Goal: Task Accomplishment & Management: Manage account settings

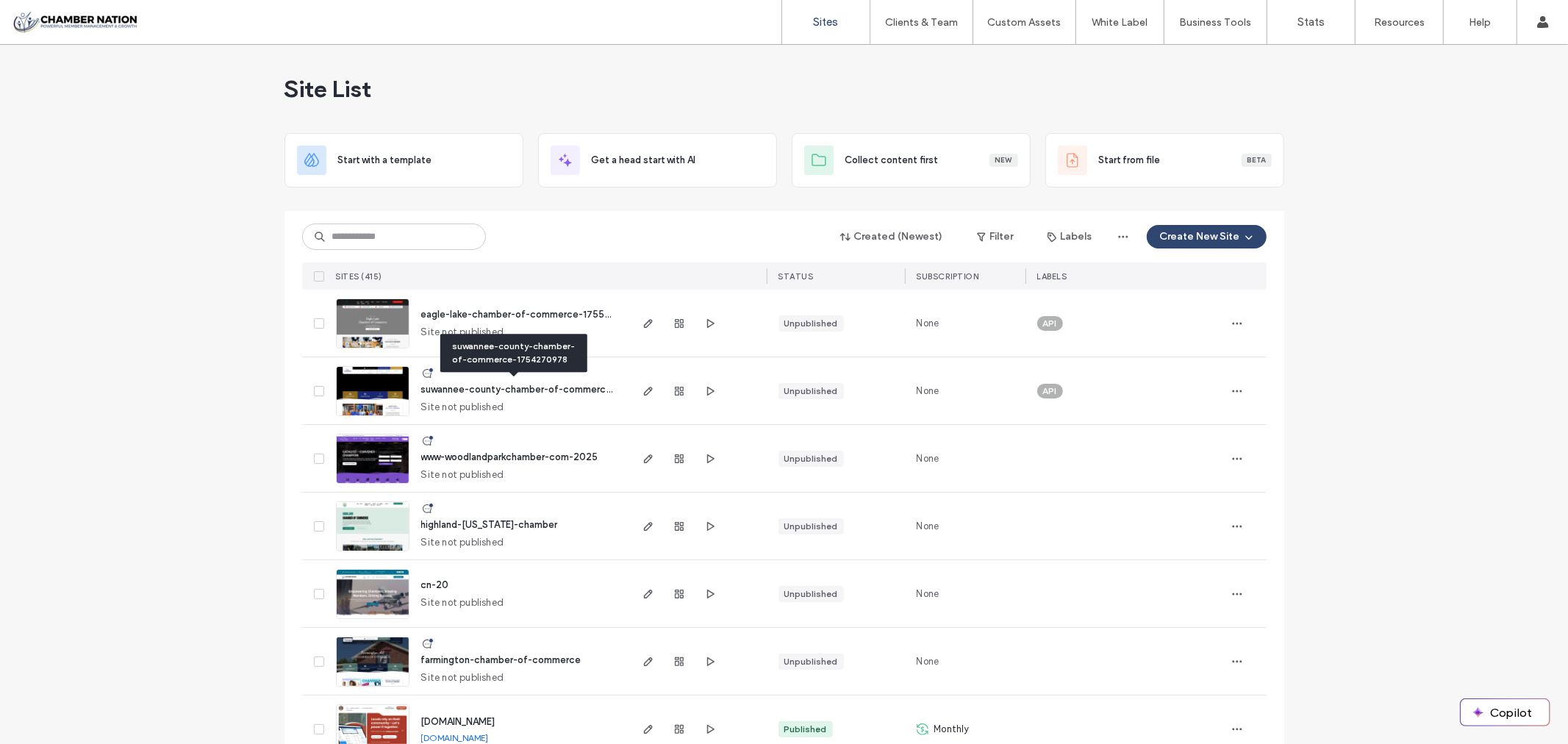
click at [523, 392] on span "suwannee-county-chamber-of-commerce-1754270978" at bounding box center [547, 389] width 253 height 11
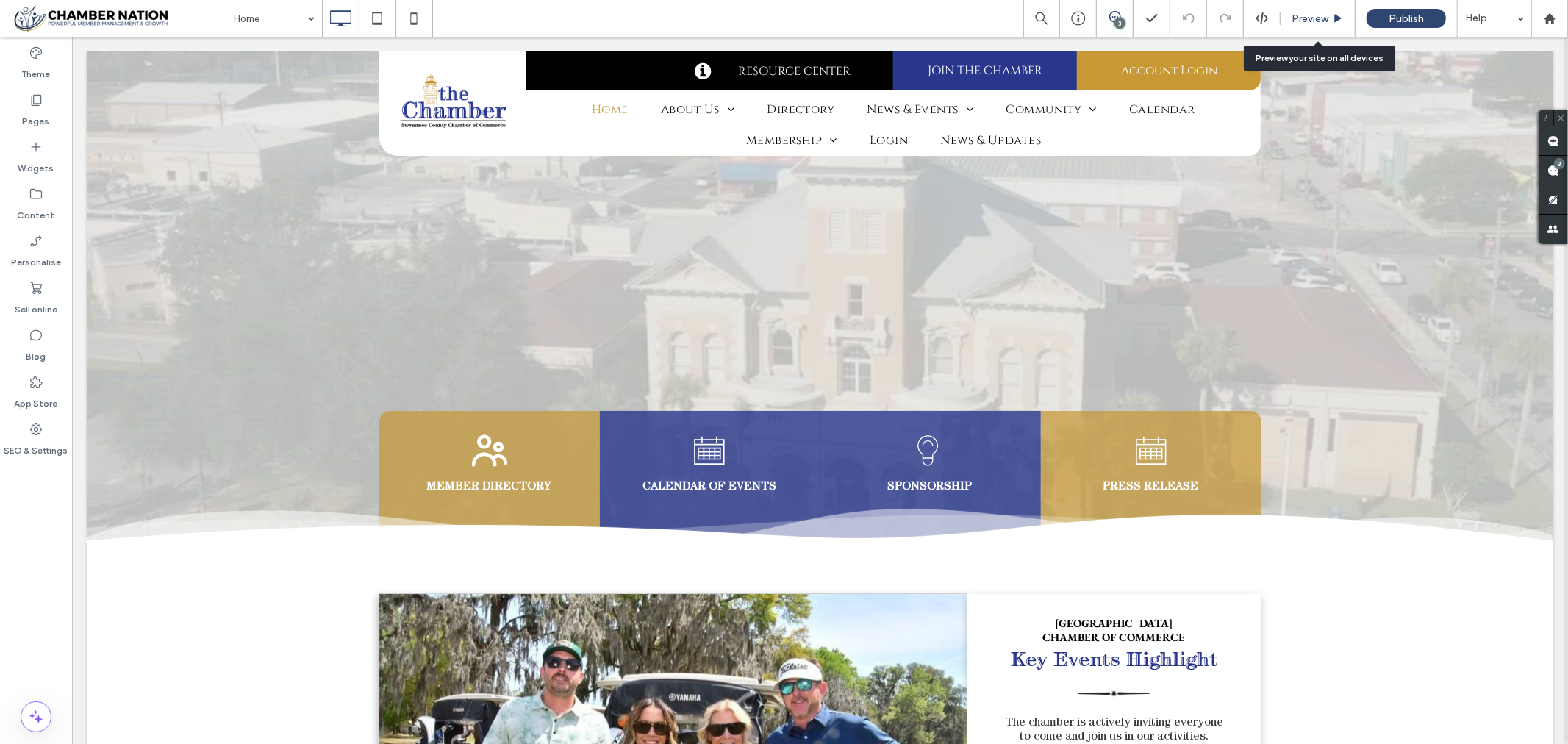
click at [1307, 18] on span "Preview" at bounding box center [1310, 19] width 37 height 13
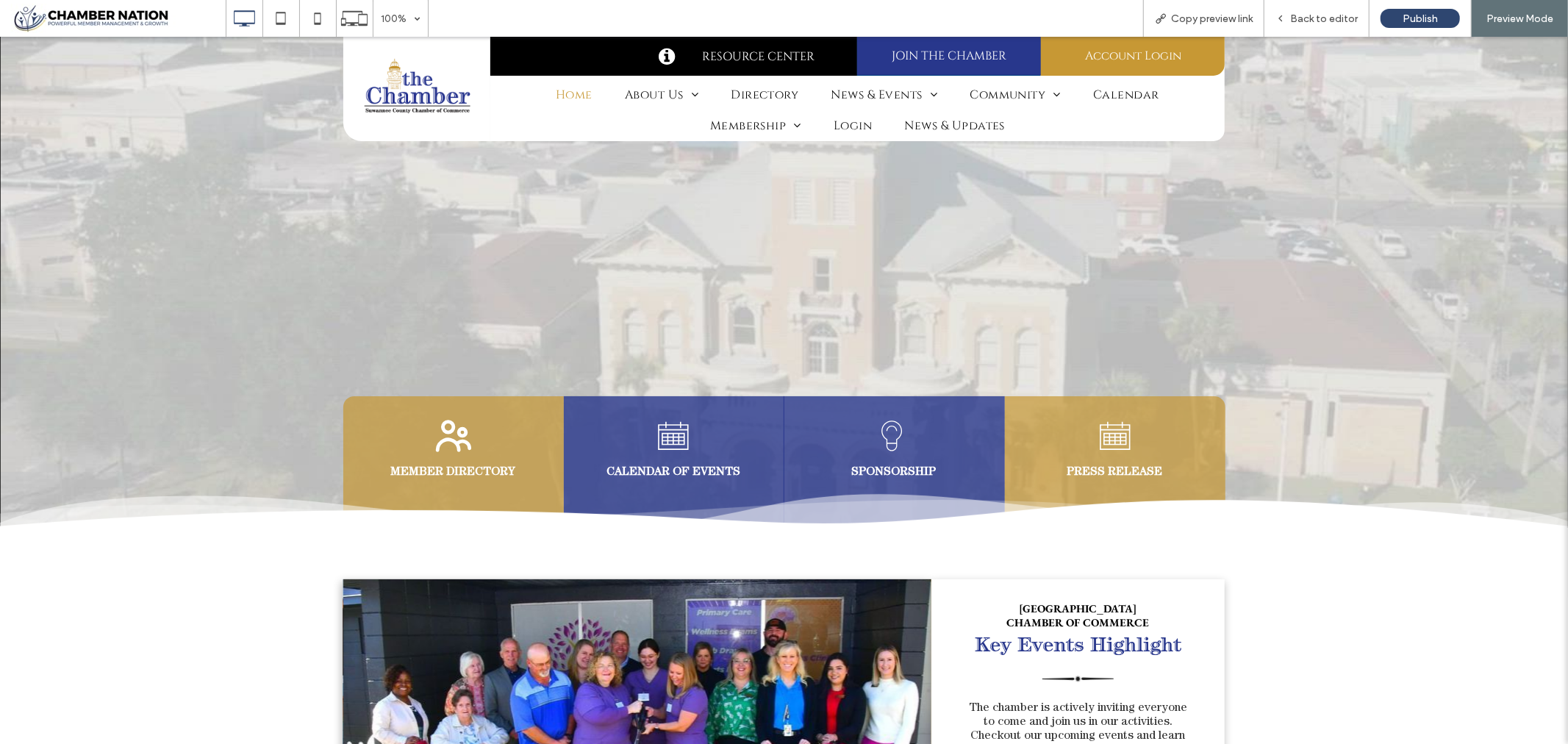
click at [979, 245] on div at bounding box center [784, 271] width 882 height 153
click at [1062, 276] on div at bounding box center [784, 271] width 882 height 153
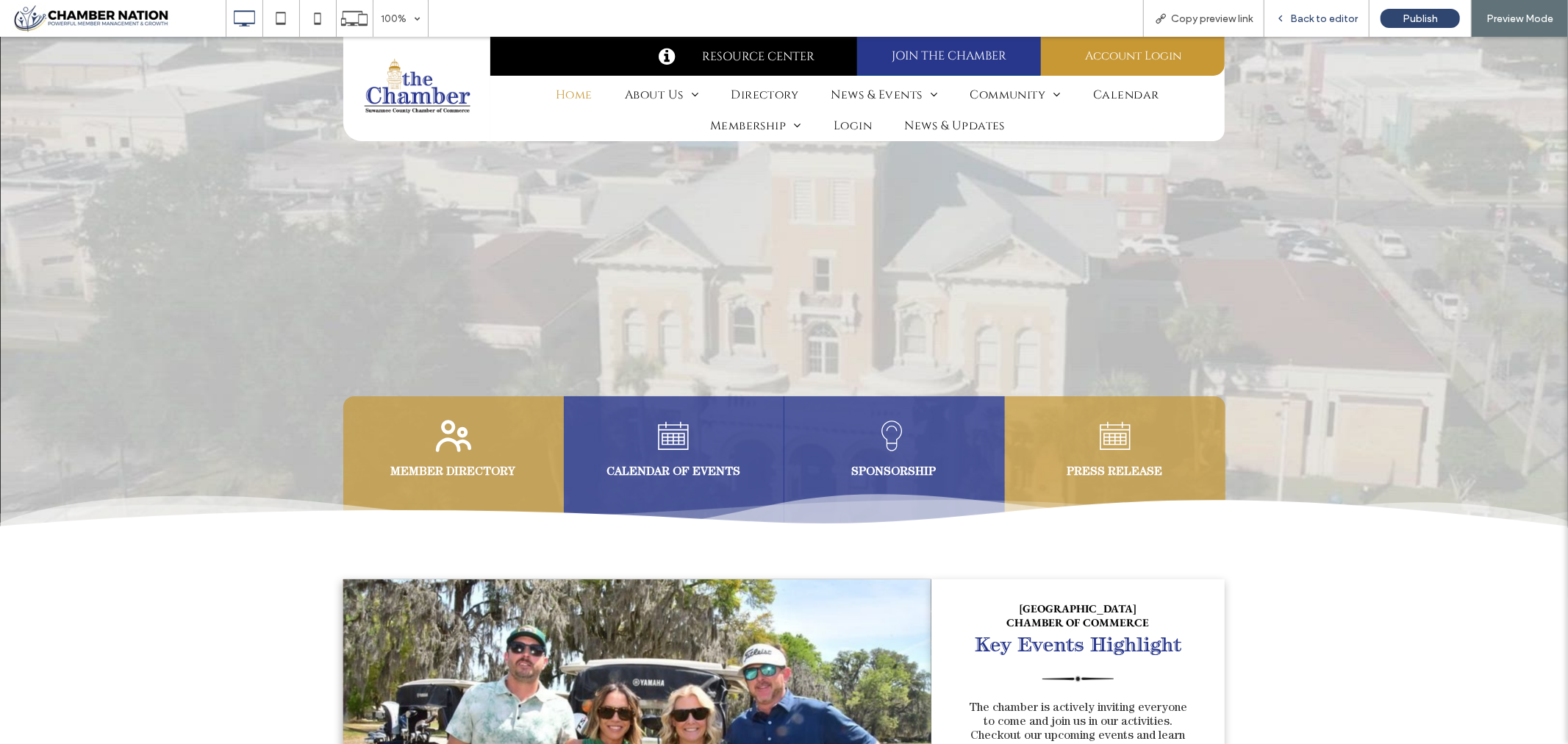
click at [1326, 16] on span "Back to editor" at bounding box center [1324, 19] width 68 height 13
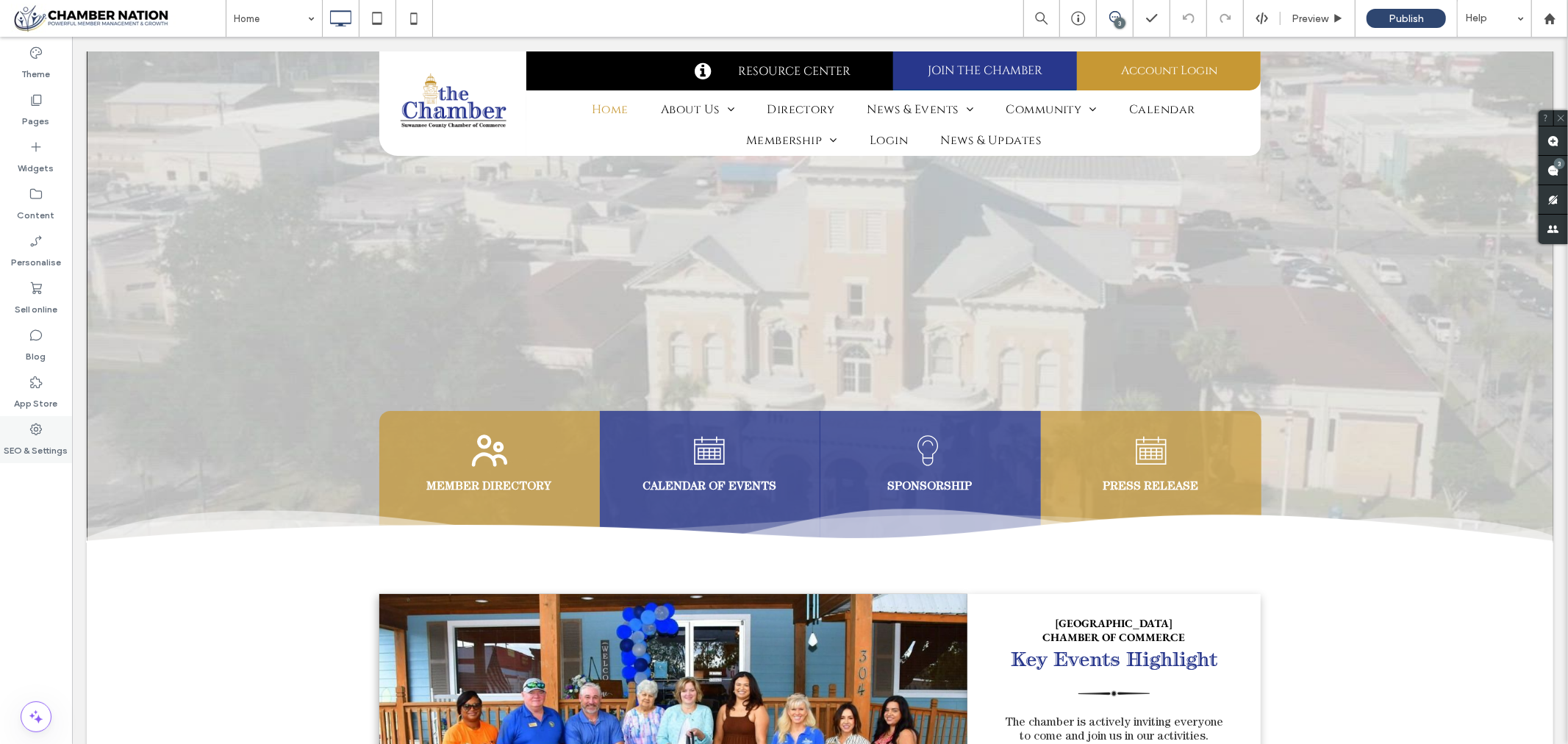
click at [38, 430] on icon at bounding box center [36, 429] width 14 height 14
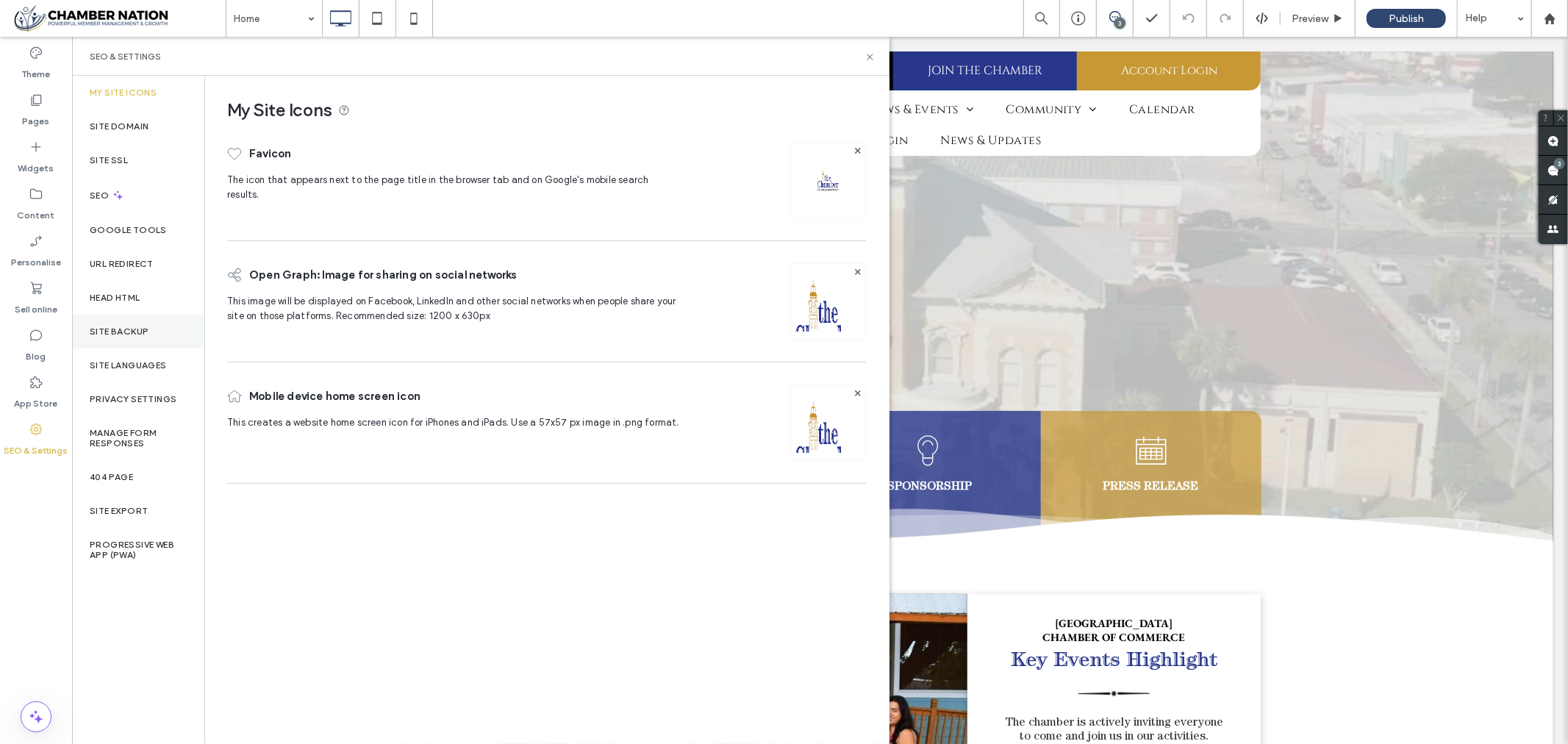
click at [121, 328] on label "Site backup" at bounding box center [119, 332] width 59 height 10
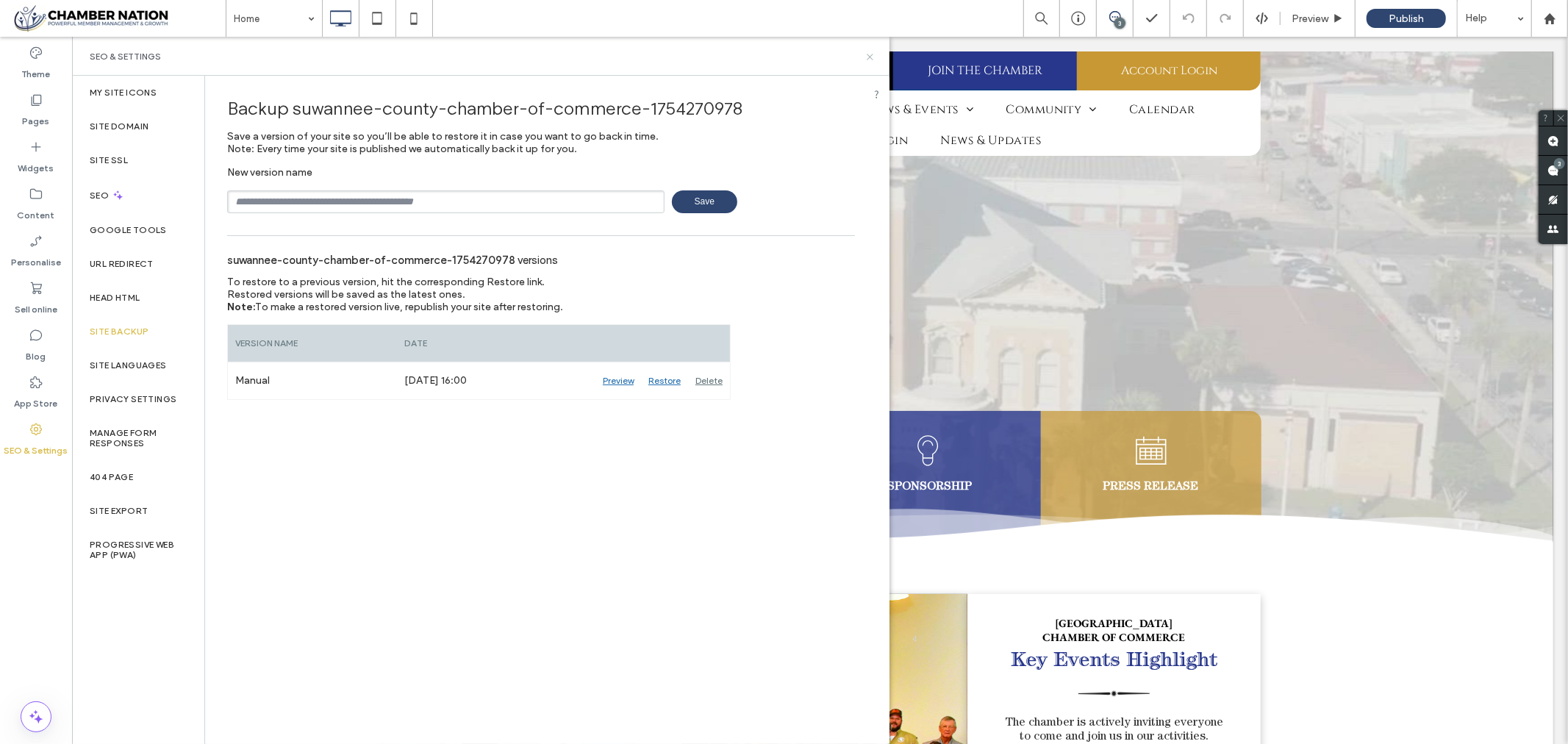
click at [873, 60] on icon at bounding box center [870, 57] width 11 height 11
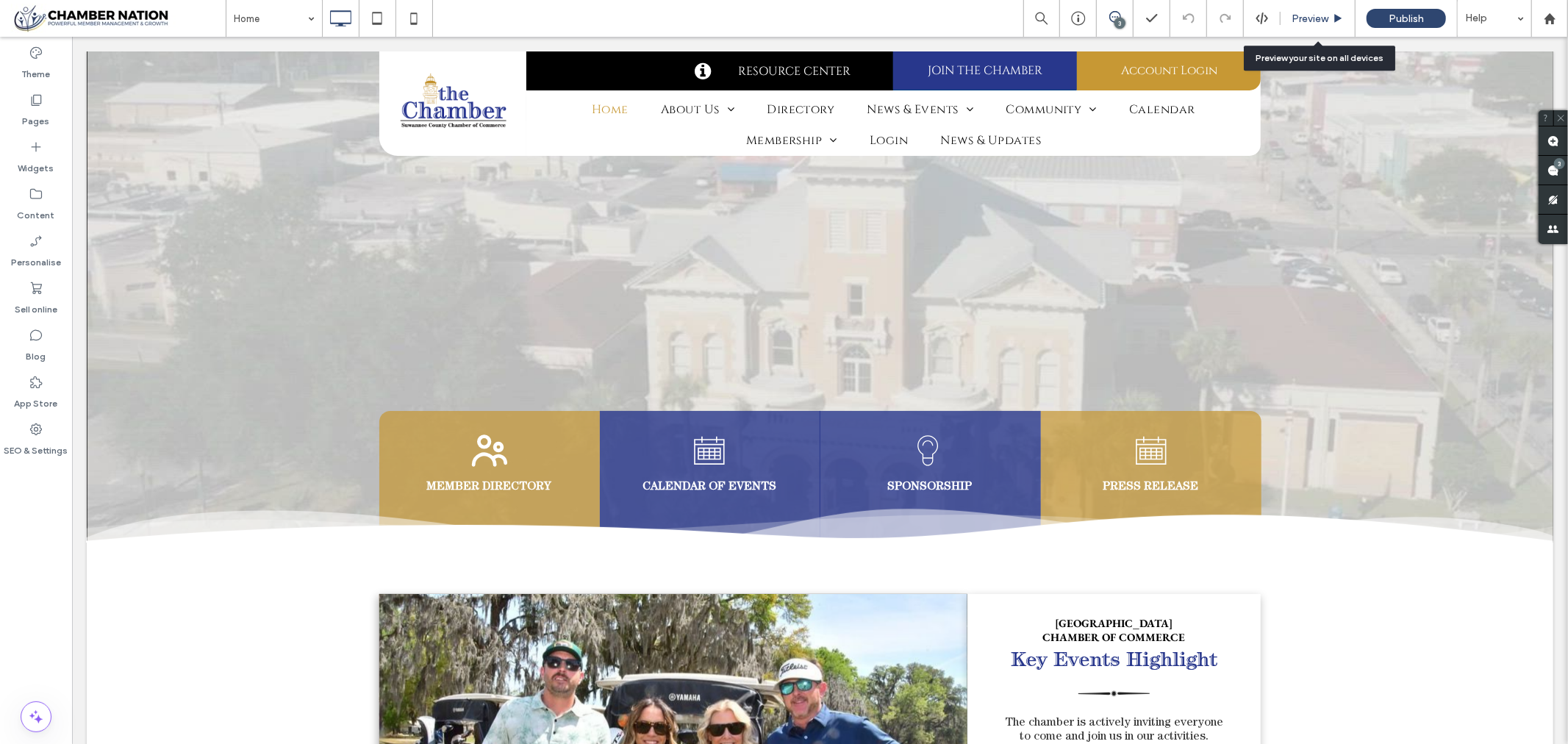
click at [1306, 14] on span "Preview" at bounding box center [1310, 19] width 37 height 13
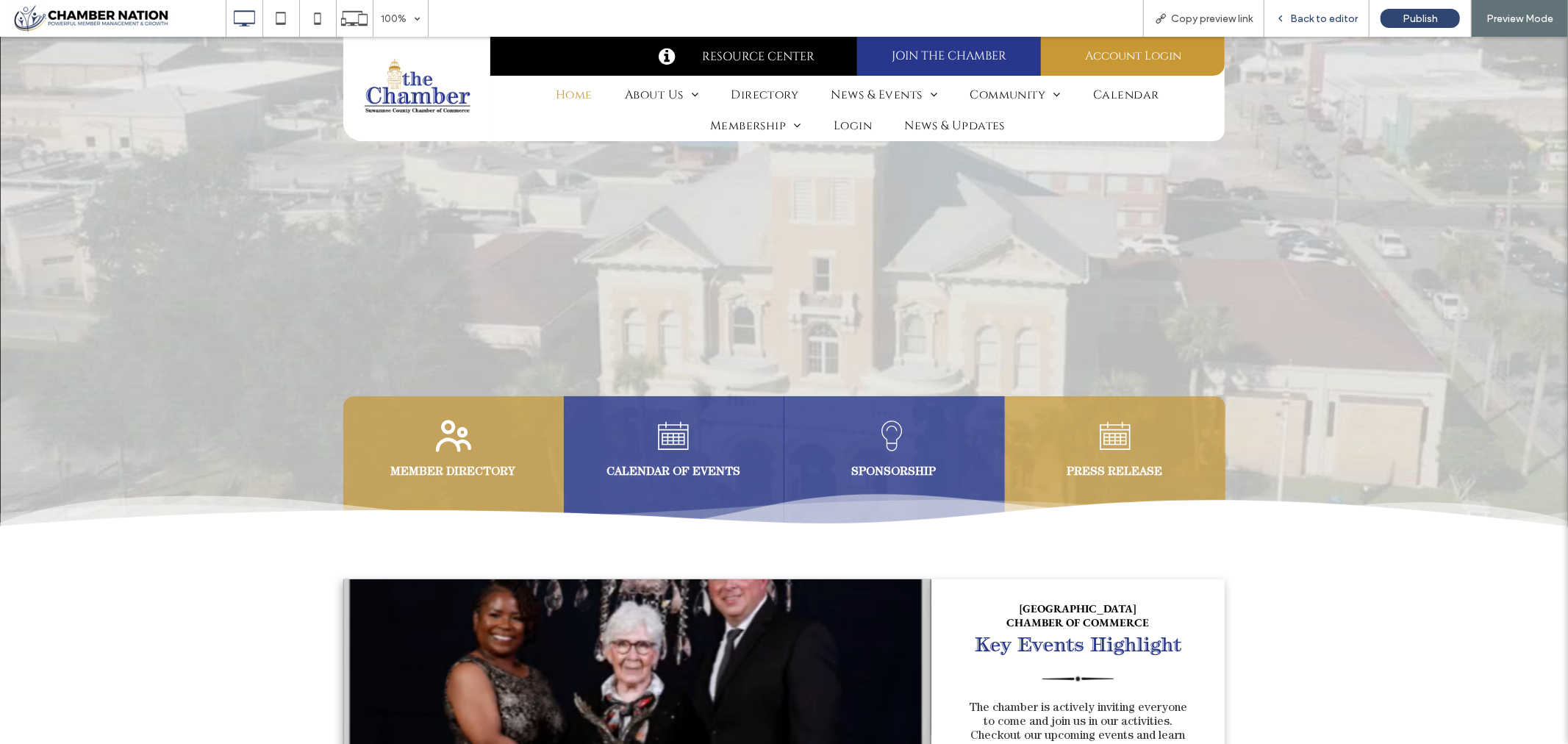
click at [1324, 15] on span "Back to editor" at bounding box center [1324, 19] width 68 height 13
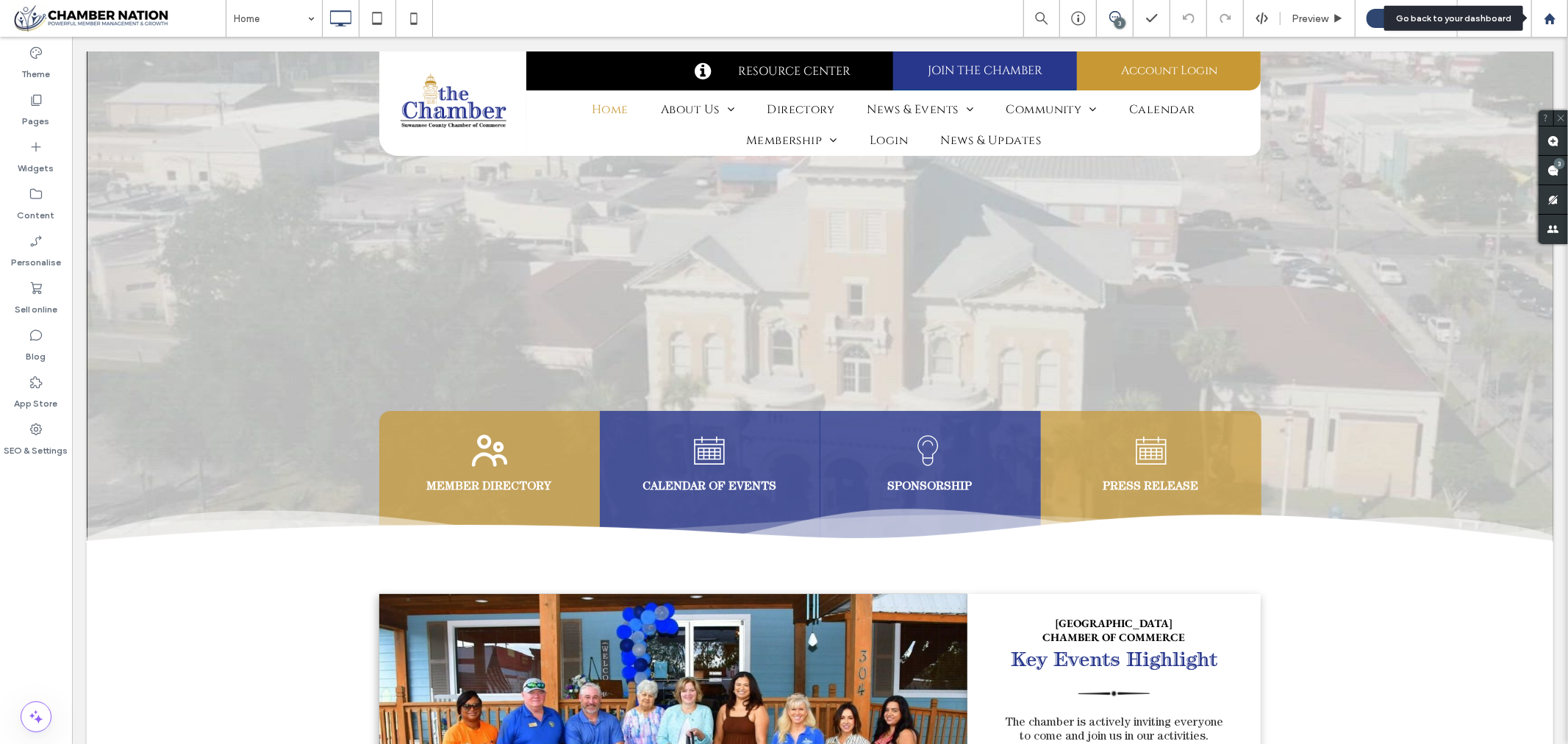
click at [1552, 16] on use at bounding box center [1550, 18] width 11 height 11
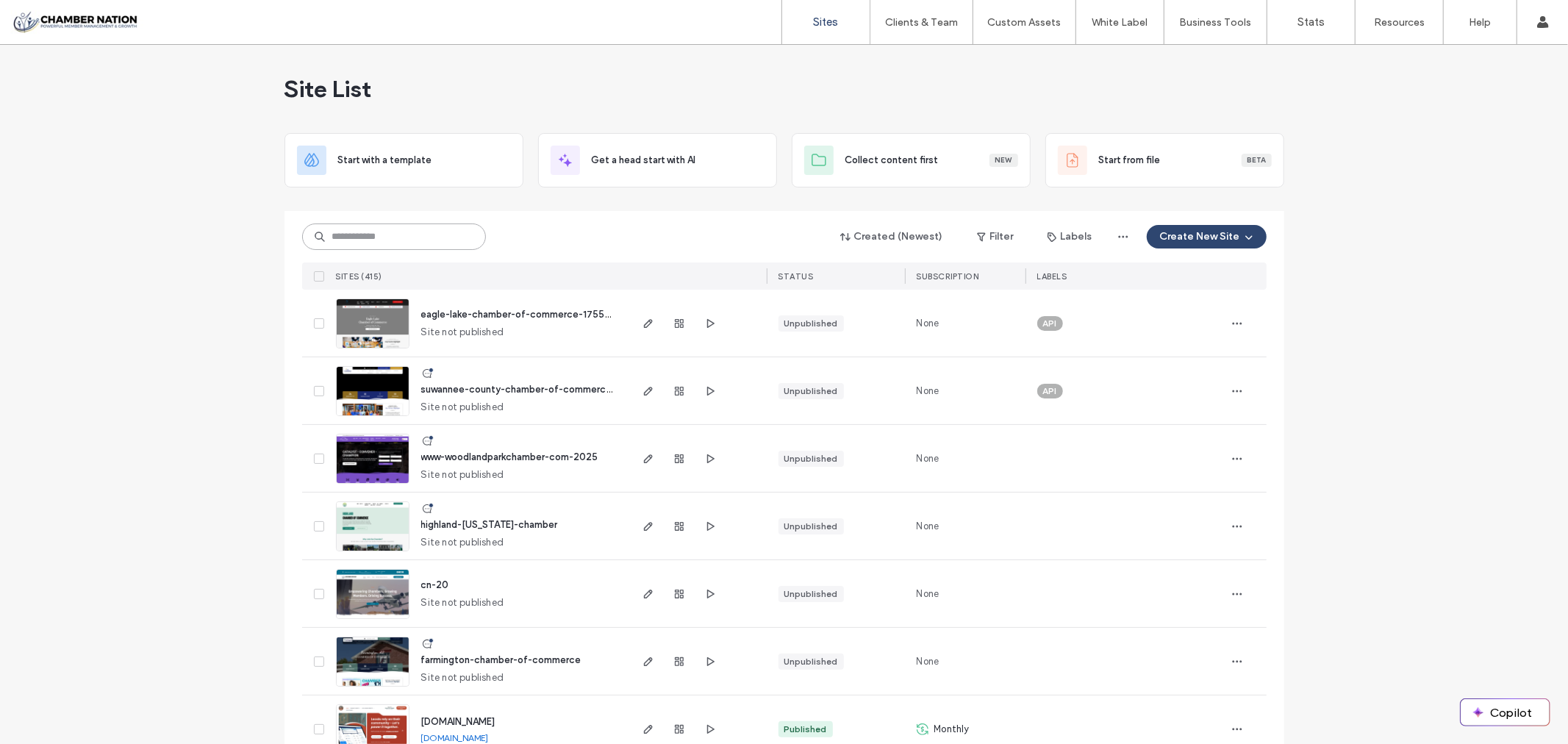
click at [375, 232] on input at bounding box center [394, 237] width 184 height 26
click at [513, 661] on span "farmington-chamber-of-commerce" at bounding box center [501, 660] width 161 height 11
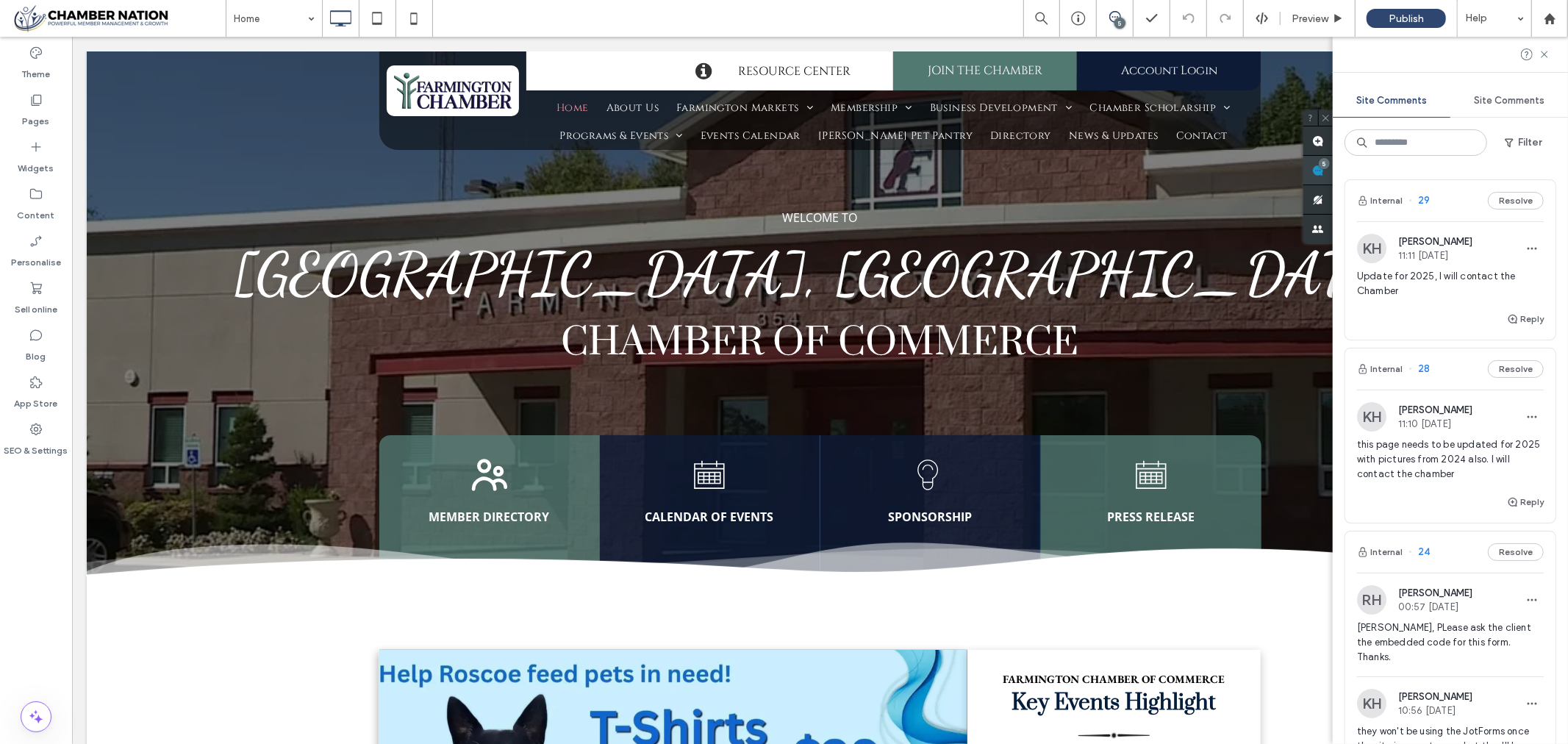
click at [1551, 165] on div "Site Comments Site Comments Filter Internal 29 Resolve KH Kathleen Holton 11:11…" at bounding box center [1451, 390] width 236 height 707
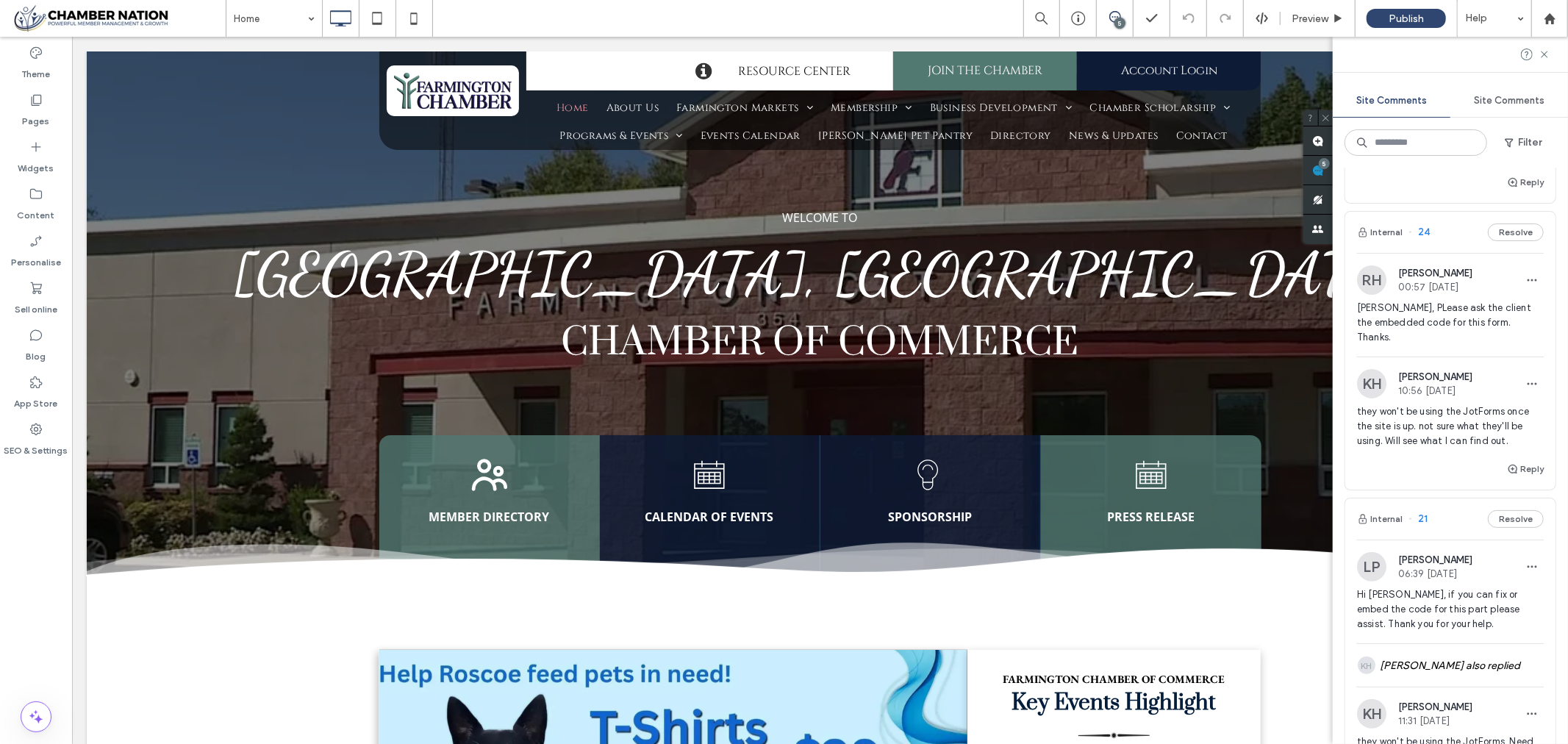
scroll to position [327, 0]
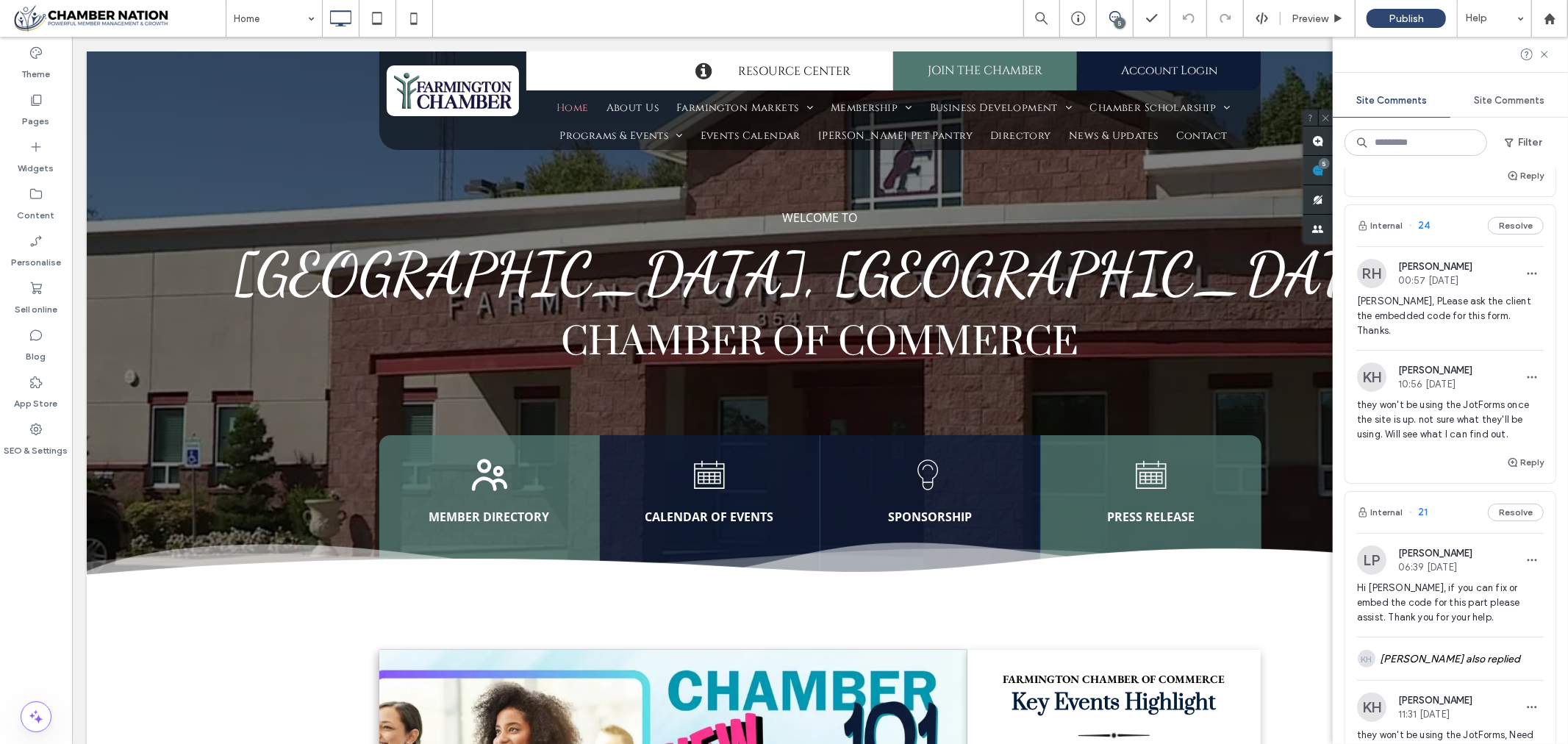
click at [1409, 309] on span "Kathleen, PLease ask the client the embedded code for this form. Thanks." at bounding box center [1451, 316] width 187 height 44
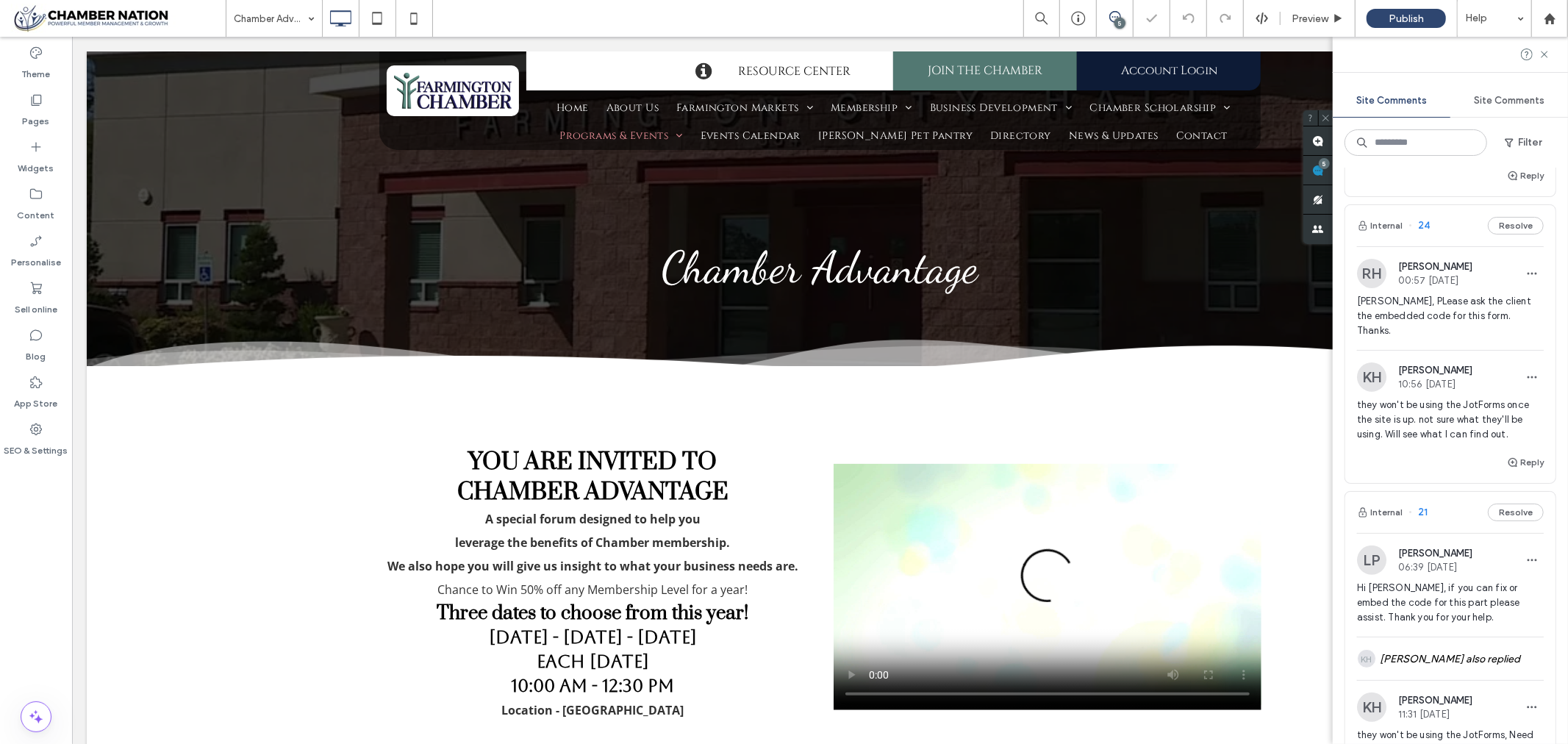
scroll to position [585, 0]
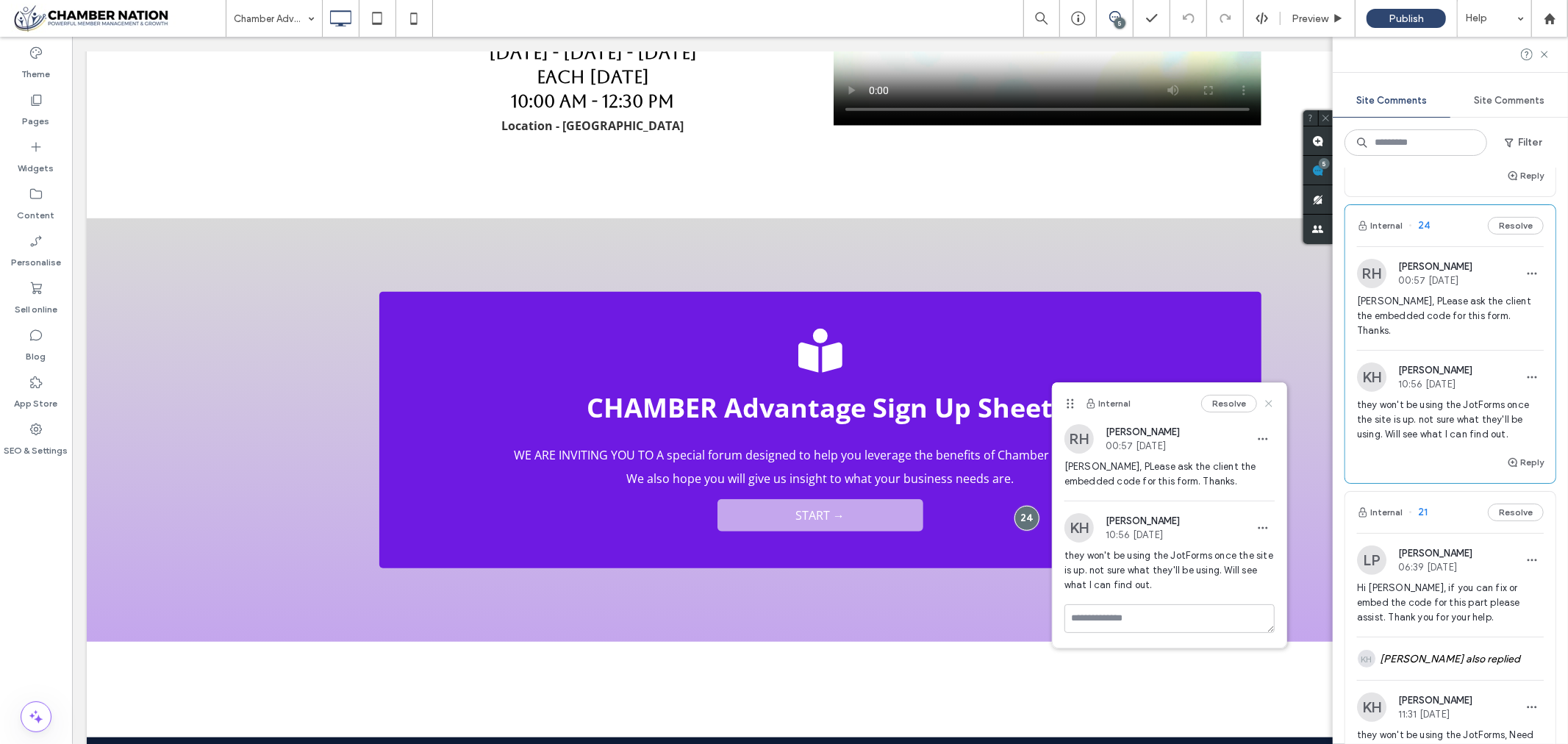
click at [1272, 406] on icon at bounding box center [1268, 404] width 12 height 12
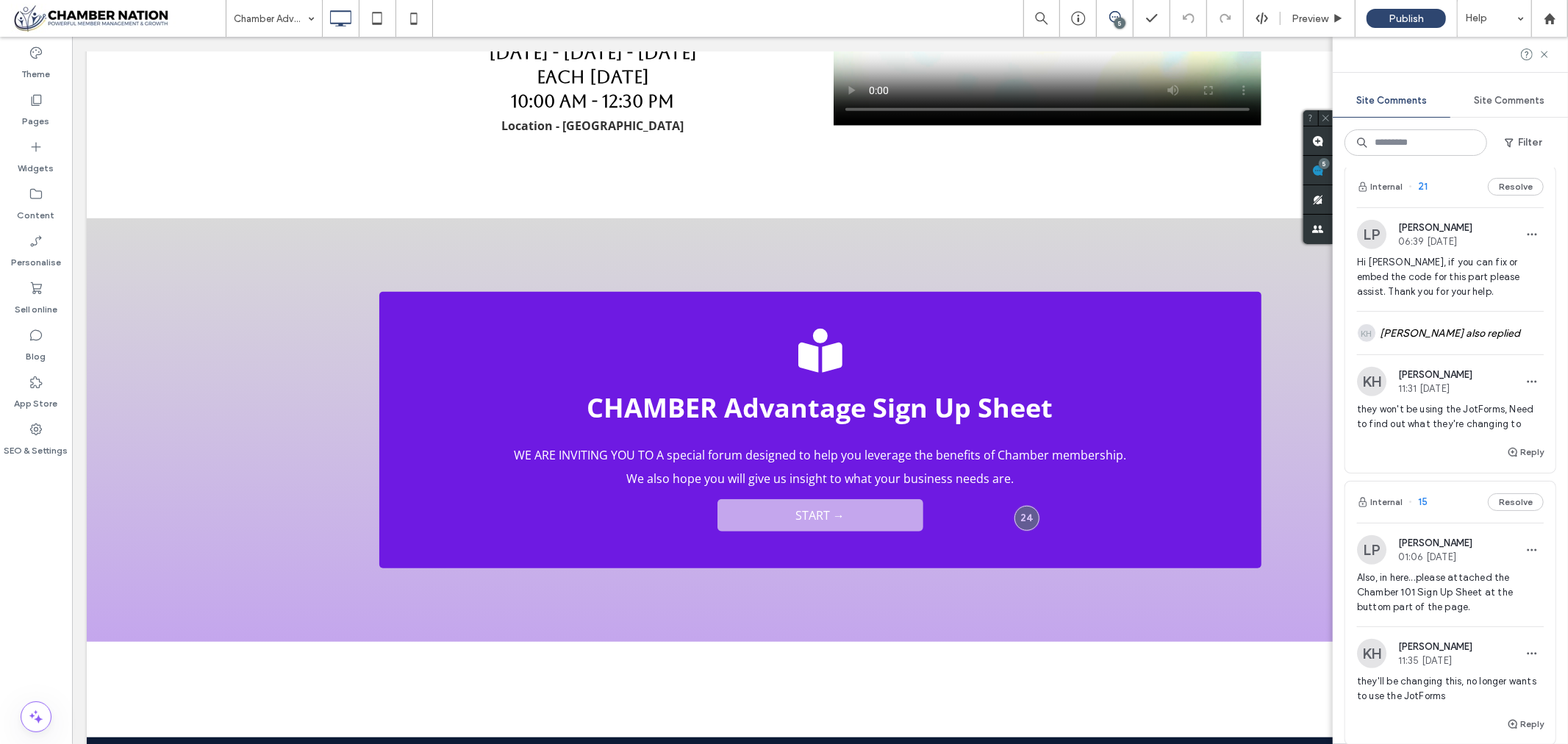
scroll to position [653, 0]
click at [1428, 259] on span "Hi Rhea, if you can fix or embed the code for this part please assist. Thank yo…" at bounding box center [1451, 276] width 187 height 44
click at [1438, 317] on div "KH Kathleen Holton also replied" at bounding box center [1451, 332] width 187 height 42
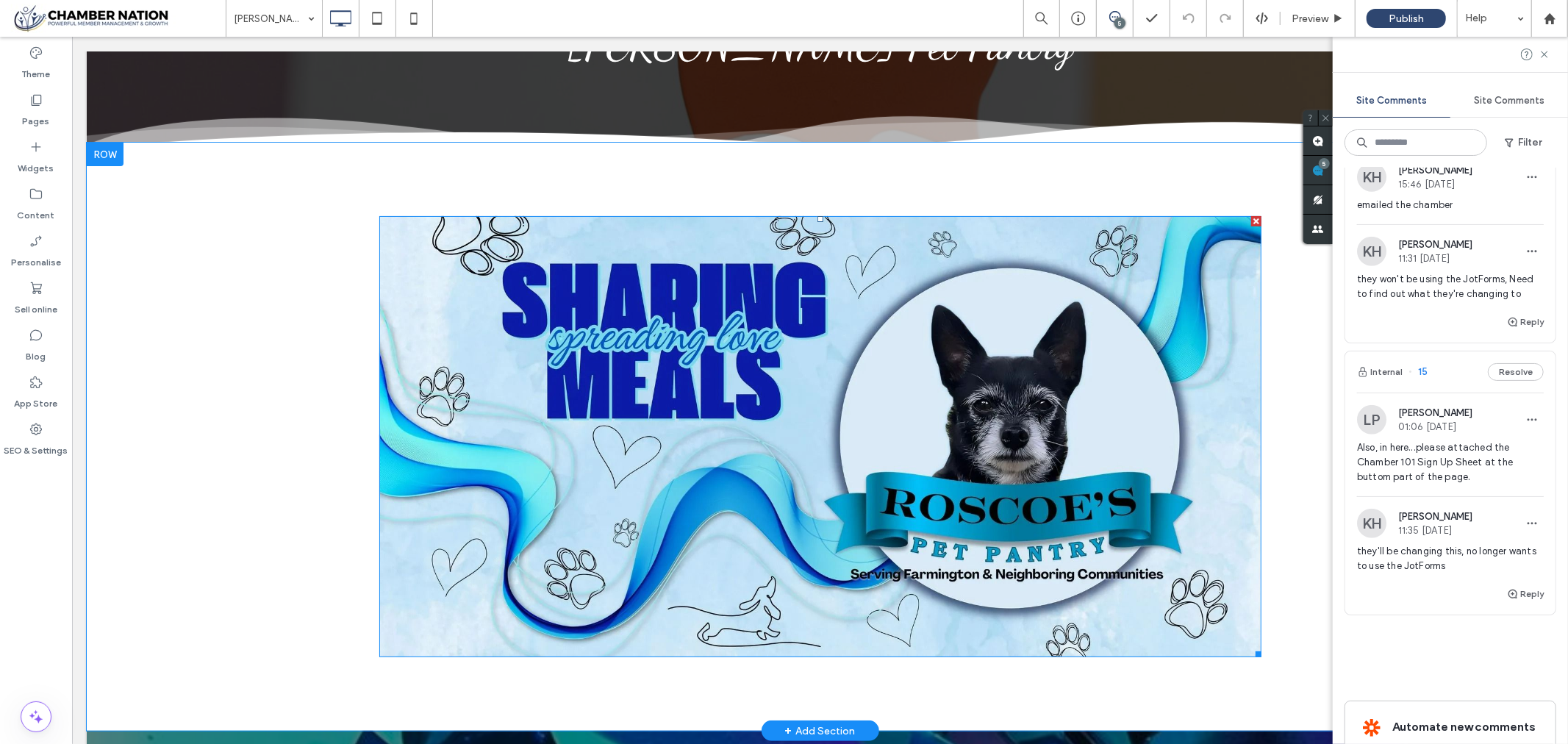
scroll to position [327, 0]
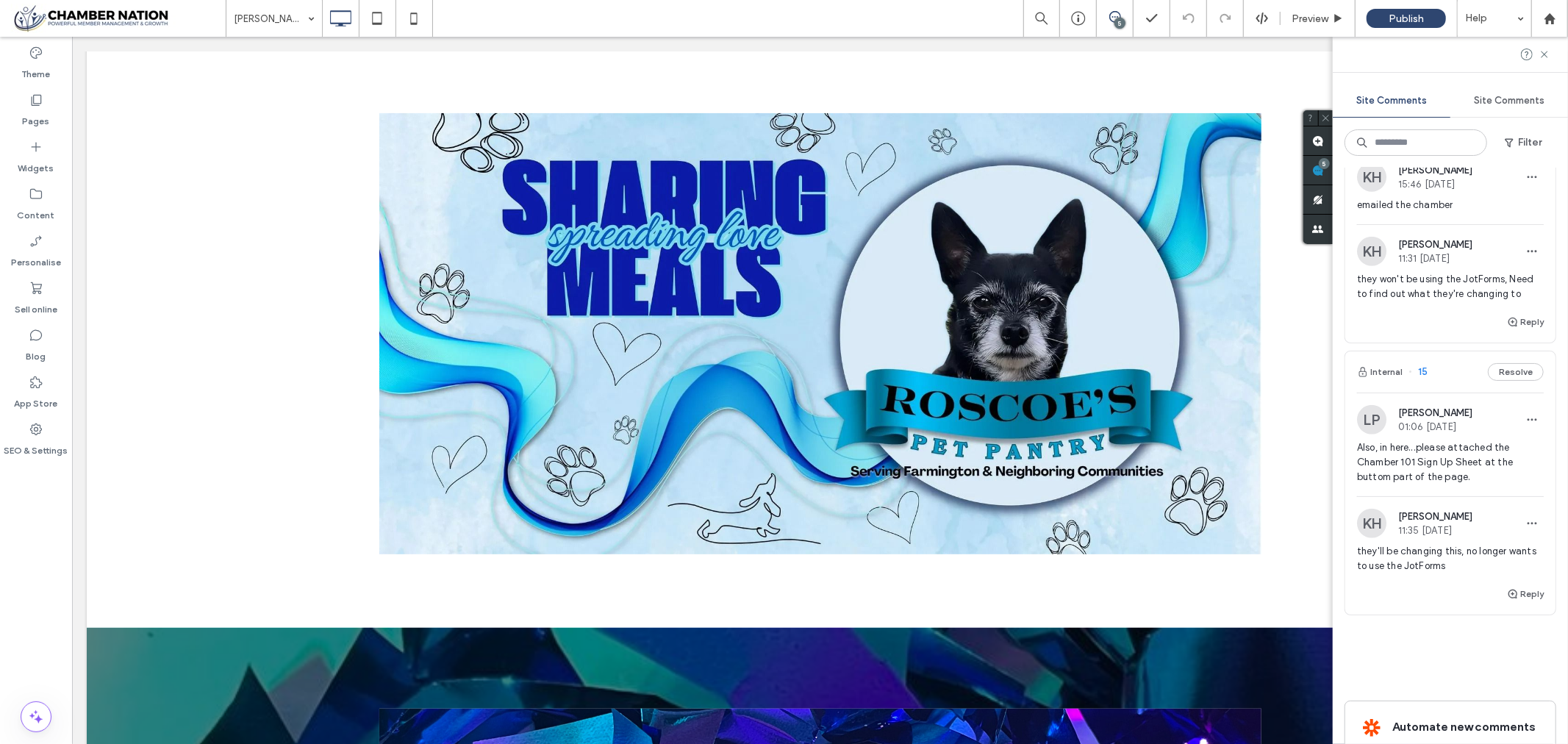
click at [1425, 447] on span "Also, in here...please attached the Chamber 101 Sign Up Sheet at the buttom par…" at bounding box center [1451, 462] width 187 height 44
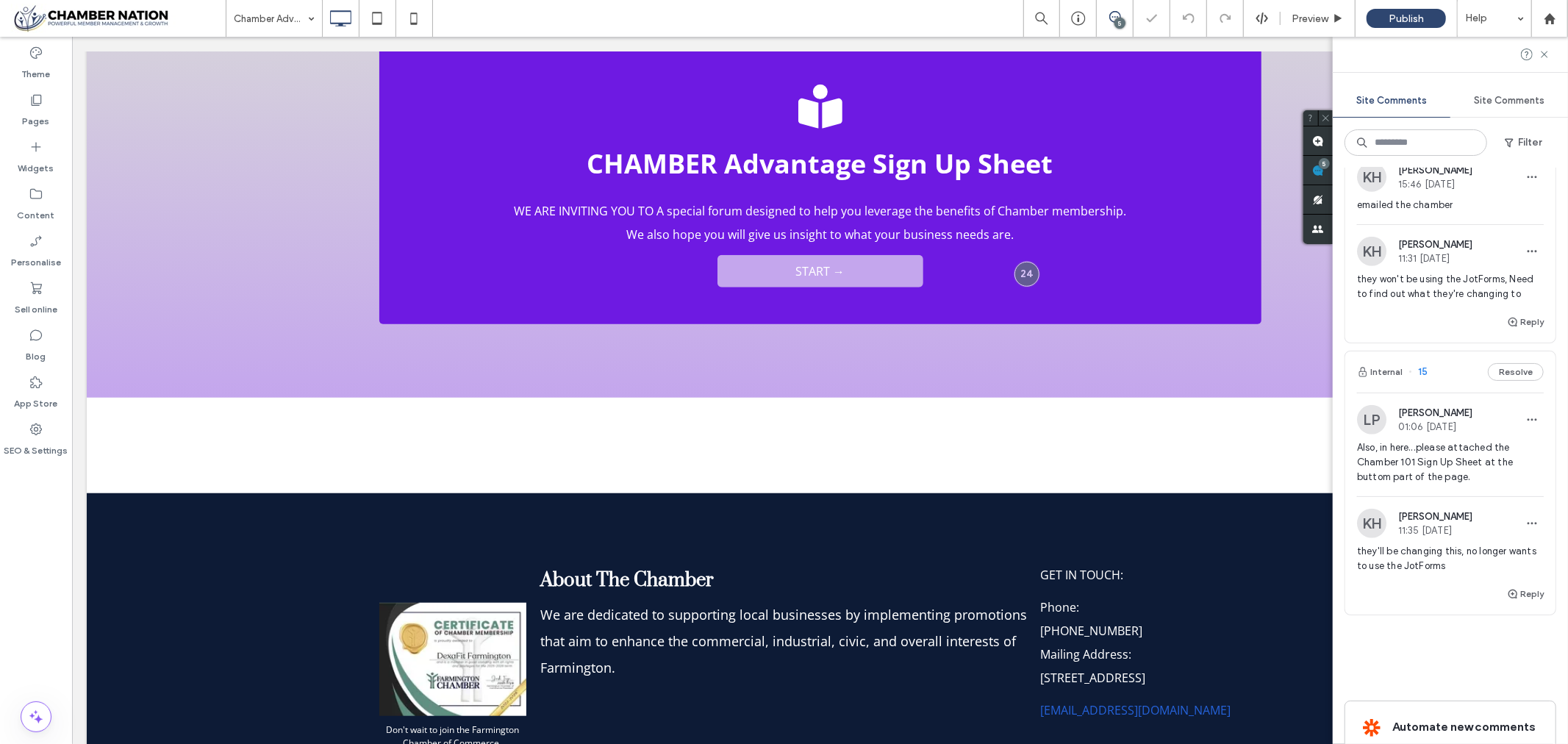
scroll to position [845, 0]
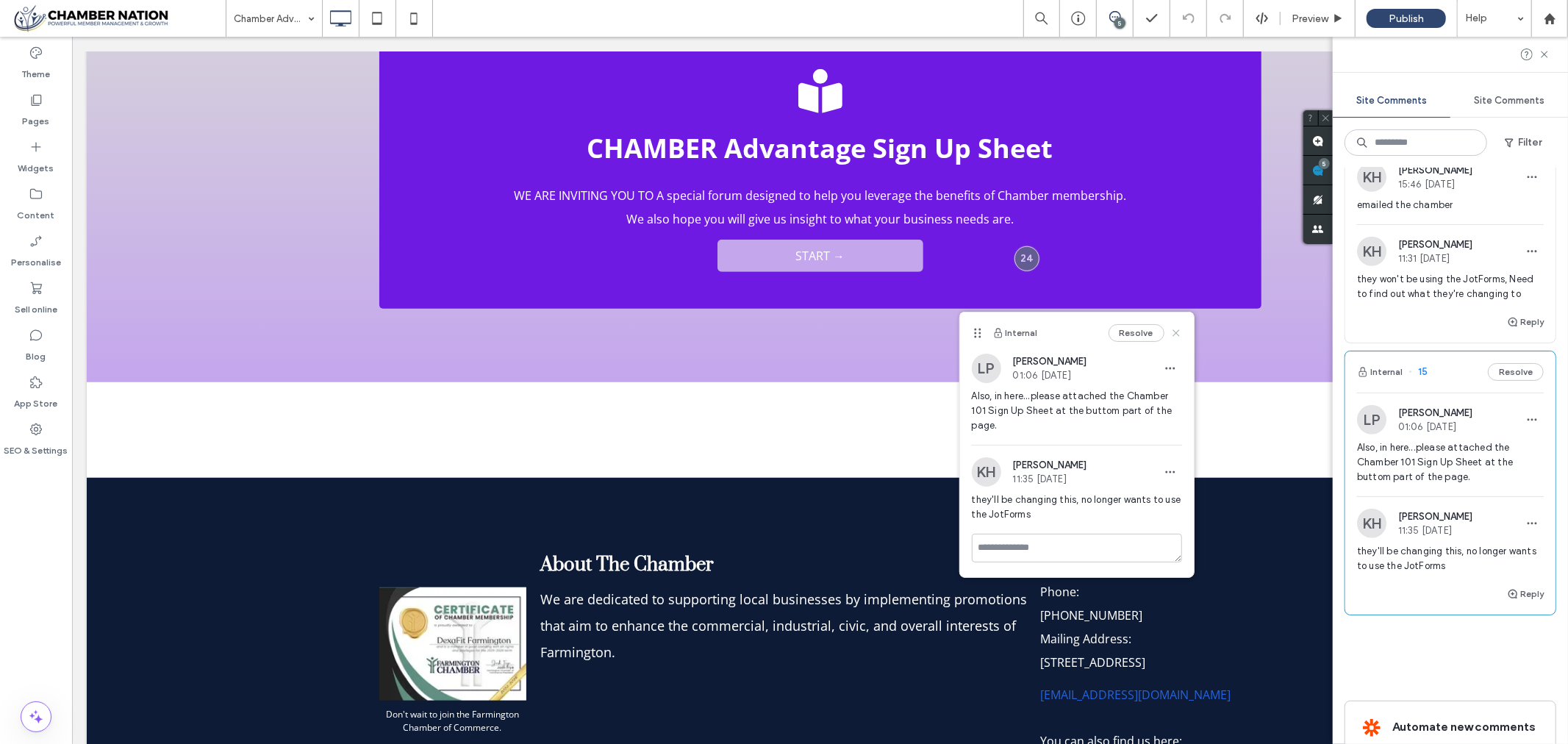
click at [1177, 328] on icon at bounding box center [1176, 333] width 12 height 12
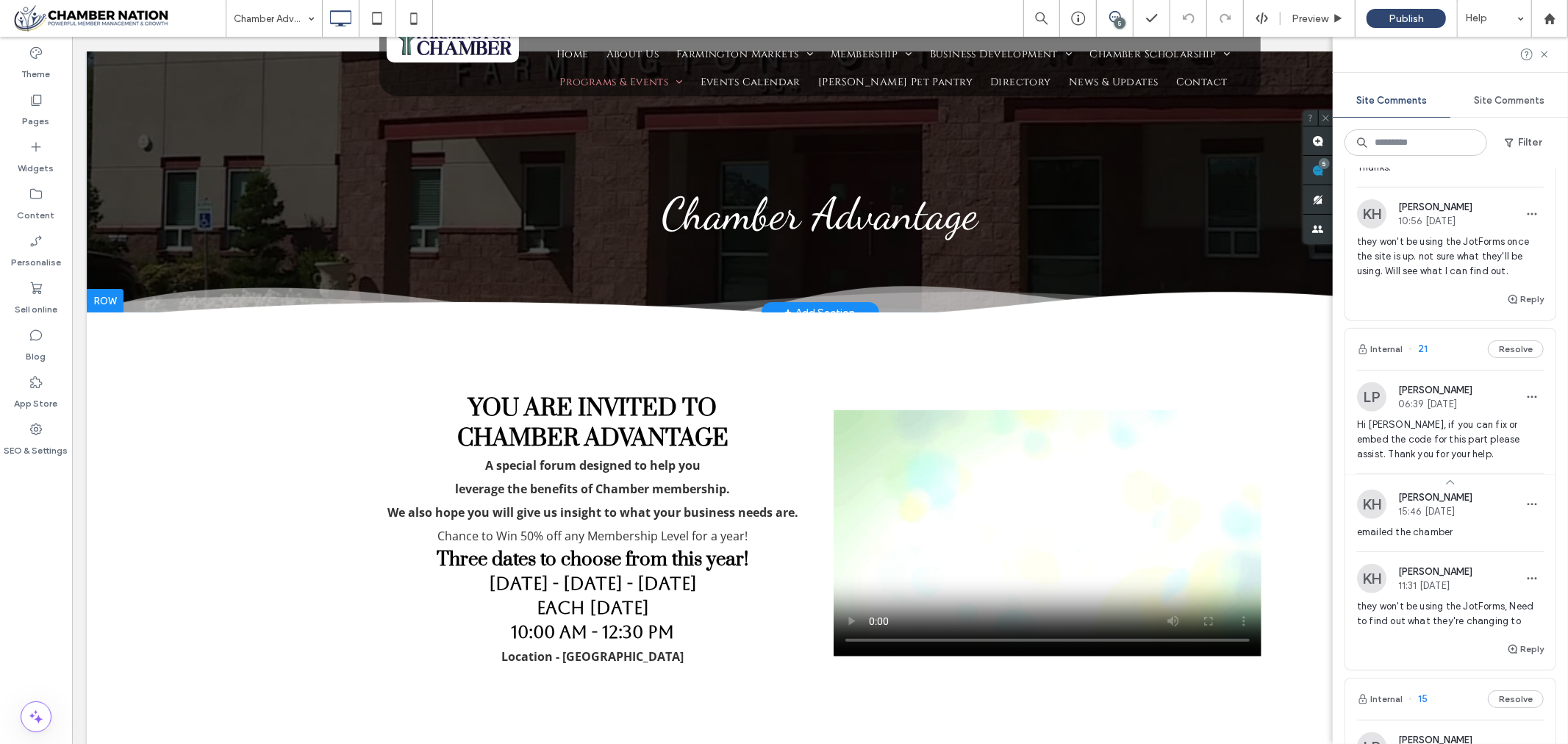
scroll to position [0, 0]
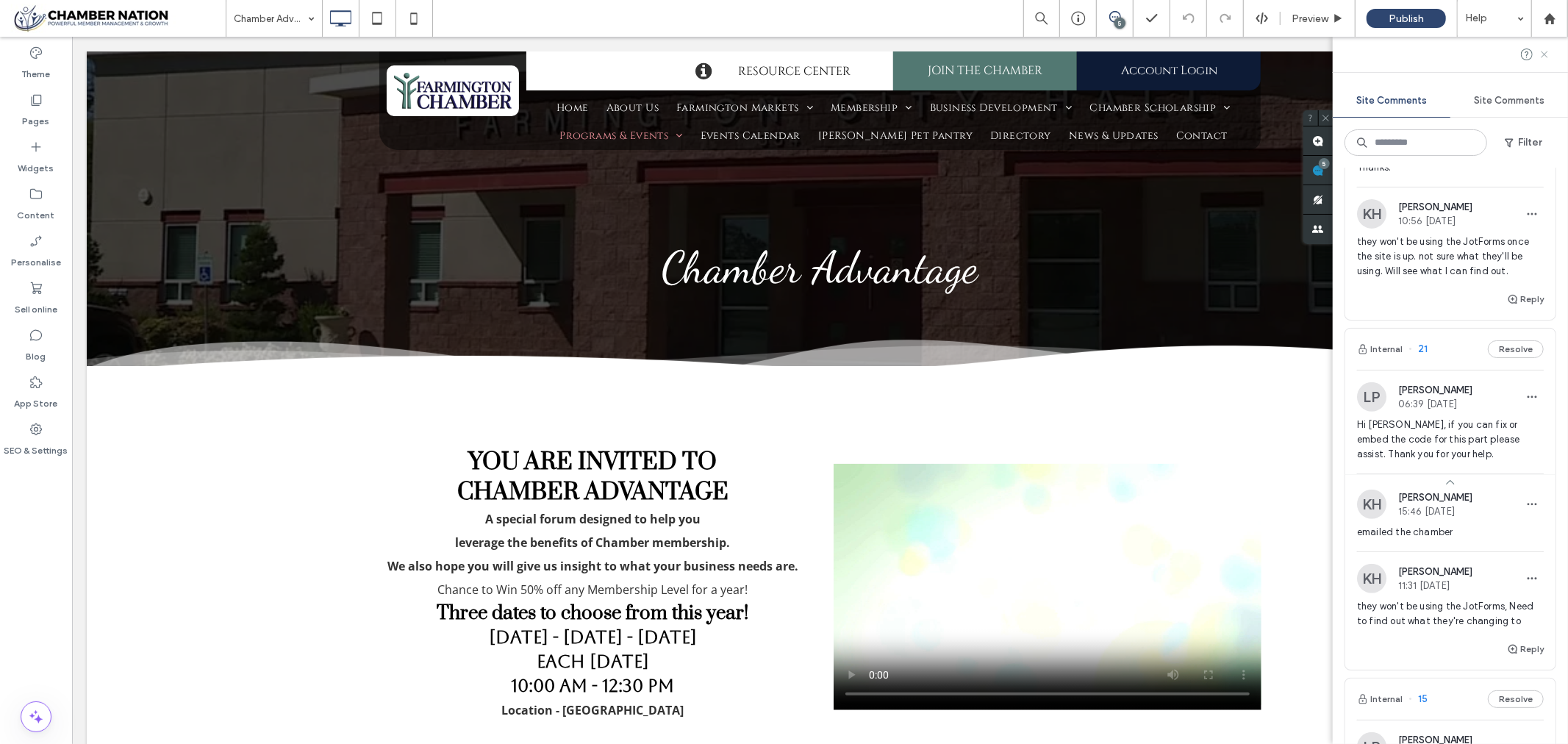
click at [1546, 54] on use at bounding box center [1544, 54] width 6 height 6
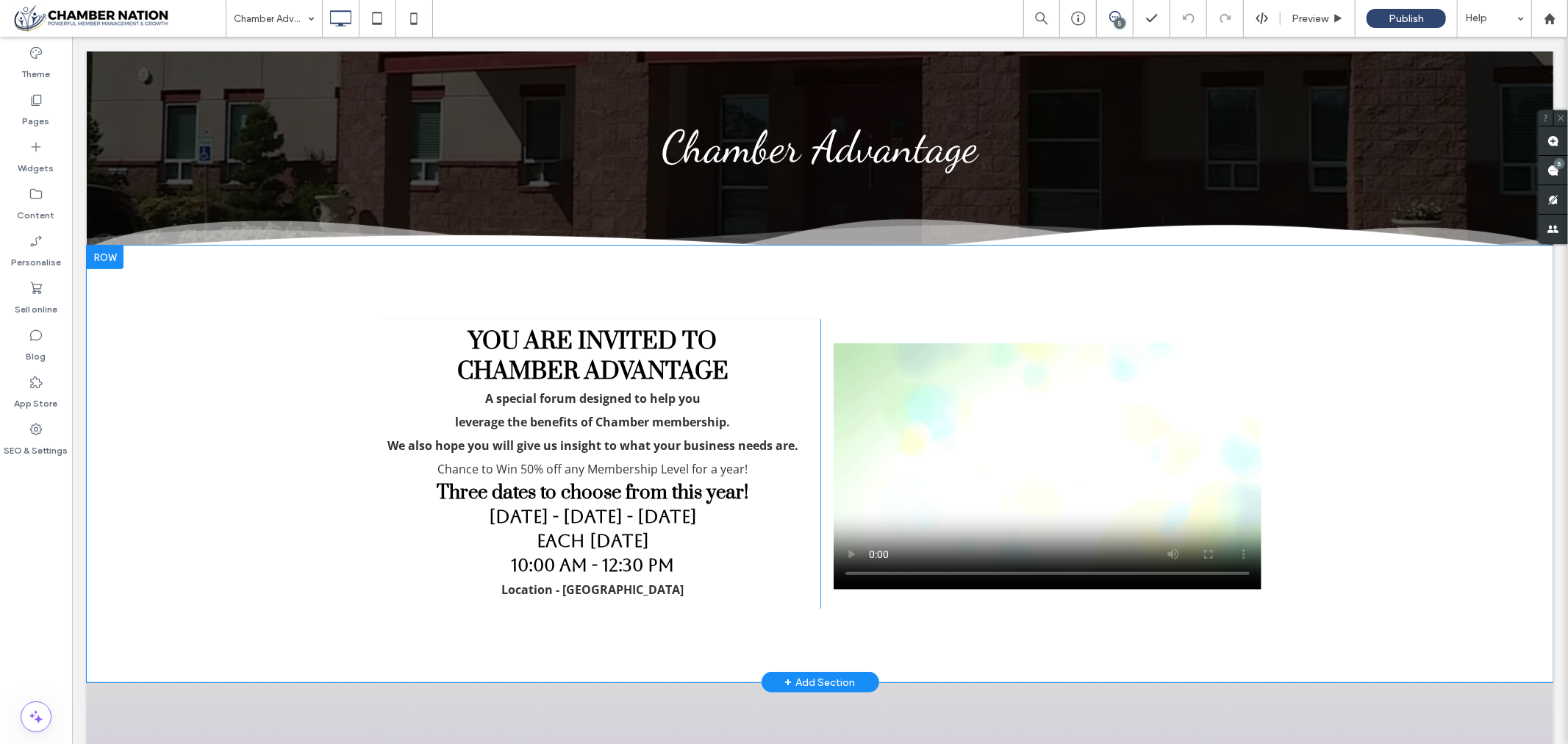
scroll to position [163, 0]
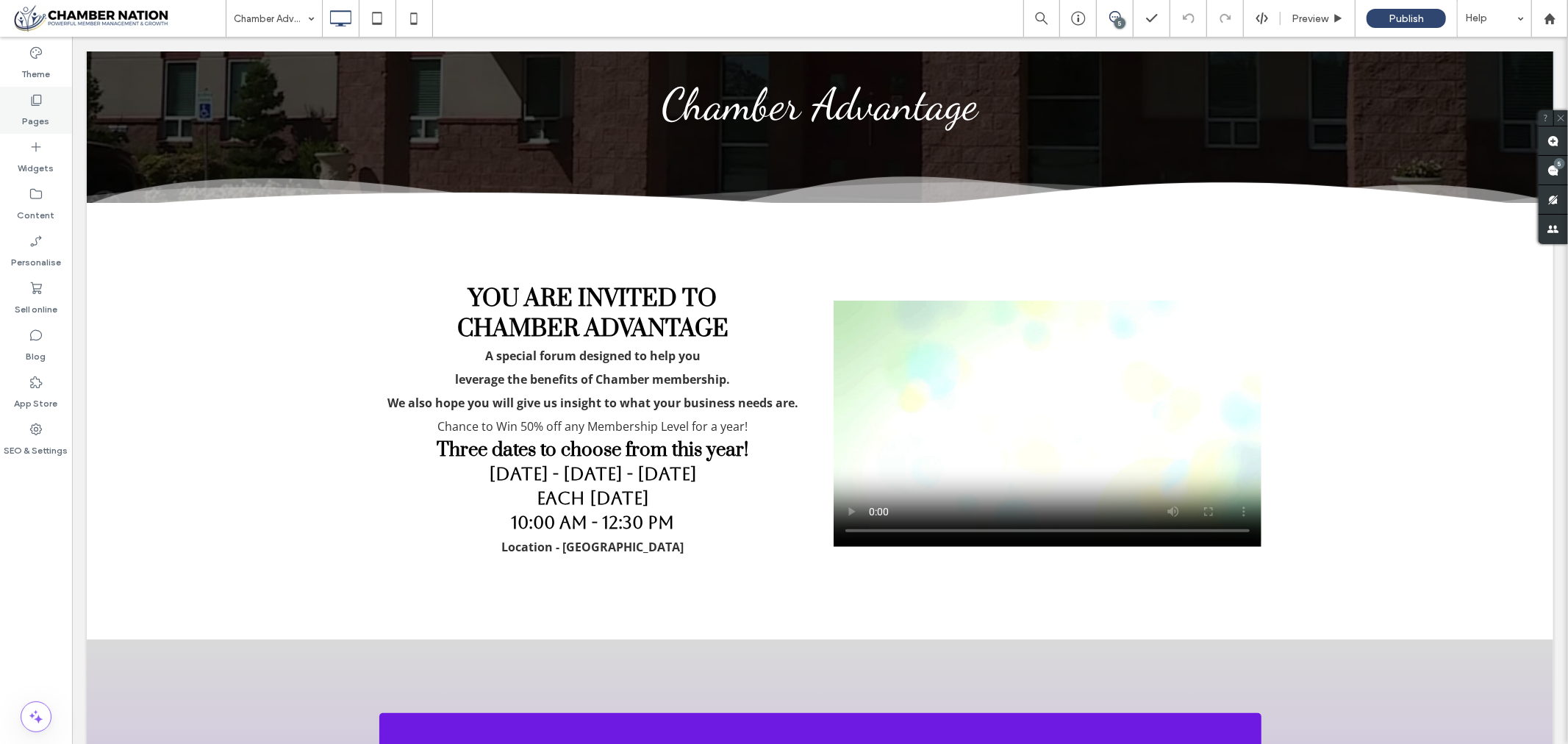
click at [38, 98] on icon at bounding box center [36, 100] width 14 height 14
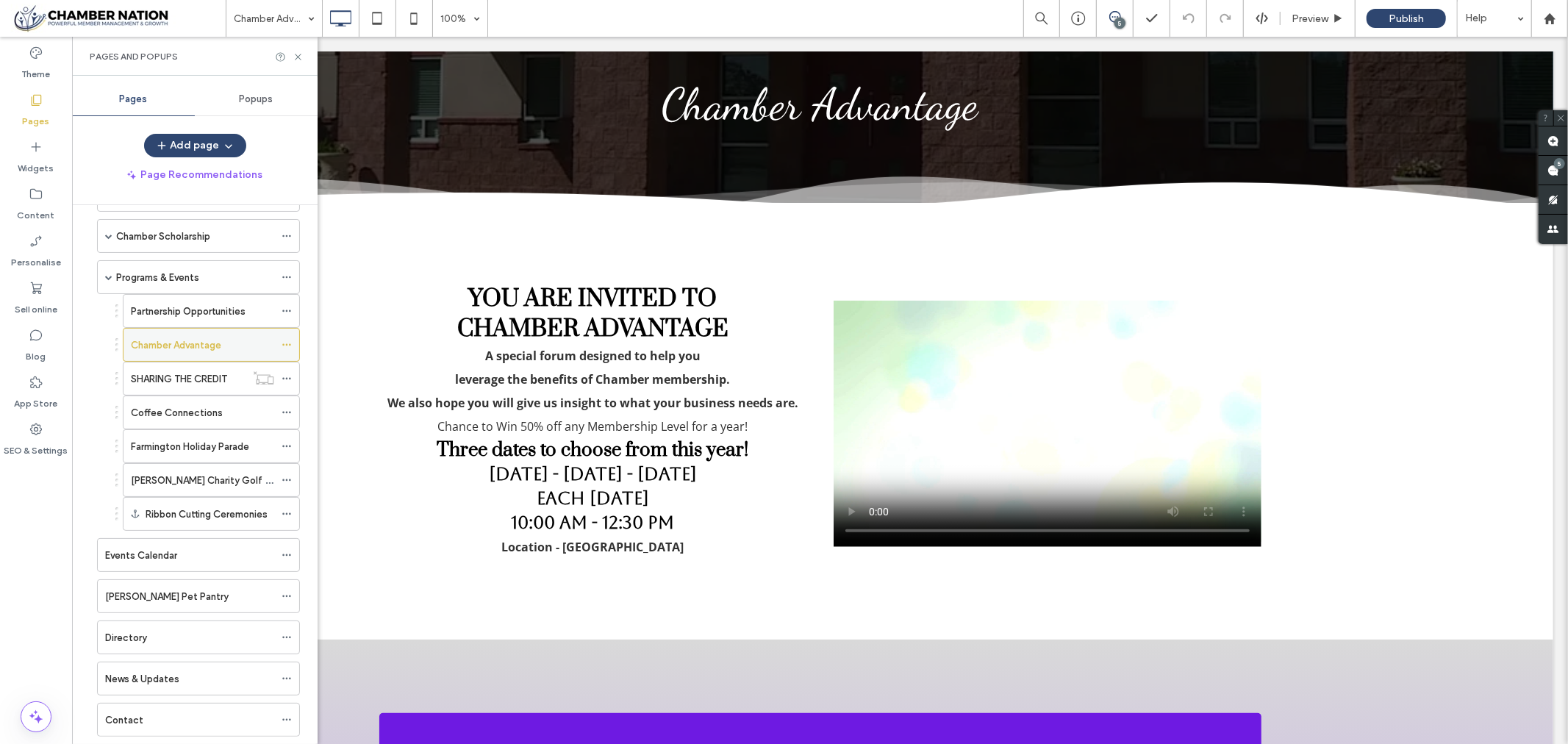
scroll to position [245, 0]
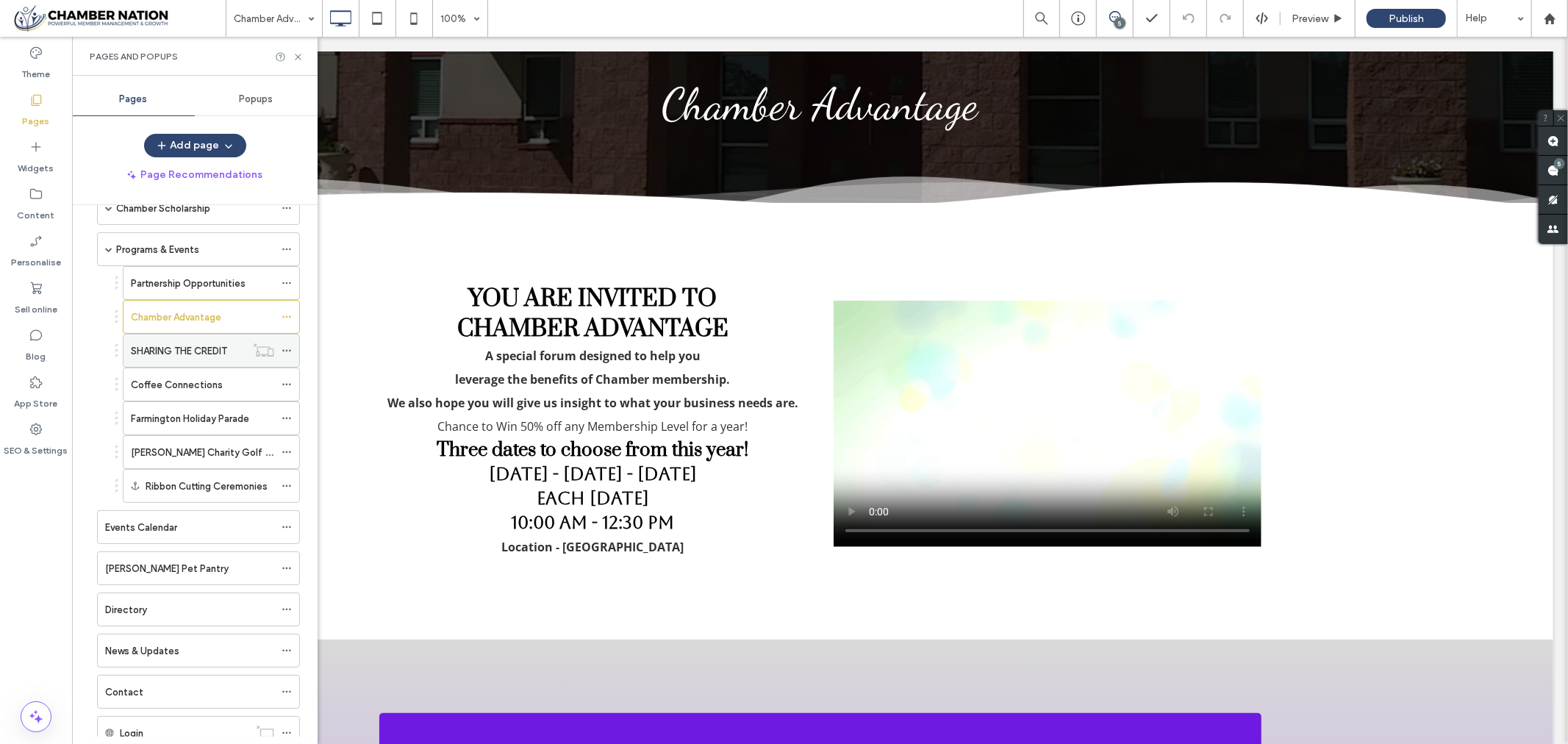
click at [204, 352] on label "SHARING THE CREDIT" at bounding box center [179, 351] width 97 height 26
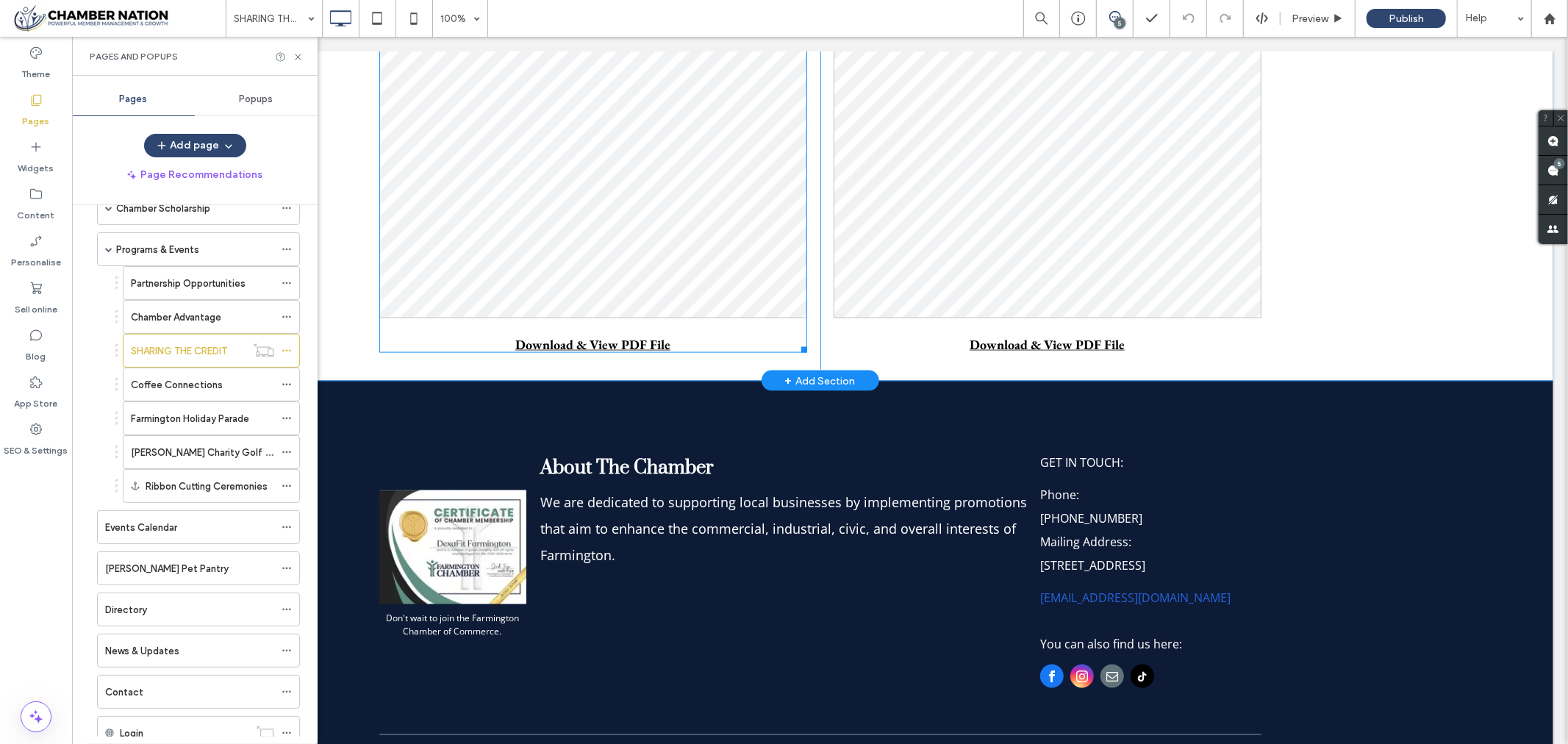
scroll to position [1634, 0]
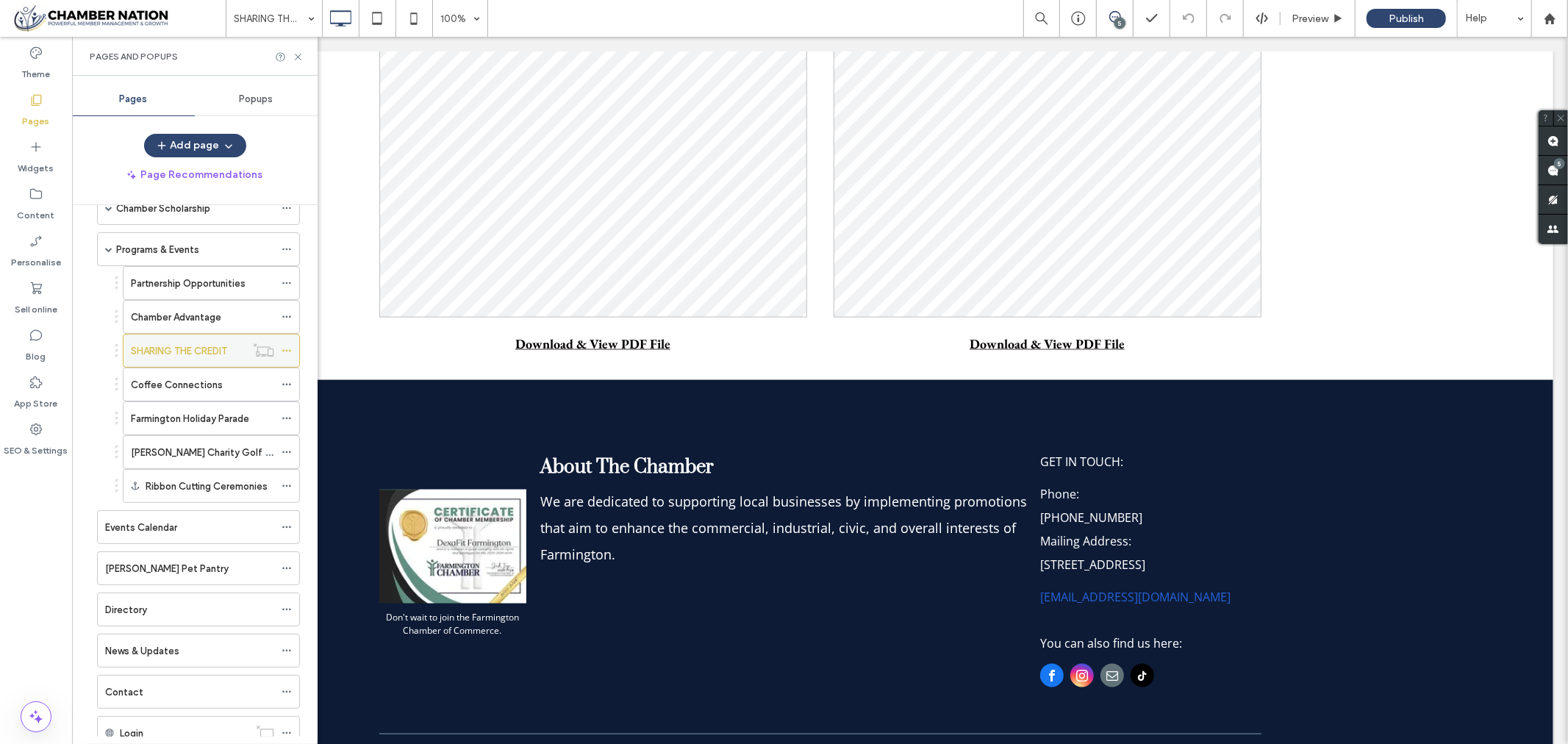
click at [287, 350] on icon at bounding box center [287, 351] width 10 height 10
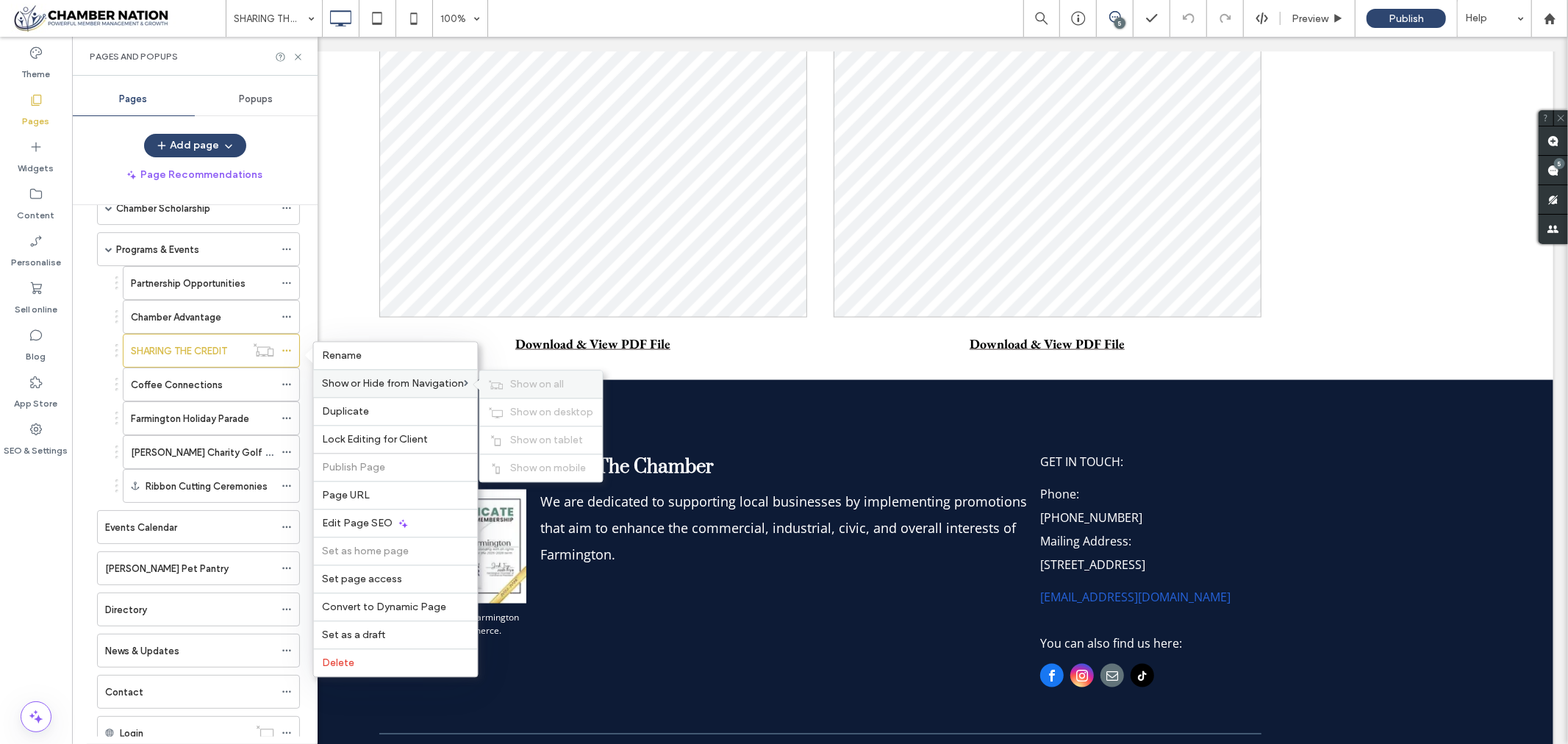
click at [530, 385] on span "Show on all" at bounding box center [538, 384] width 54 height 13
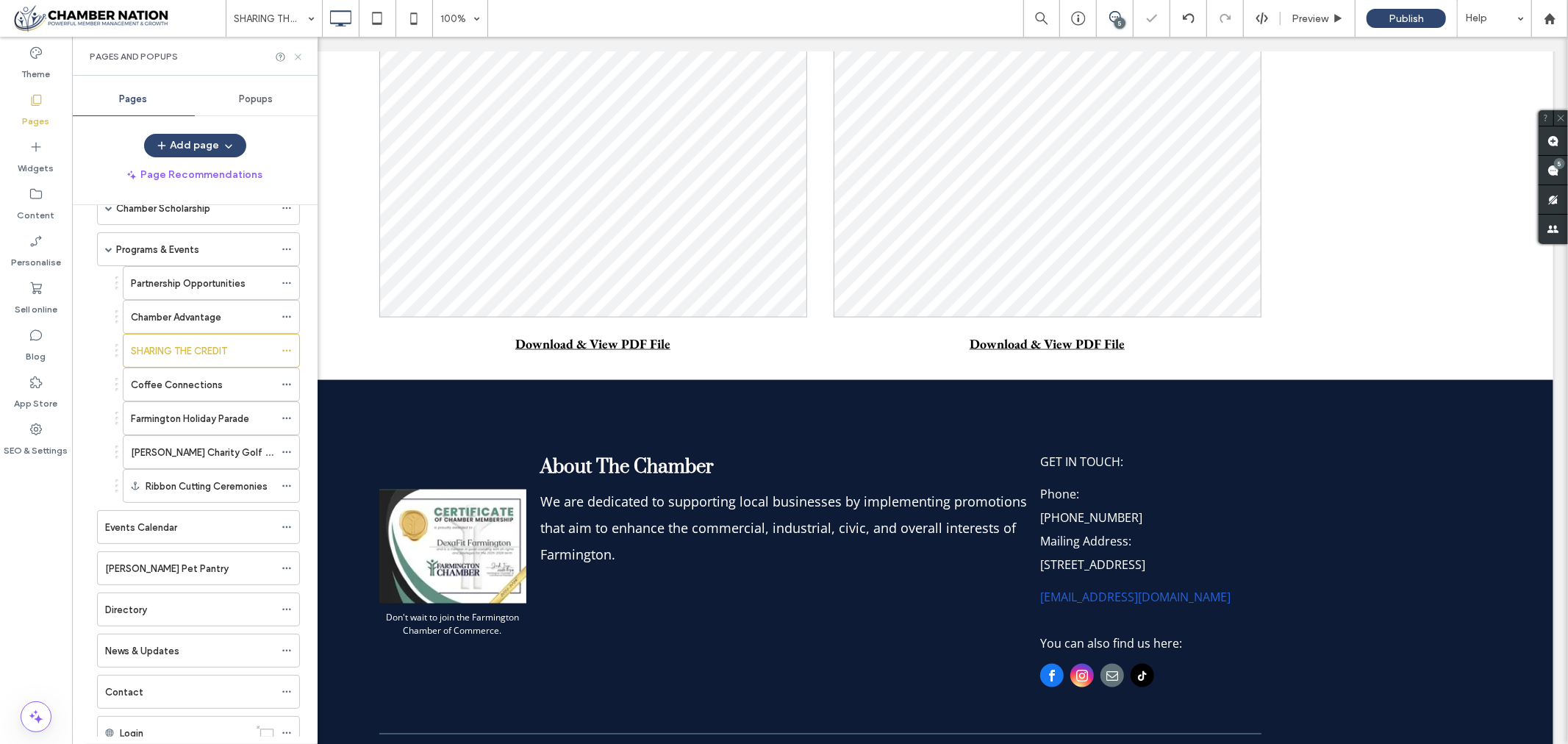
click at [303, 54] on icon at bounding box center [298, 57] width 11 height 11
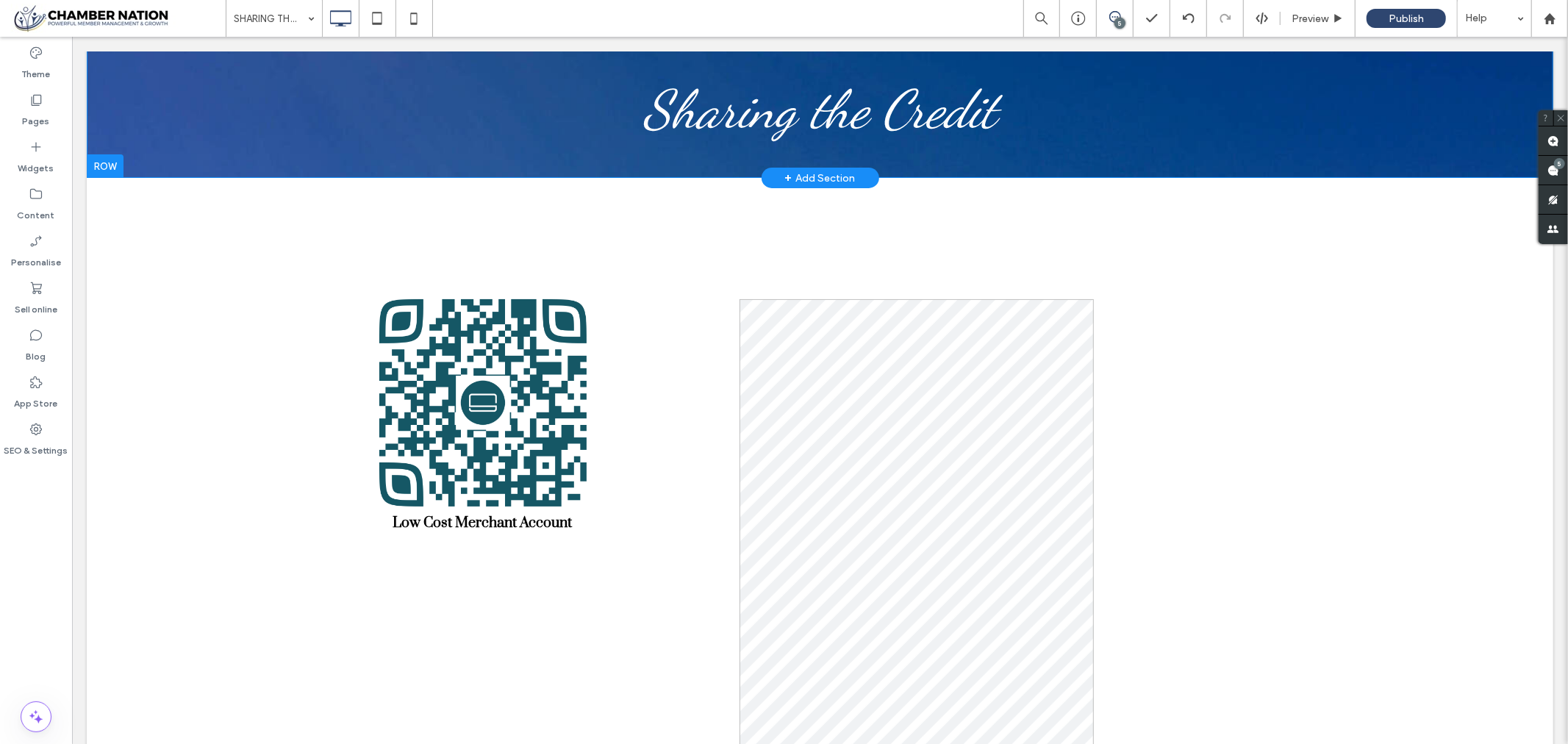
scroll to position [0, 0]
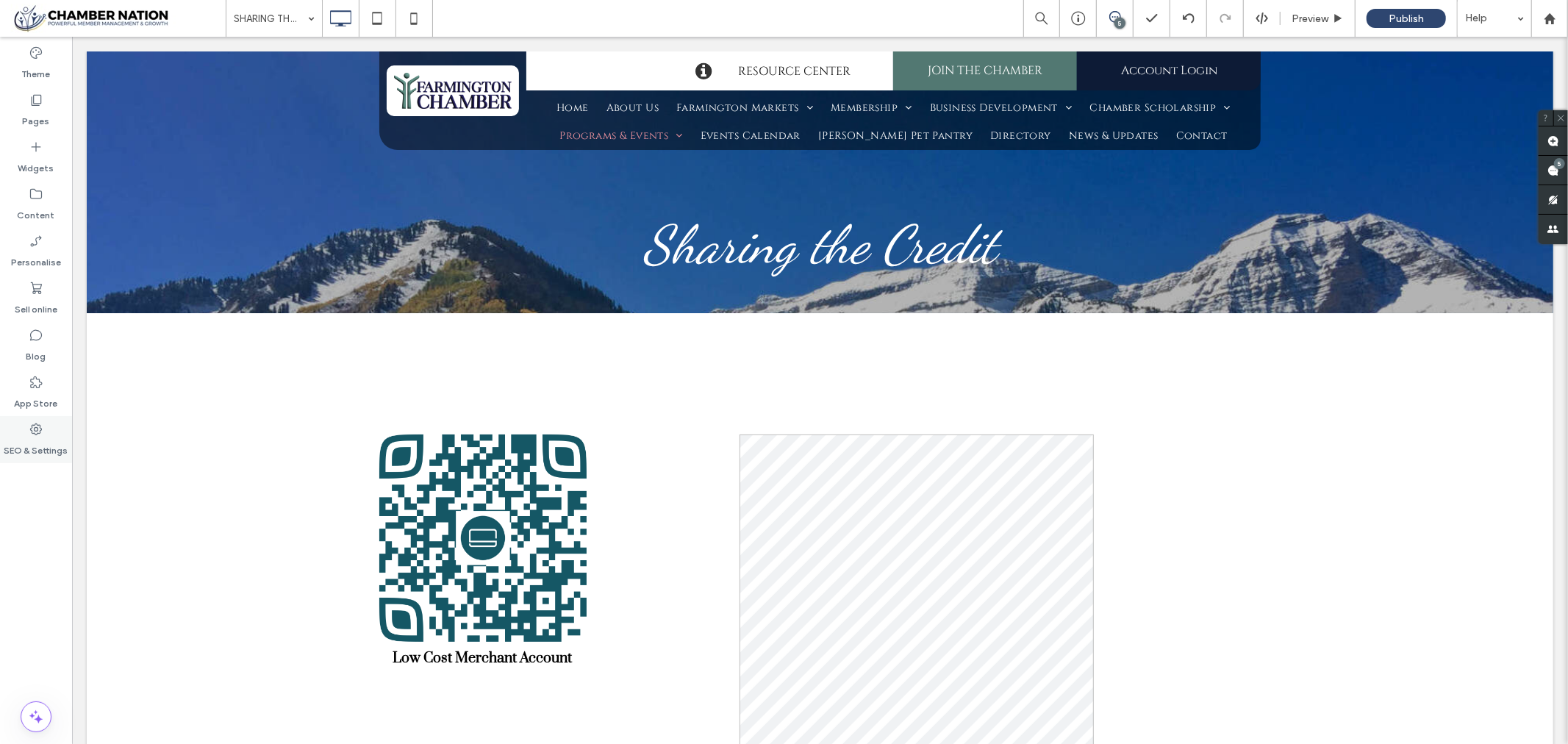
click at [32, 437] on label "SEO & Settings" at bounding box center [37, 448] width 64 height 21
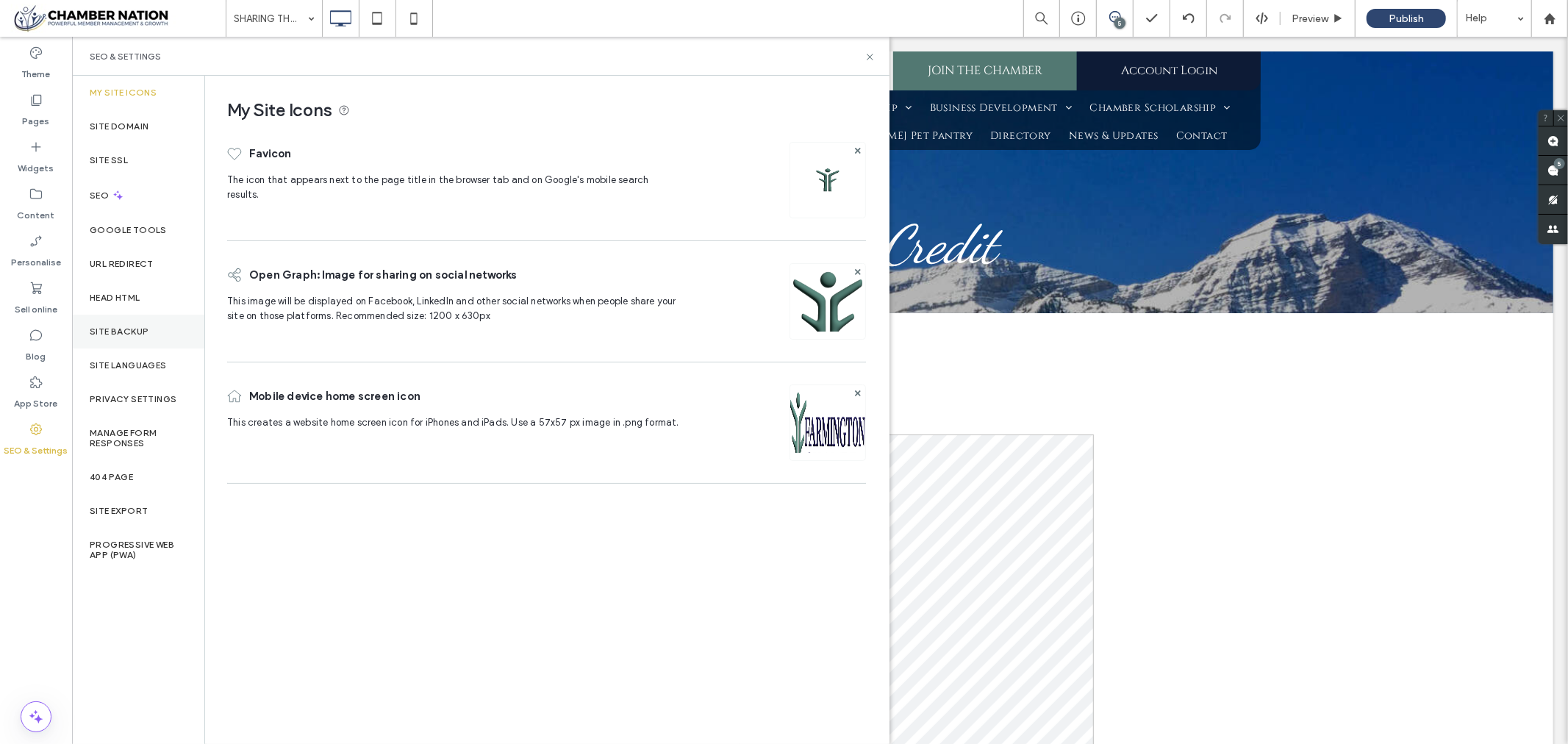
click at [108, 327] on label "Site backup" at bounding box center [119, 332] width 59 height 10
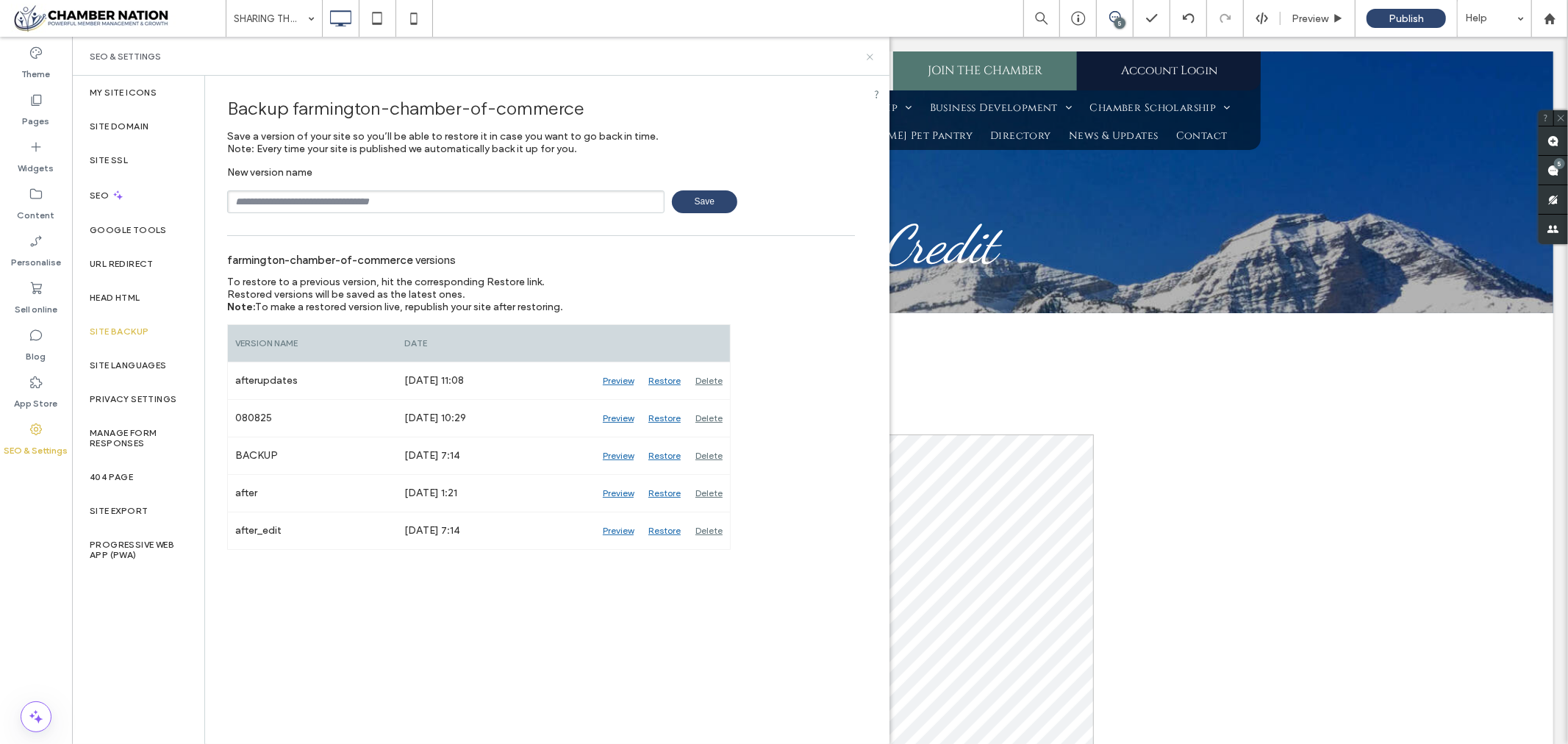
click at [870, 54] on icon at bounding box center [870, 57] width 11 height 11
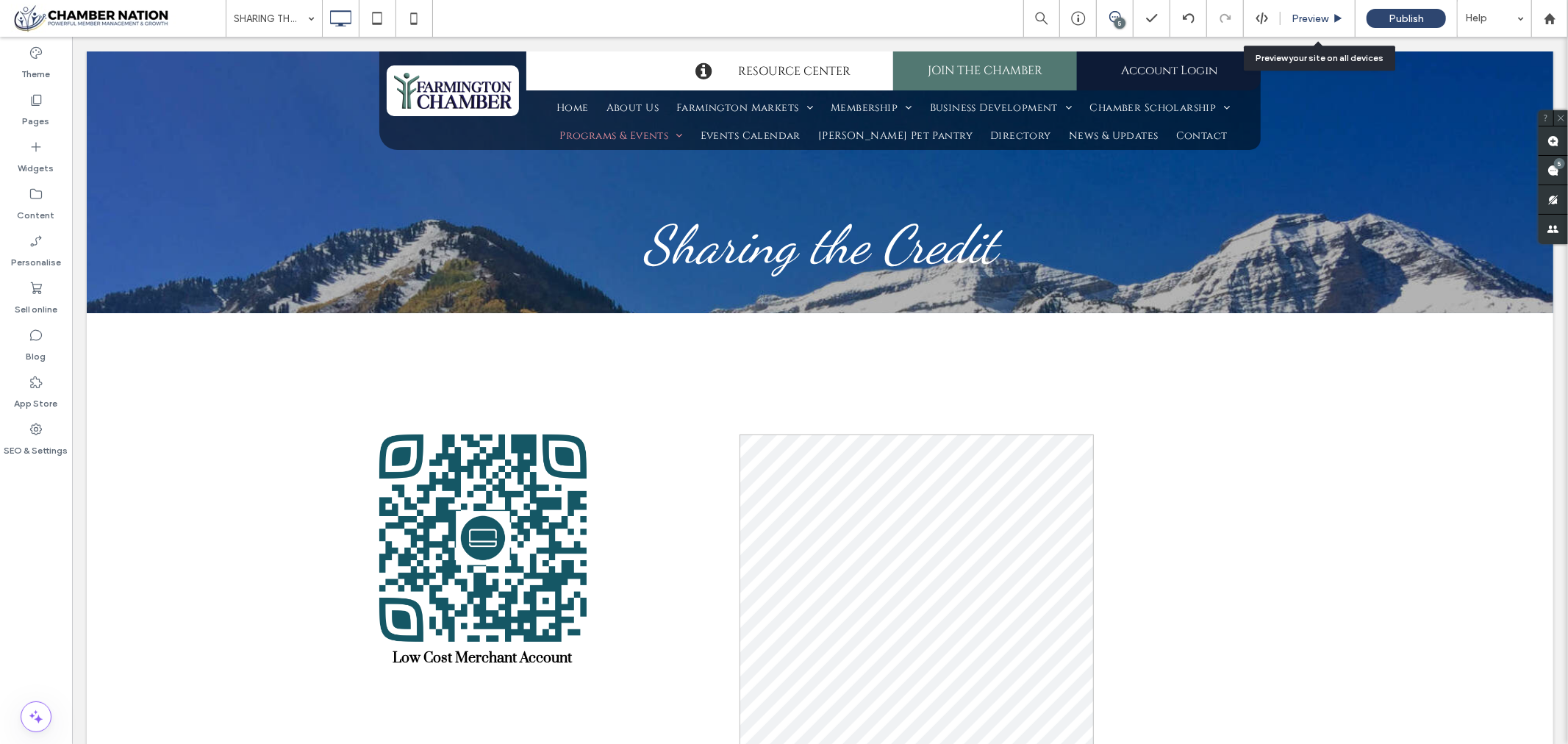
click at [1307, 20] on span "Preview" at bounding box center [1310, 19] width 37 height 13
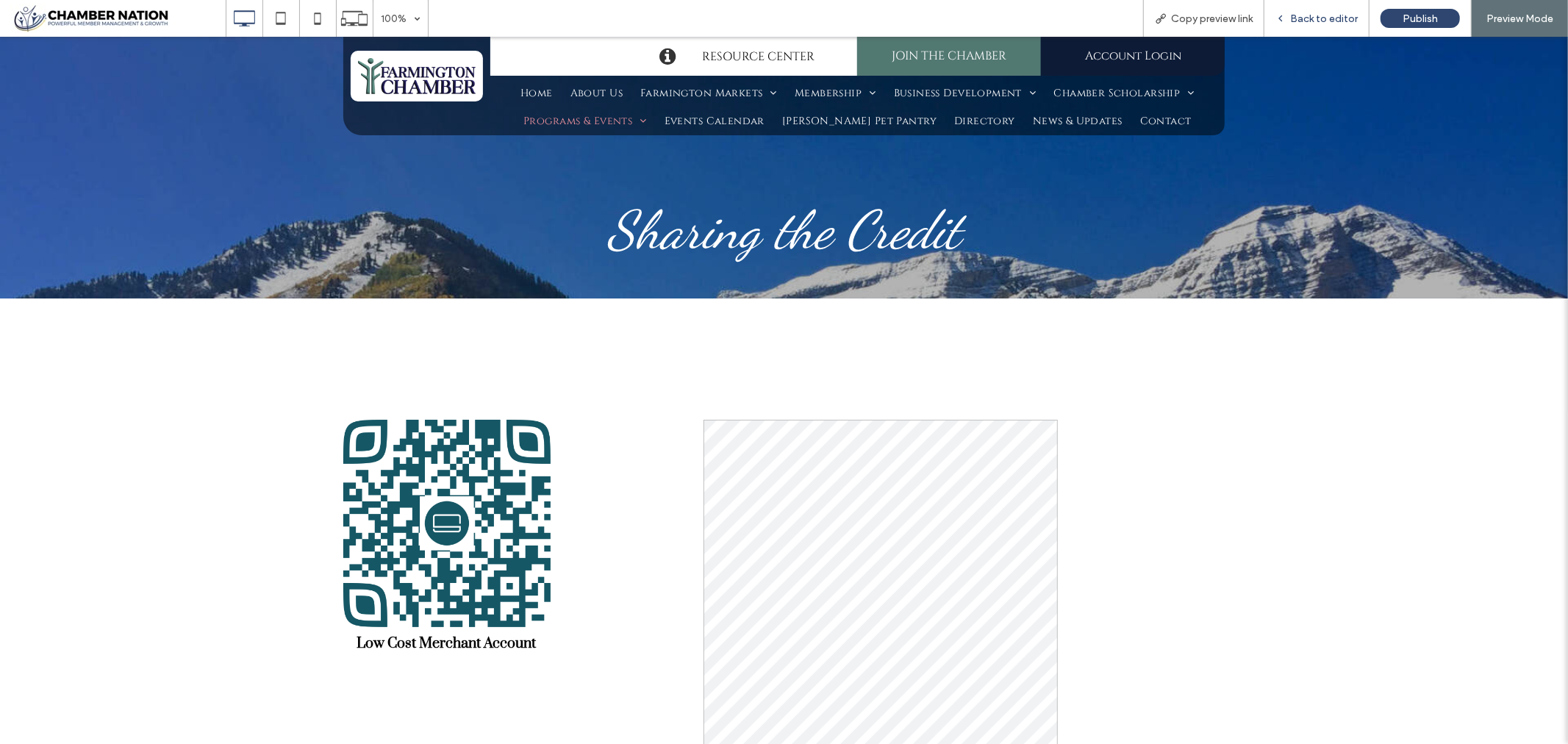
click at [1327, 18] on span "Back to editor" at bounding box center [1324, 19] width 68 height 13
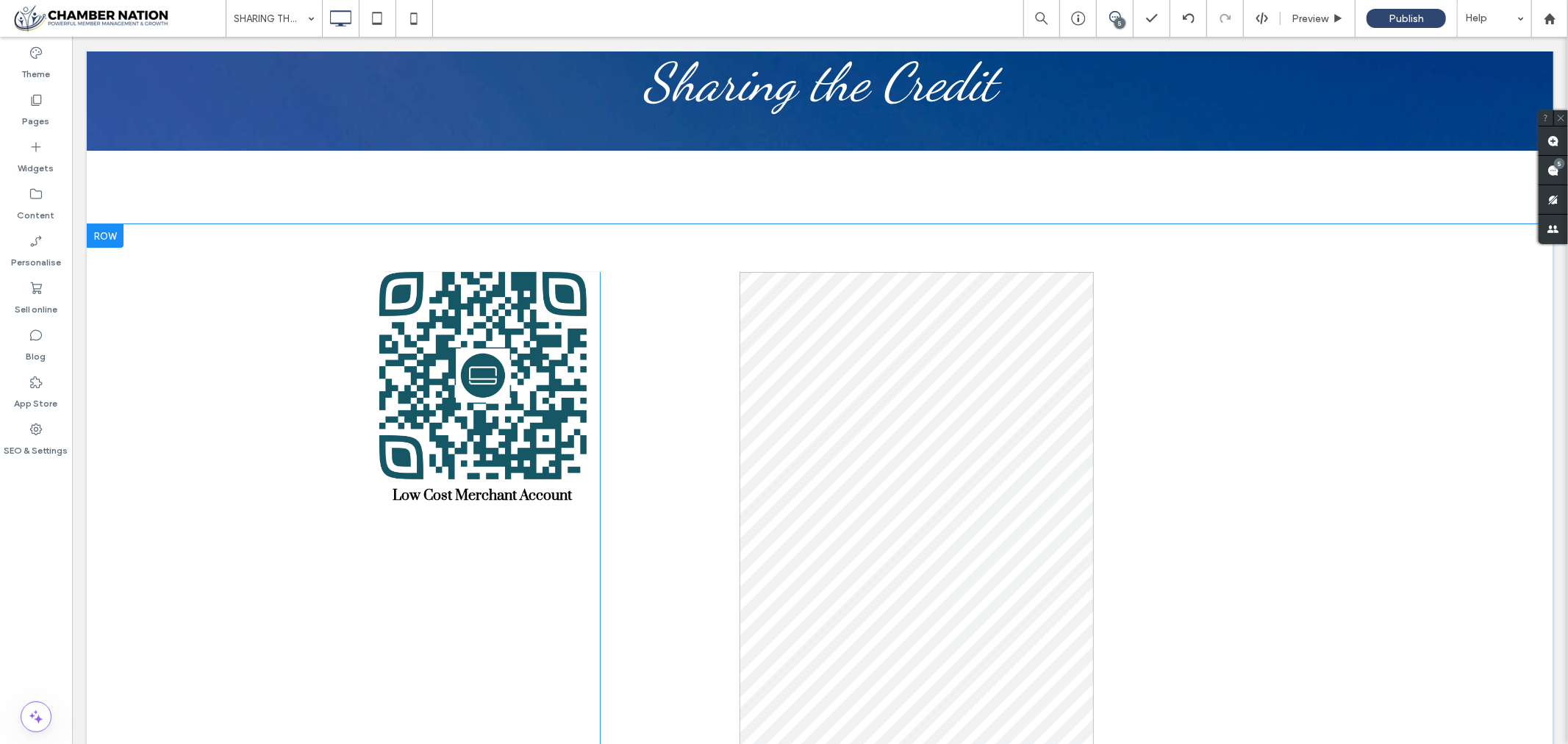
scroll to position [245, 0]
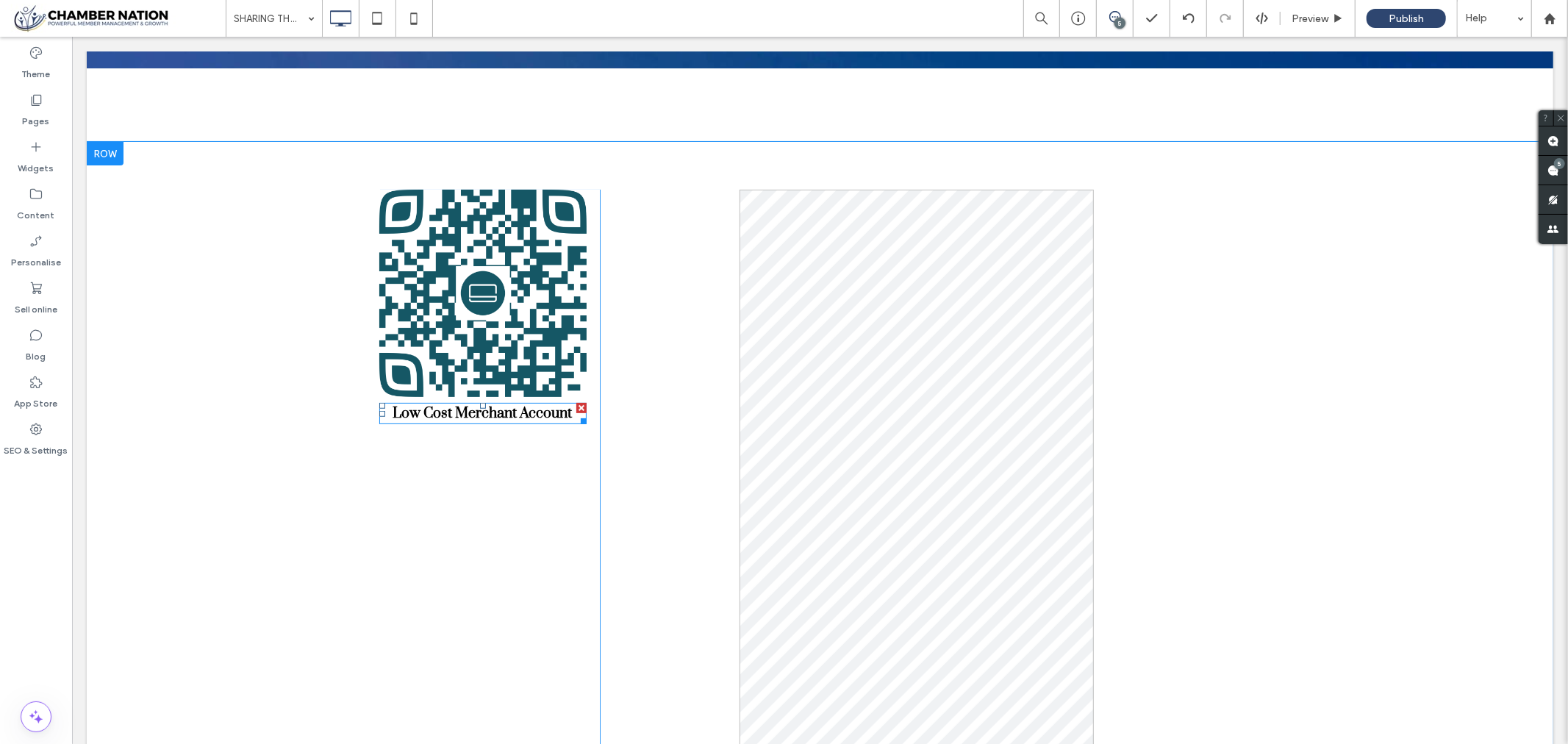
click at [490, 413] on span "Low Cost Merchant Account" at bounding box center [482, 412] width 180 height 18
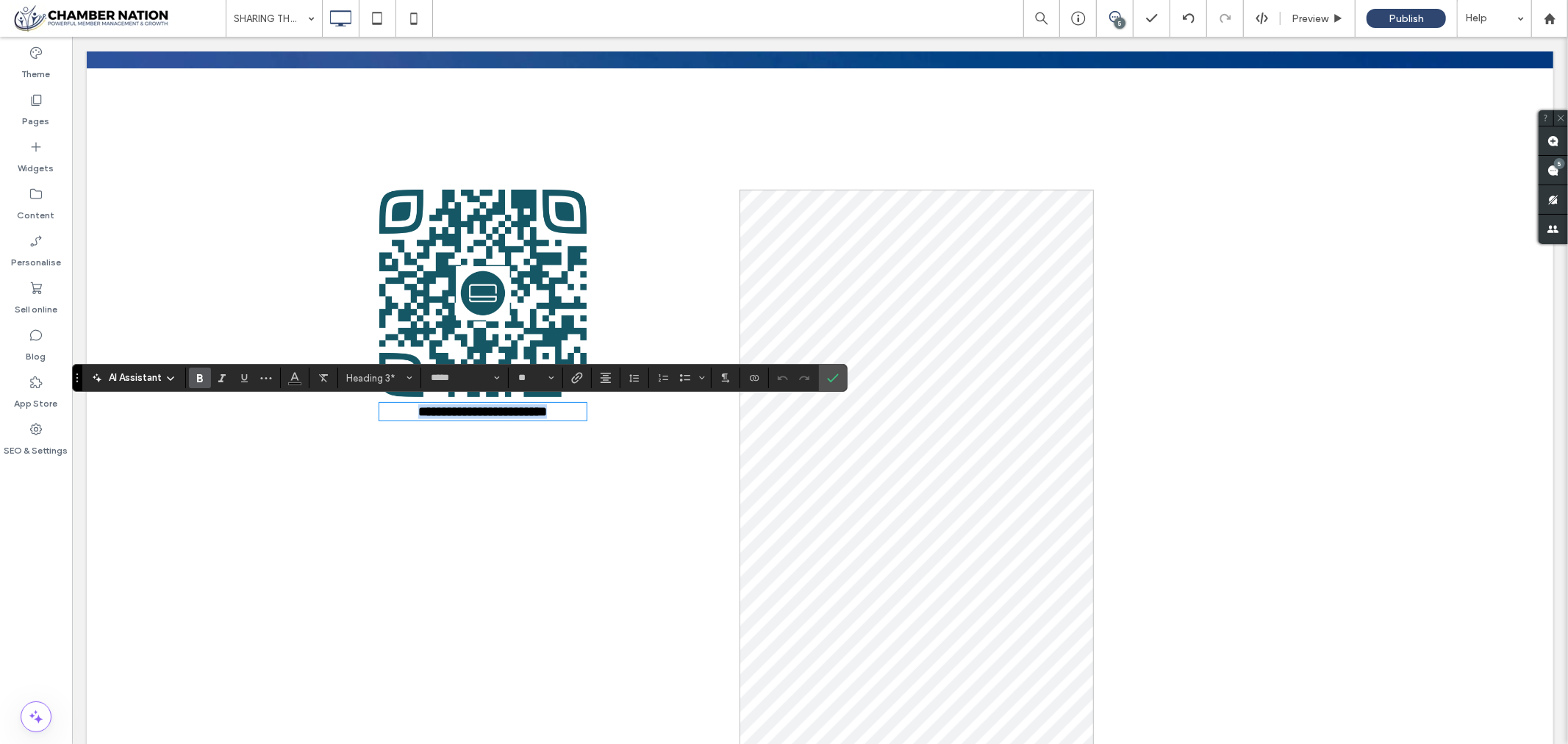
click at [570, 419] on h3 "**********" at bounding box center [482, 411] width 208 height 14
click at [840, 383] on use "Confirm" at bounding box center [833, 378] width 12 height 9
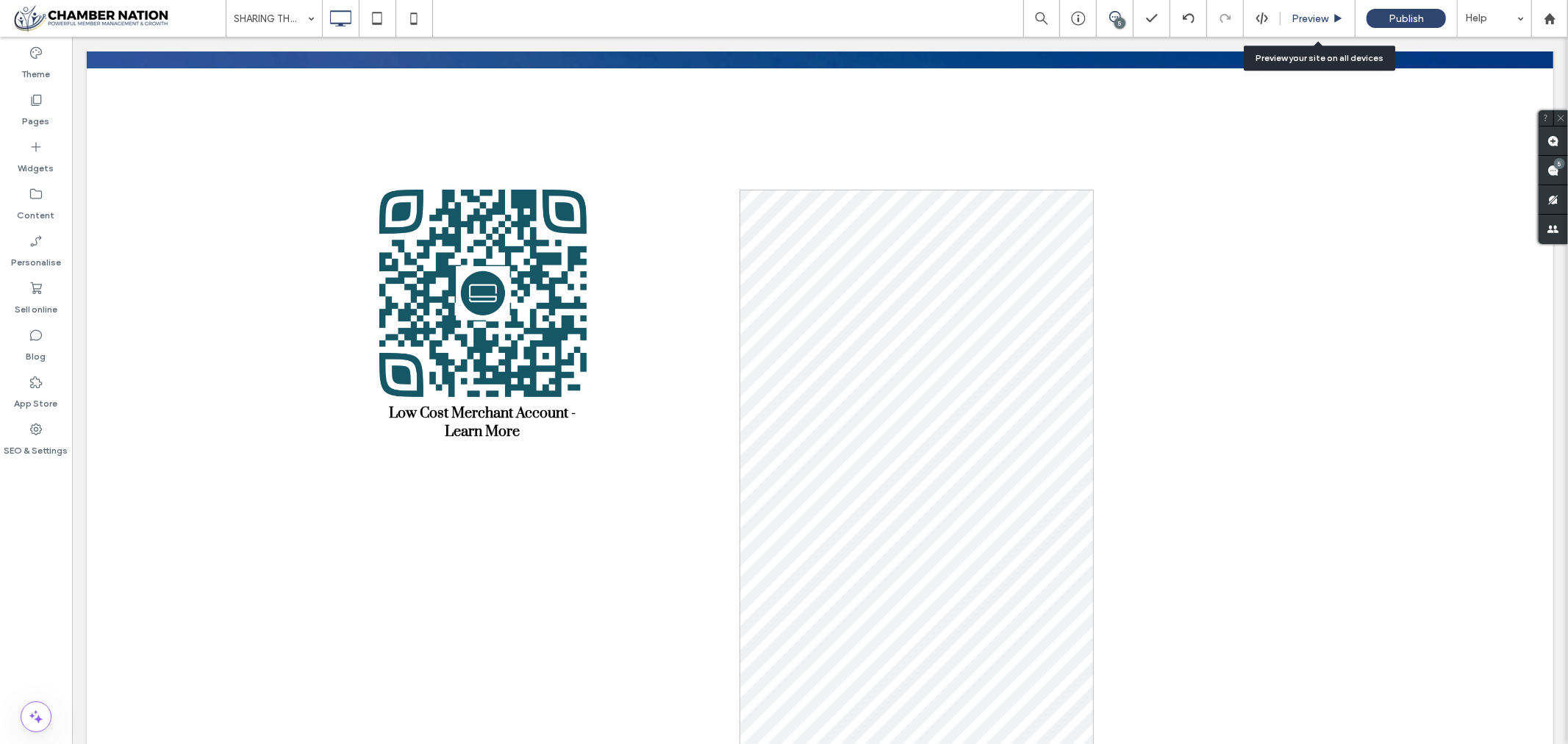
click at [1315, 22] on span "Preview" at bounding box center [1310, 19] width 37 height 13
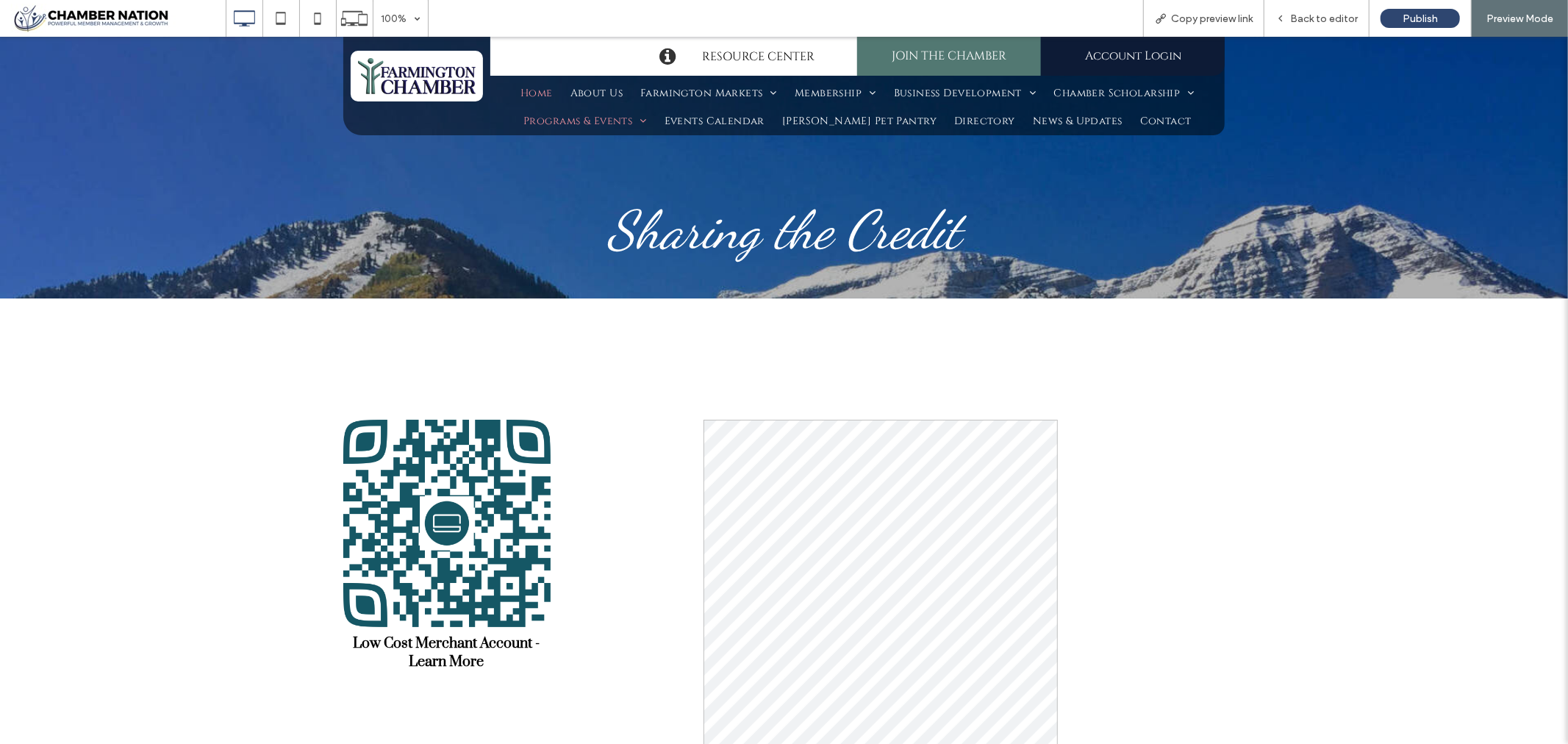
drag, startPoint x: 522, startPoint y: 88, endPoint x: 522, endPoint y: 125, distance: 37.0
click at [522, 88] on span "Home" at bounding box center [537, 93] width 32 height 21
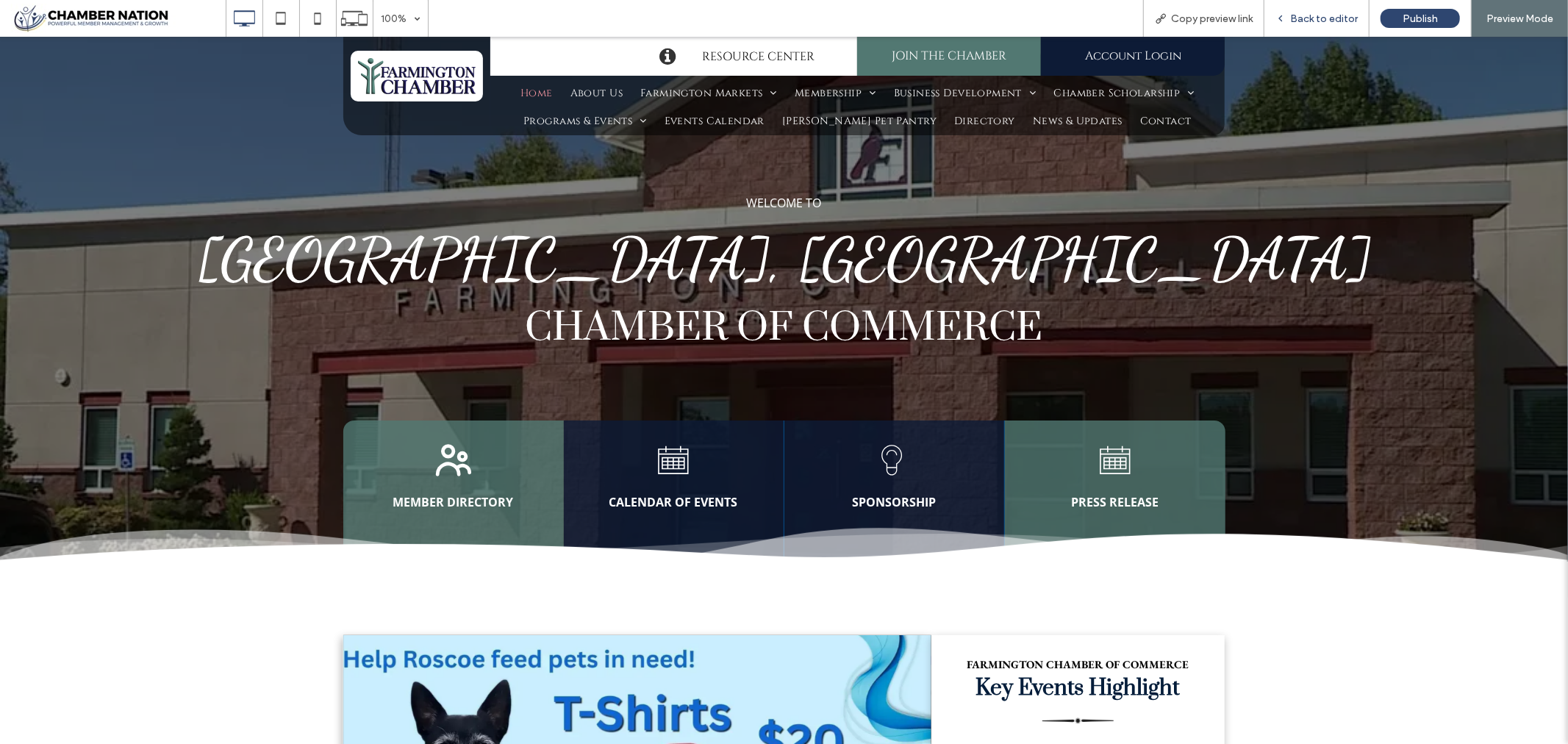
click at [1329, 16] on span "Back to editor" at bounding box center [1324, 19] width 68 height 13
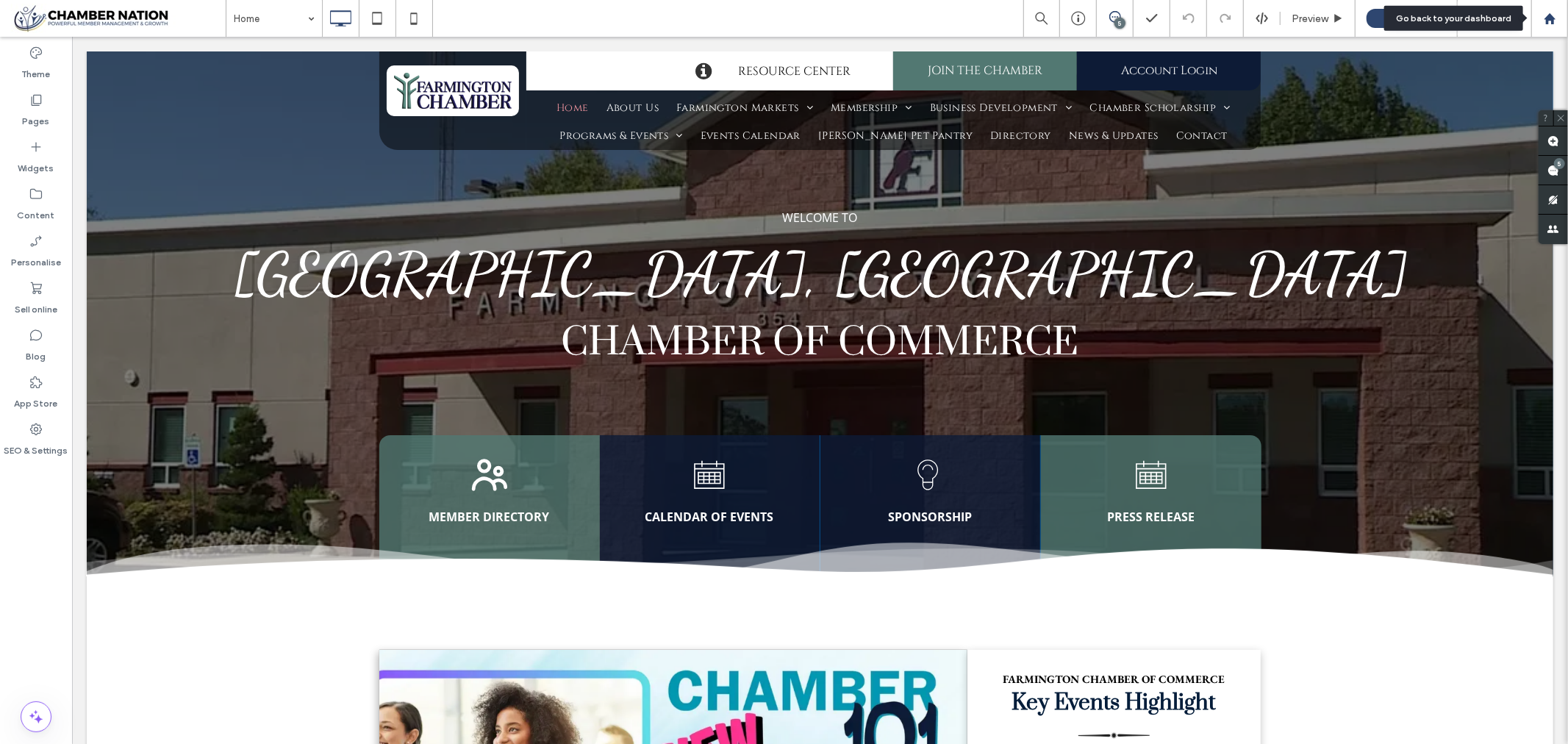
click at [1547, 19] on use at bounding box center [1550, 18] width 11 height 11
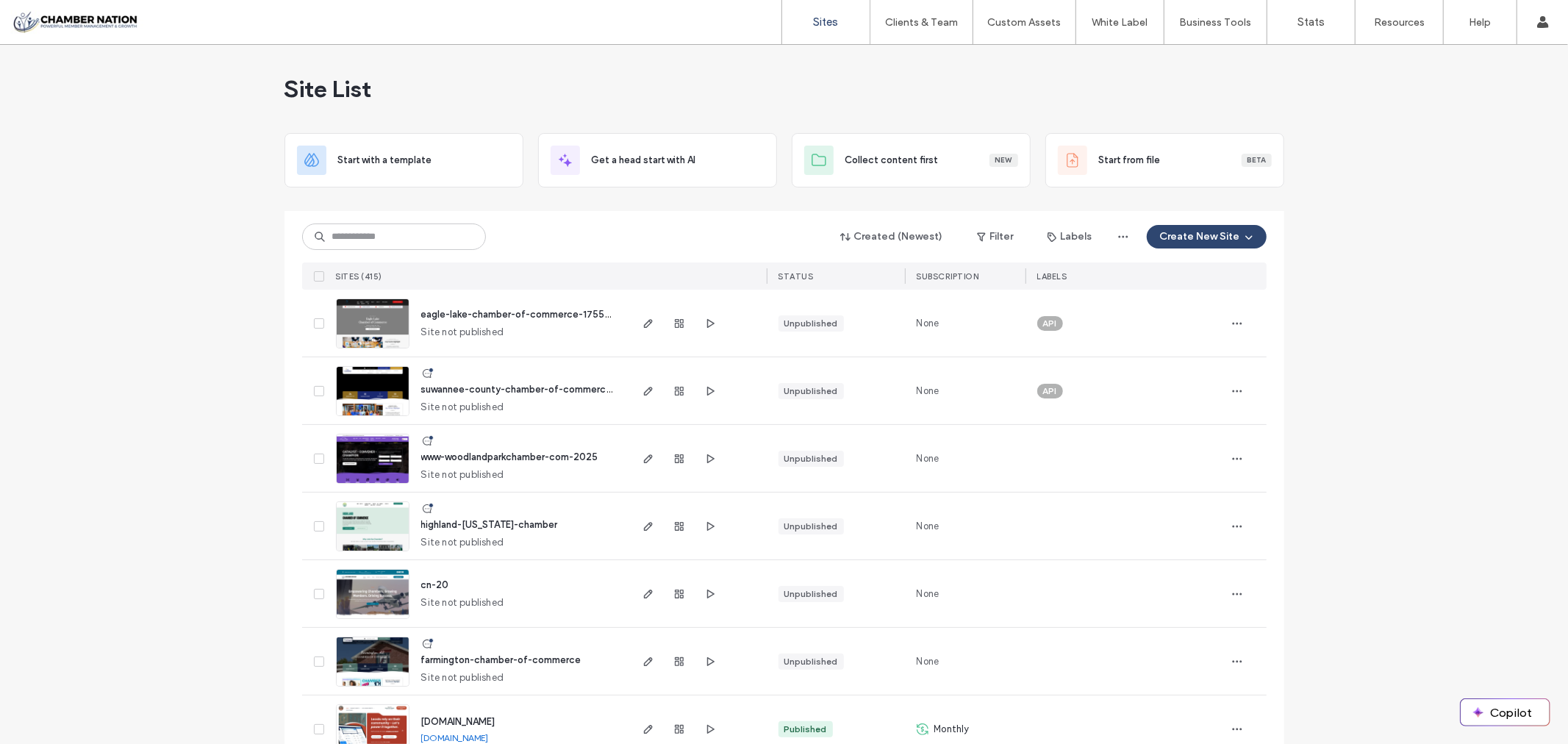
click at [466, 658] on span "farmington-chamber-of-commerce" at bounding box center [501, 660] width 161 height 11
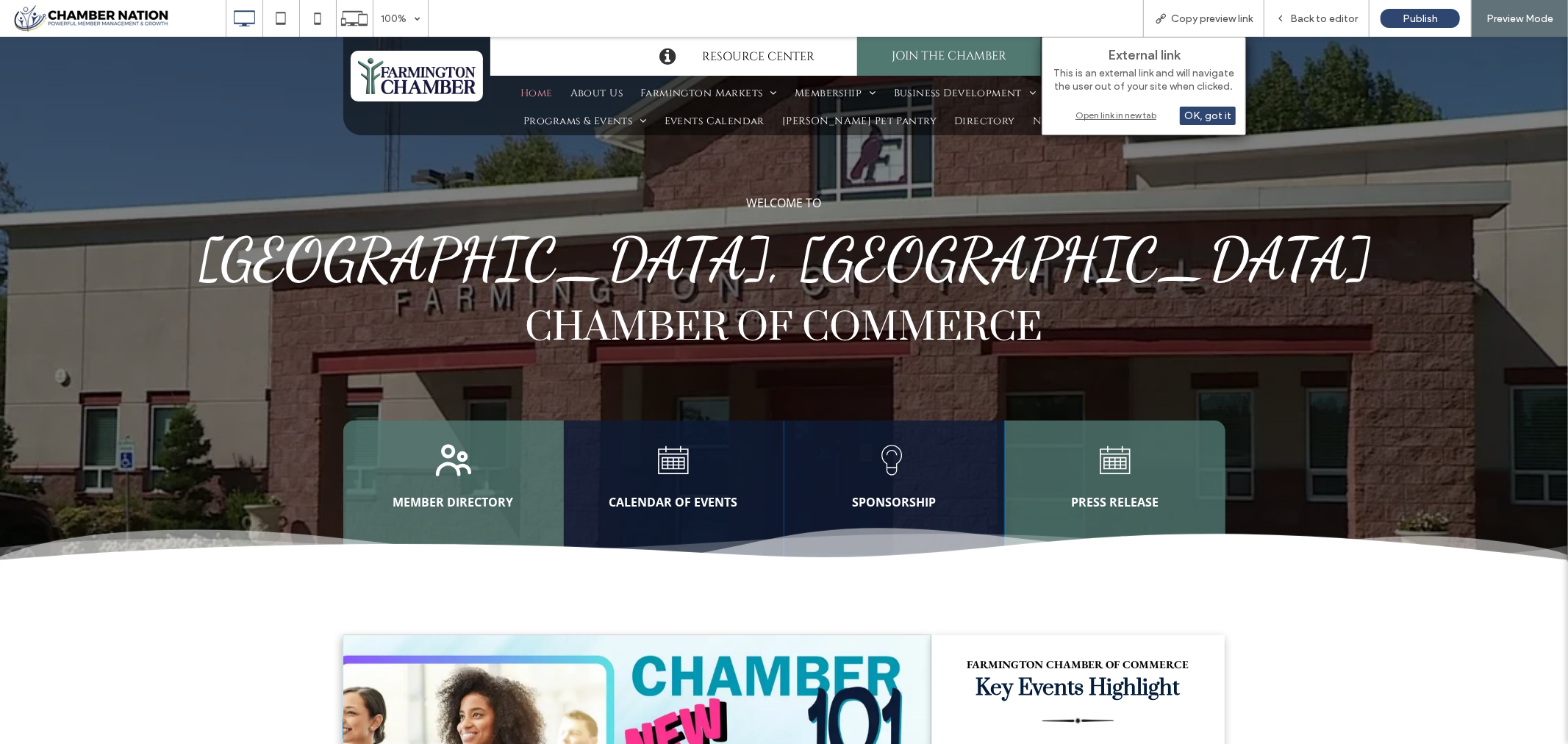
click at [1113, 116] on div "Open link in new tab" at bounding box center [1144, 114] width 184 height 15
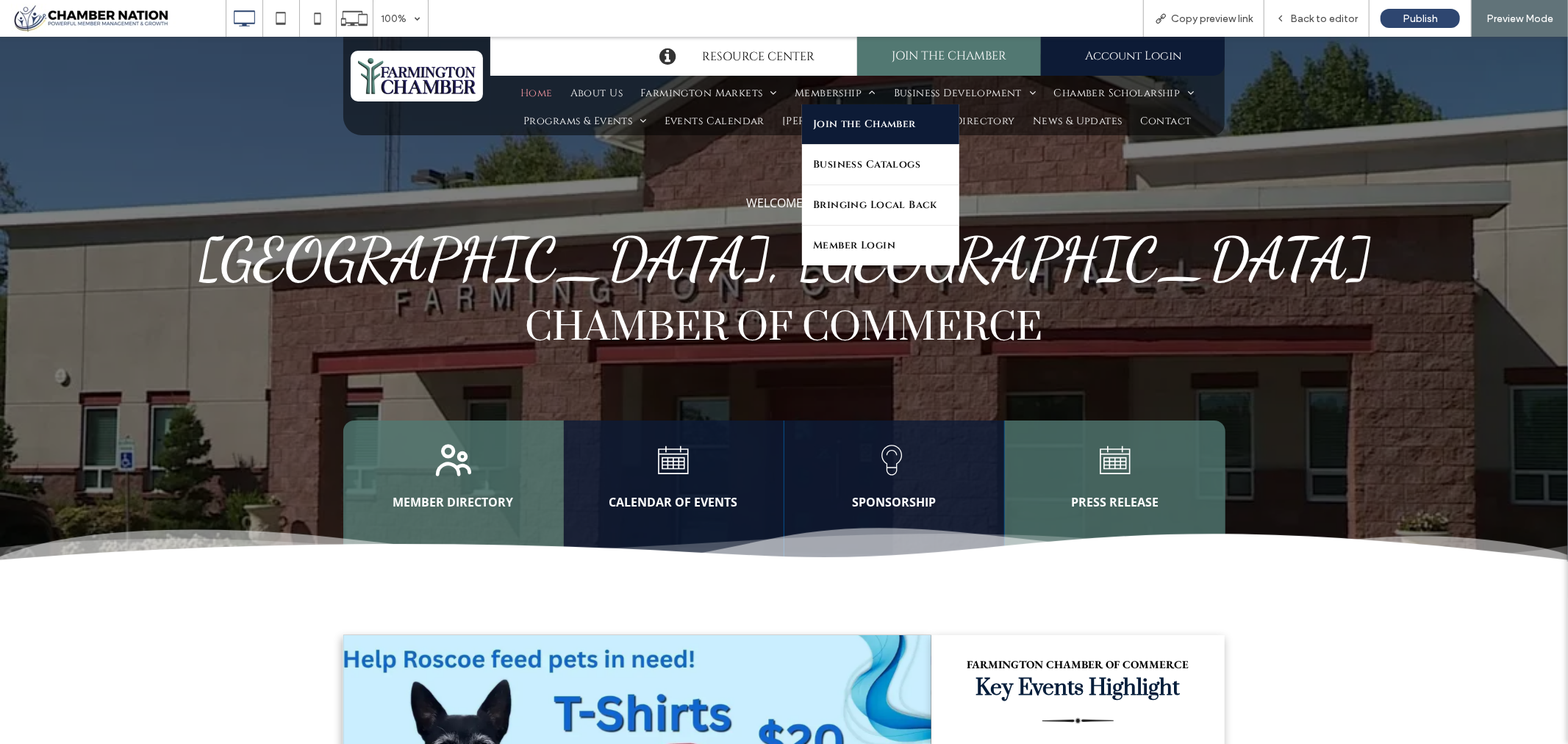
click at [844, 120] on span "Join the Chamber" at bounding box center [864, 124] width 103 height 21
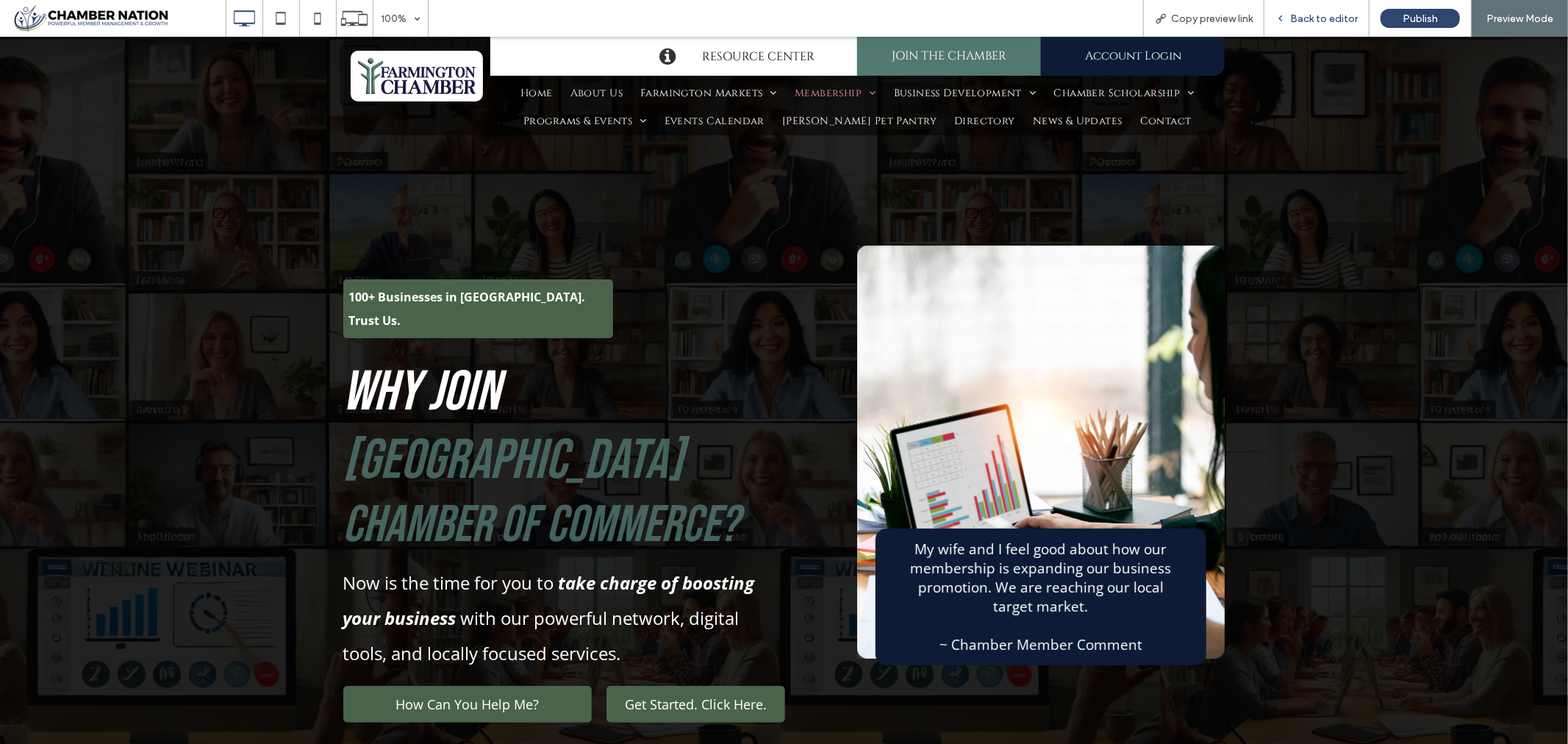
click at [1322, 14] on span "Back to editor" at bounding box center [1324, 19] width 68 height 13
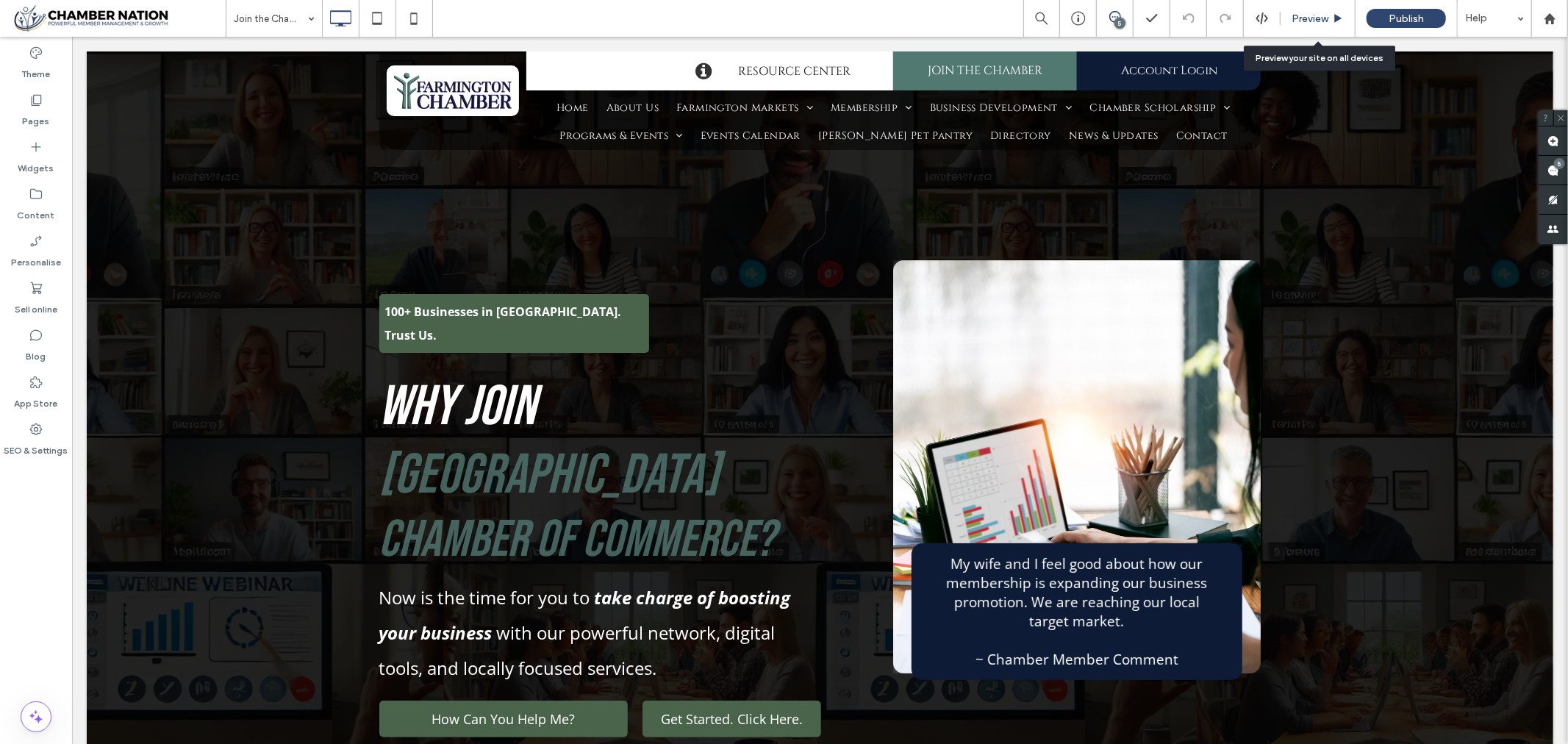
click at [1304, 17] on span "Preview" at bounding box center [1310, 19] width 37 height 13
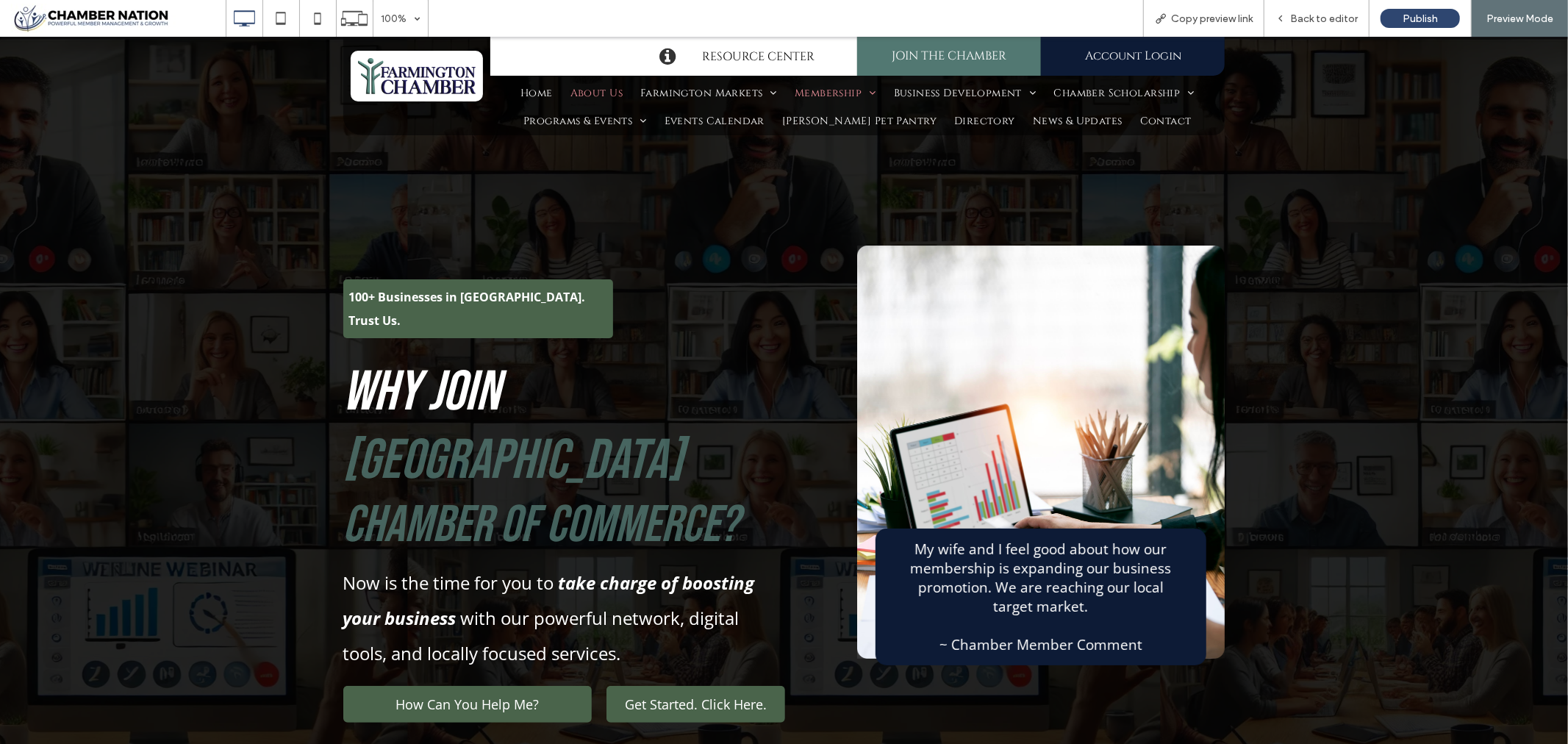
click at [597, 90] on span "About Us" at bounding box center [596, 93] width 52 height 21
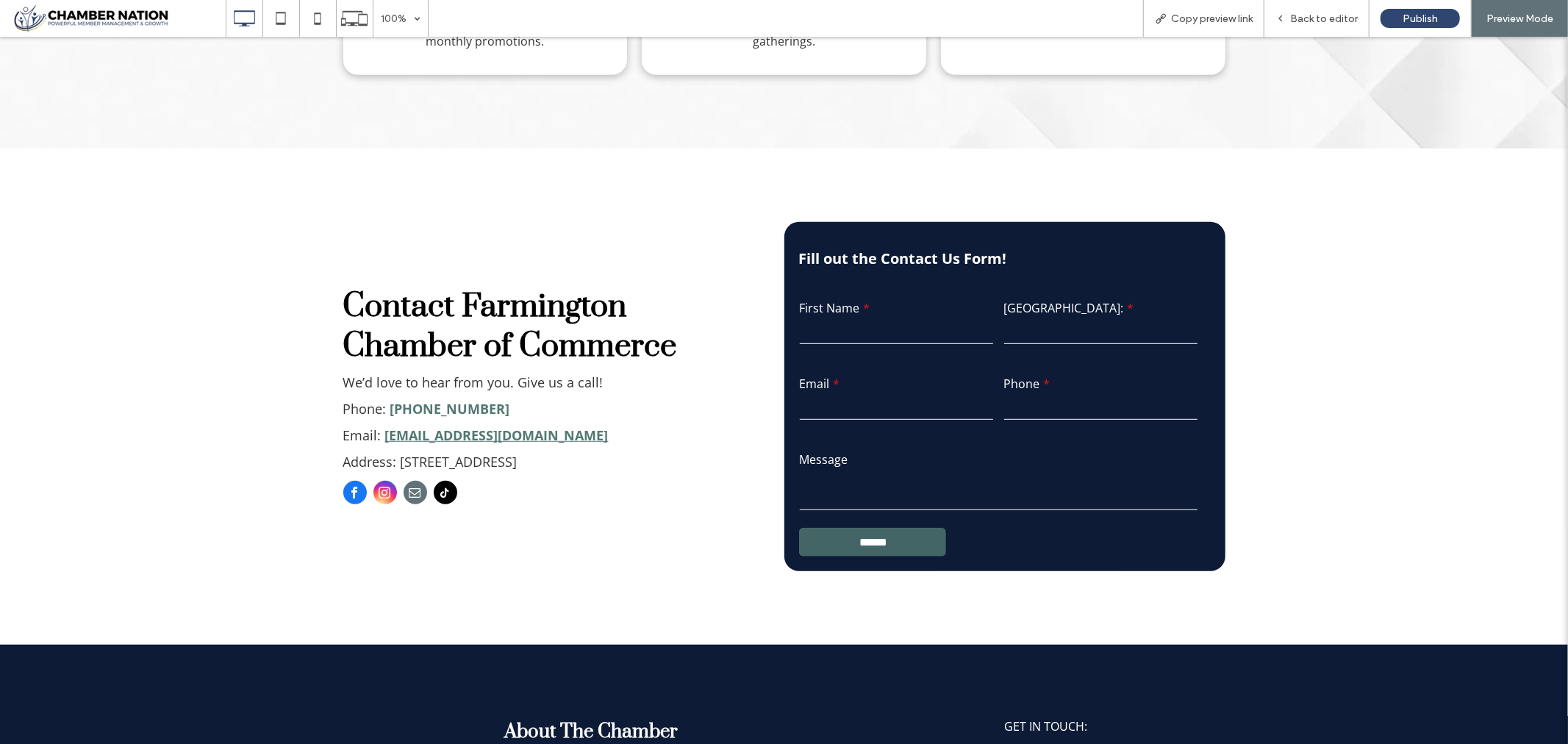
scroll to position [653, 0]
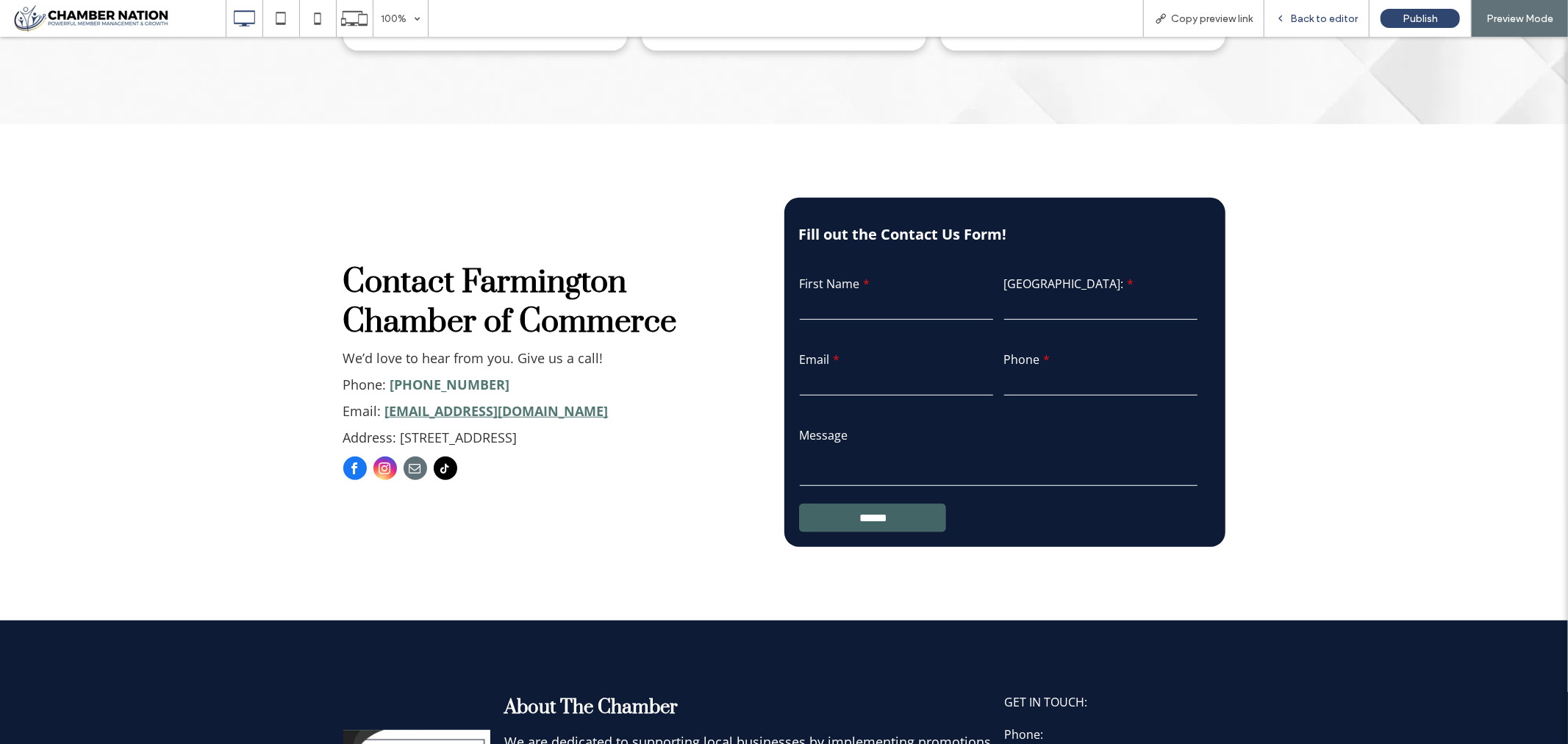
click at [1315, 20] on span "Back to editor" at bounding box center [1324, 19] width 68 height 13
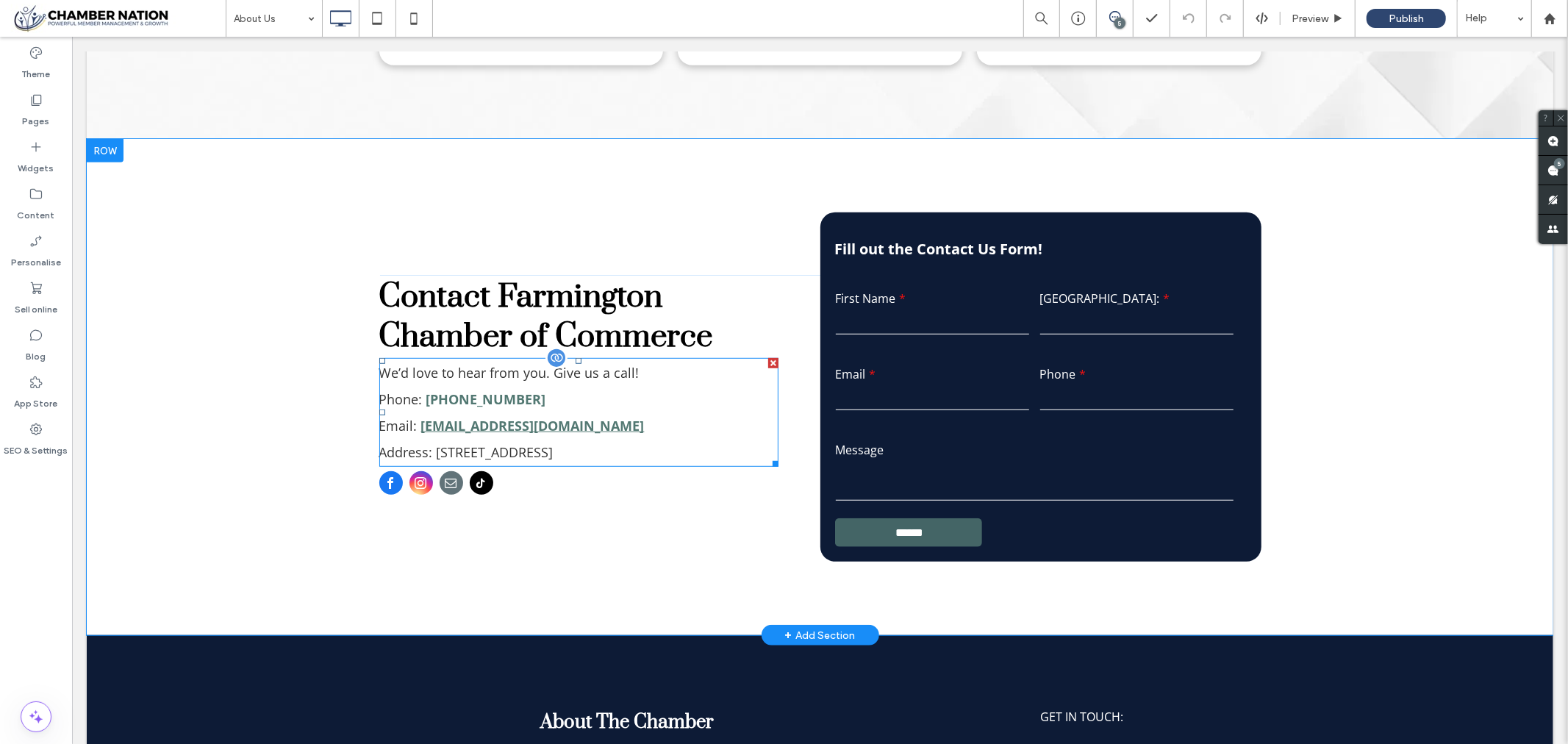
click at [470, 430] on strong "[EMAIL_ADDRESS][DOMAIN_NAME]" at bounding box center [532, 425] width 224 height 18
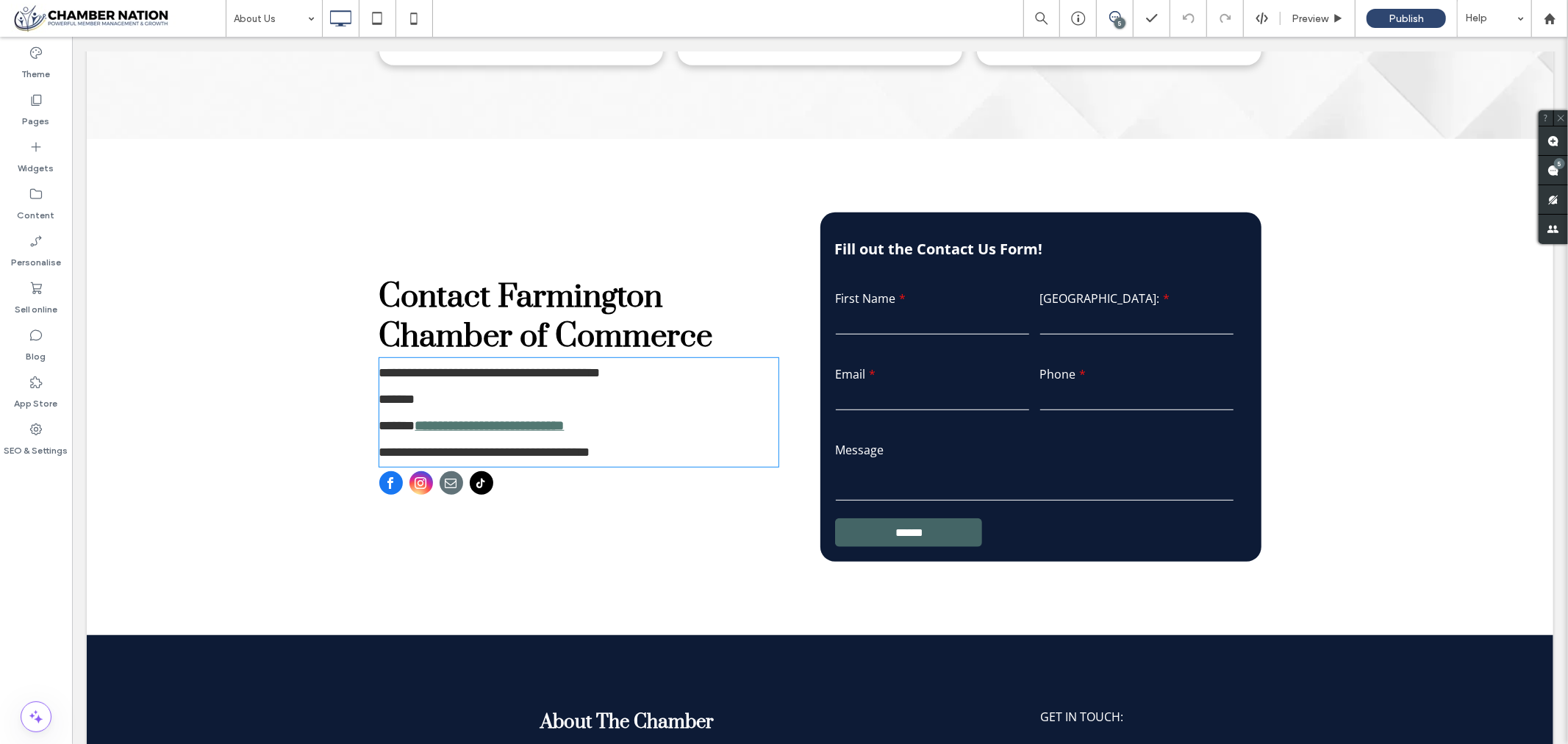
type input "*********"
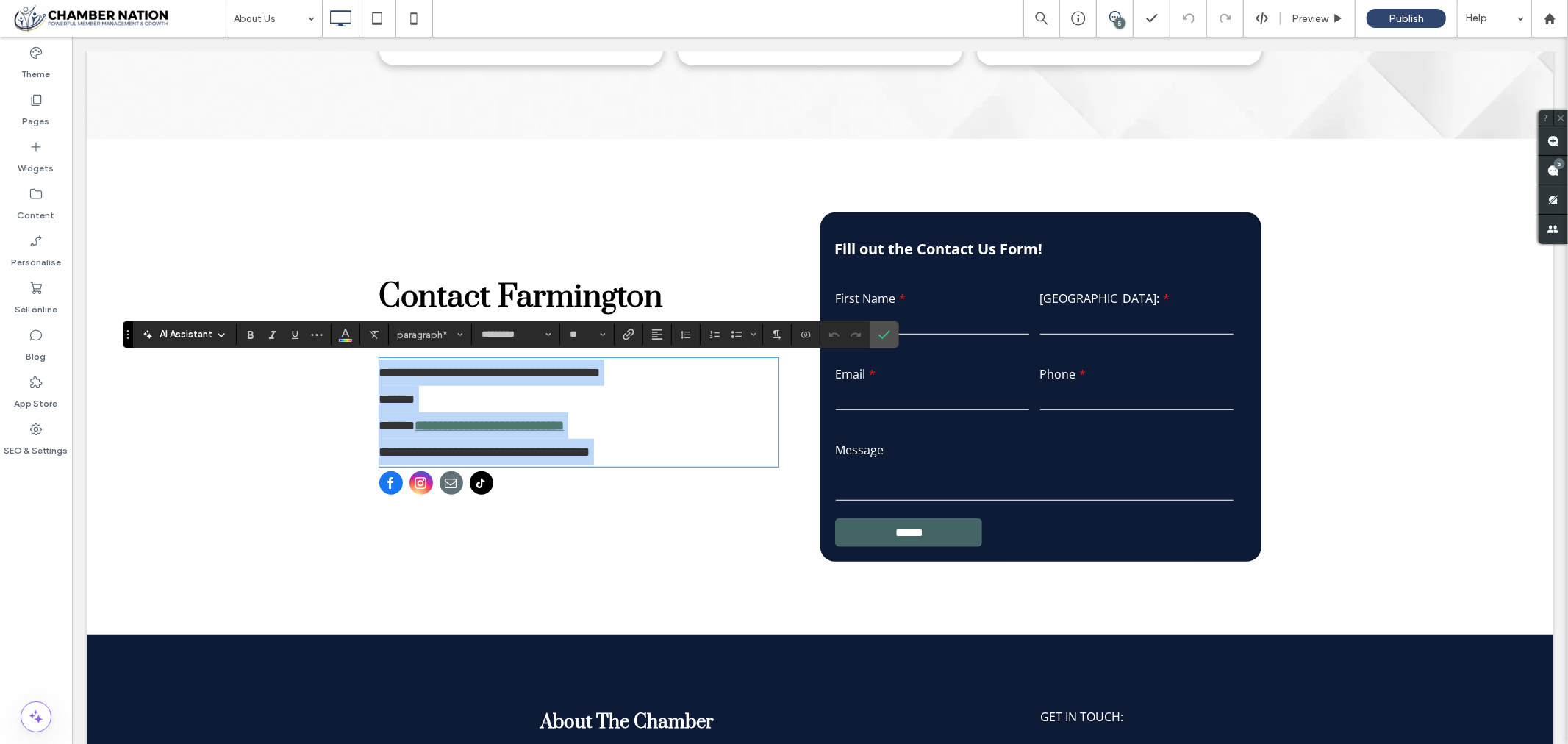
click at [464, 427] on strong "**********" at bounding box center [489, 425] width 149 height 14
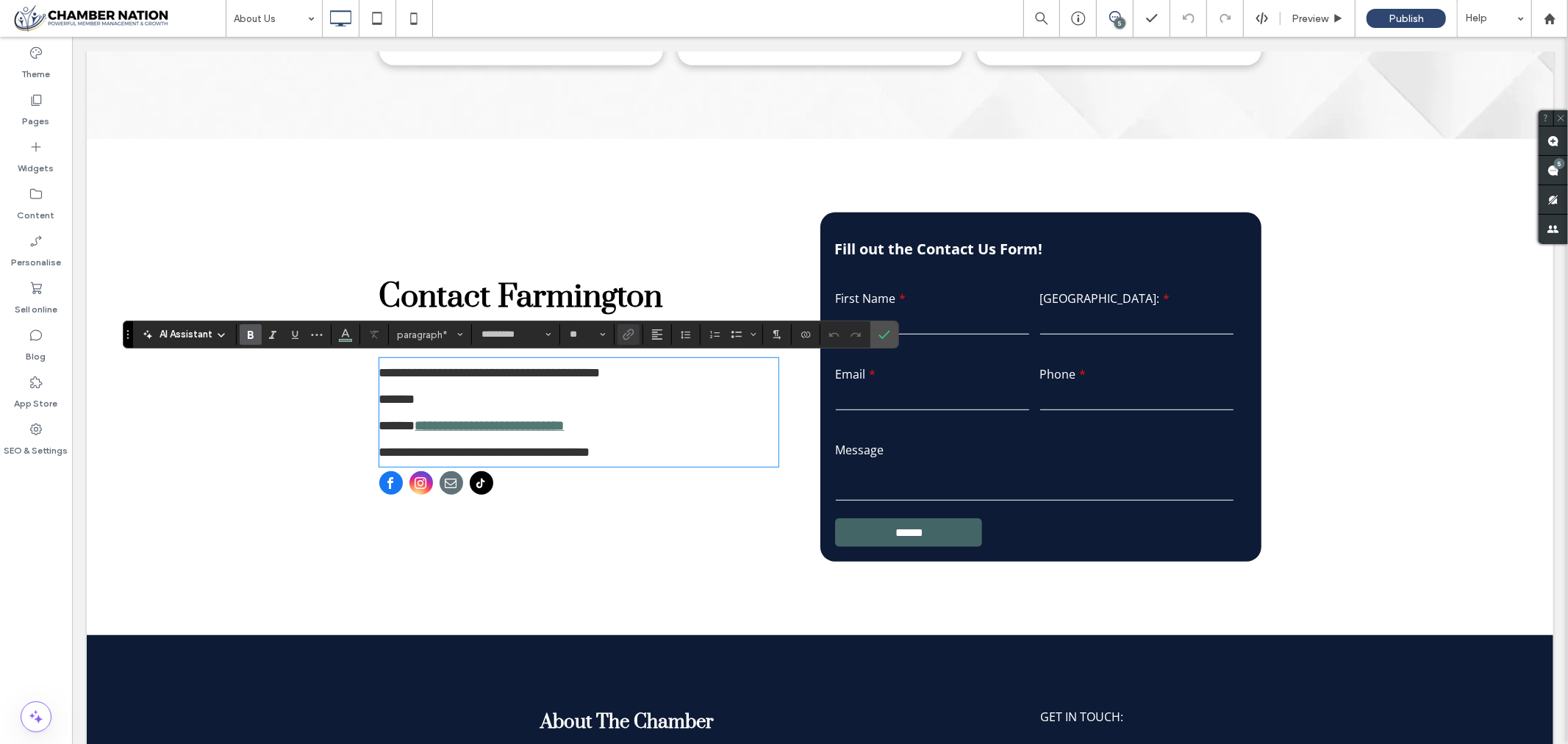
click at [419, 424] on strong "**********" at bounding box center [489, 425] width 149 height 14
click at [415, 424] on strong "**********" at bounding box center [489, 425] width 149 height 14
drag, startPoint x: 412, startPoint y: 424, endPoint x: 647, endPoint y: 423, distance: 235.0
click at [647, 423] on p "**********" at bounding box center [578, 424] width 399 height 26
type input "**"
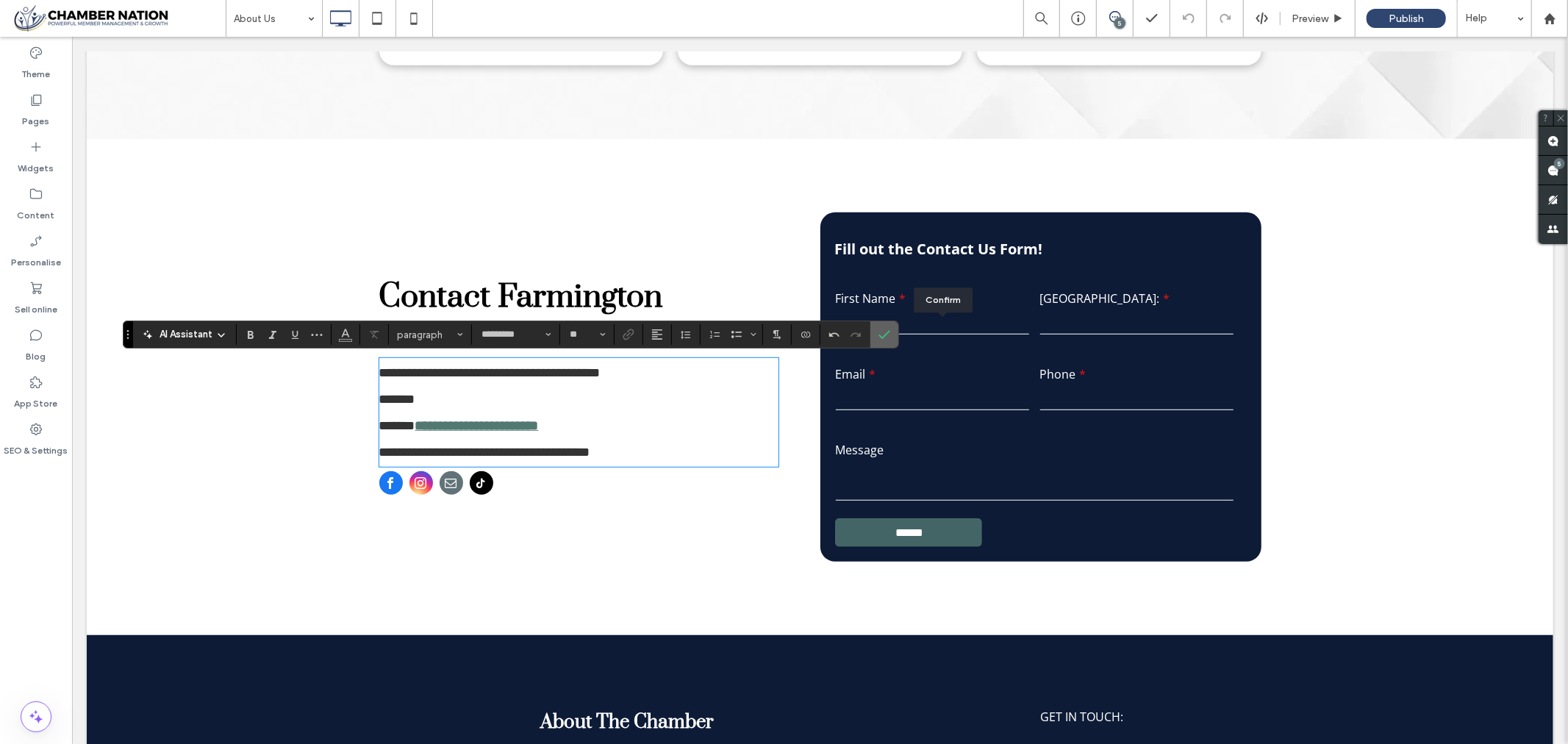
click at [891, 335] on icon "Confirm" at bounding box center [884, 334] width 12 height 12
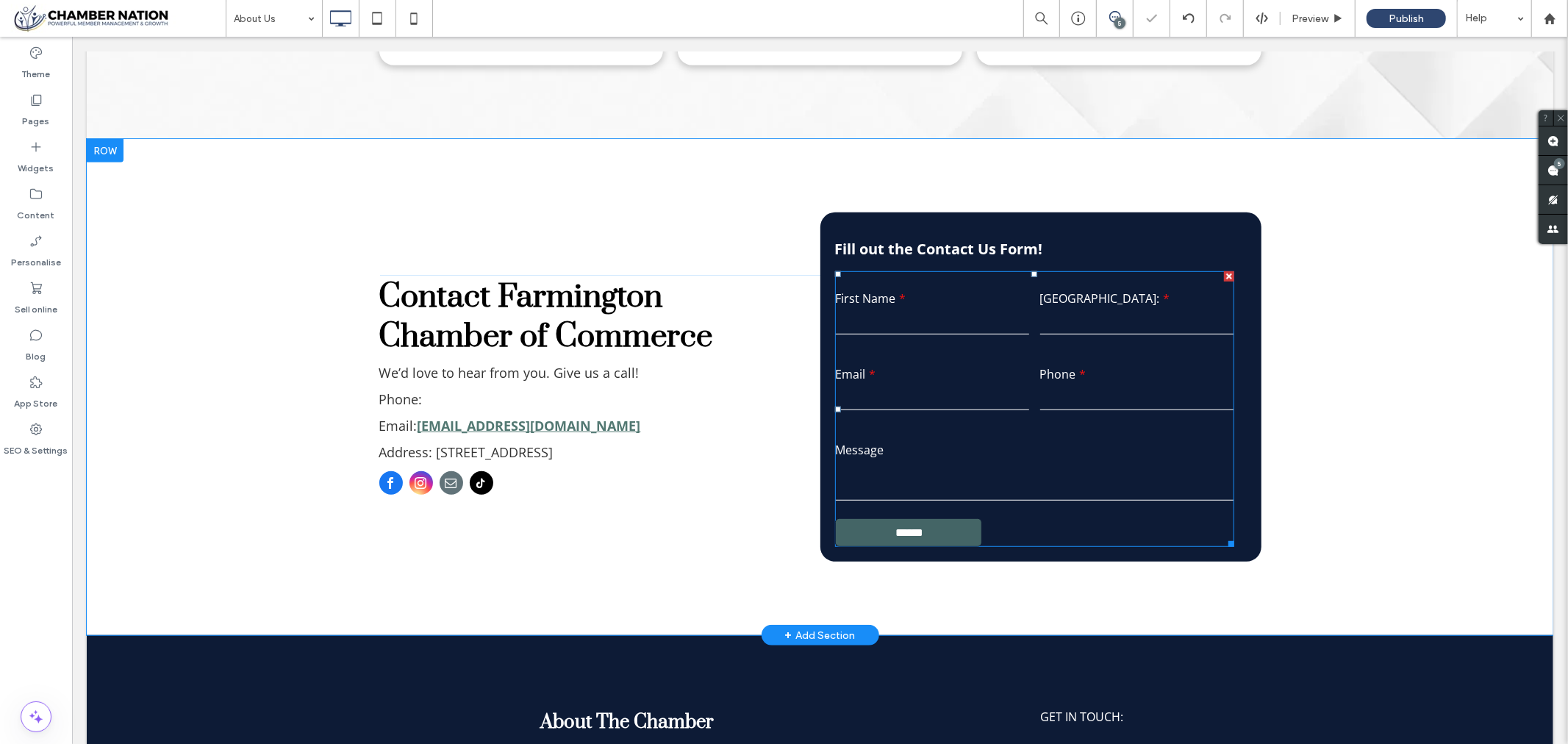
click at [915, 531] on input "******" at bounding box center [908, 532] width 143 height 27
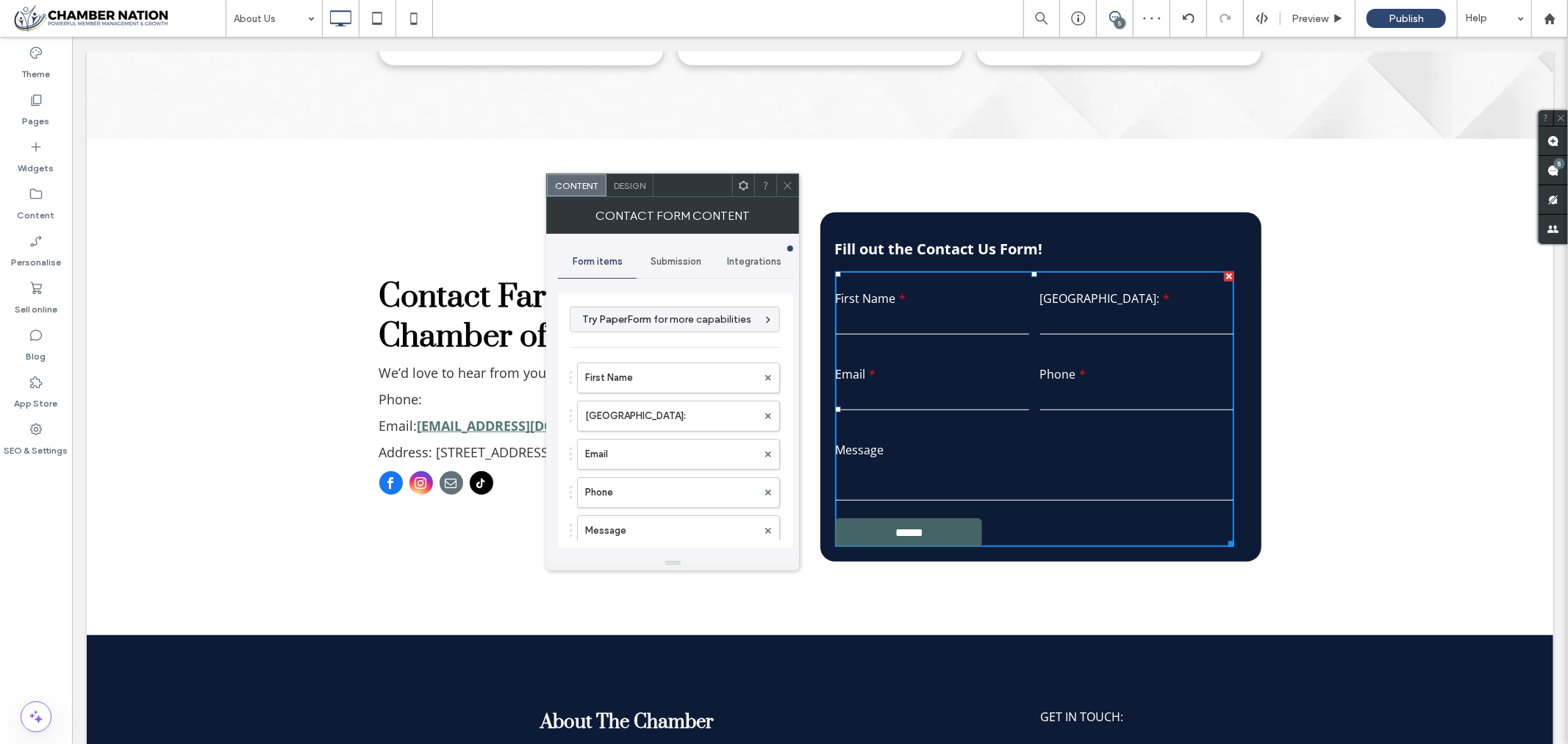
click at [685, 259] on span "Submission" at bounding box center [677, 261] width 51 height 12
click at [644, 331] on label "New submission notification" at bounding box center [676, 331] width 196 height 30
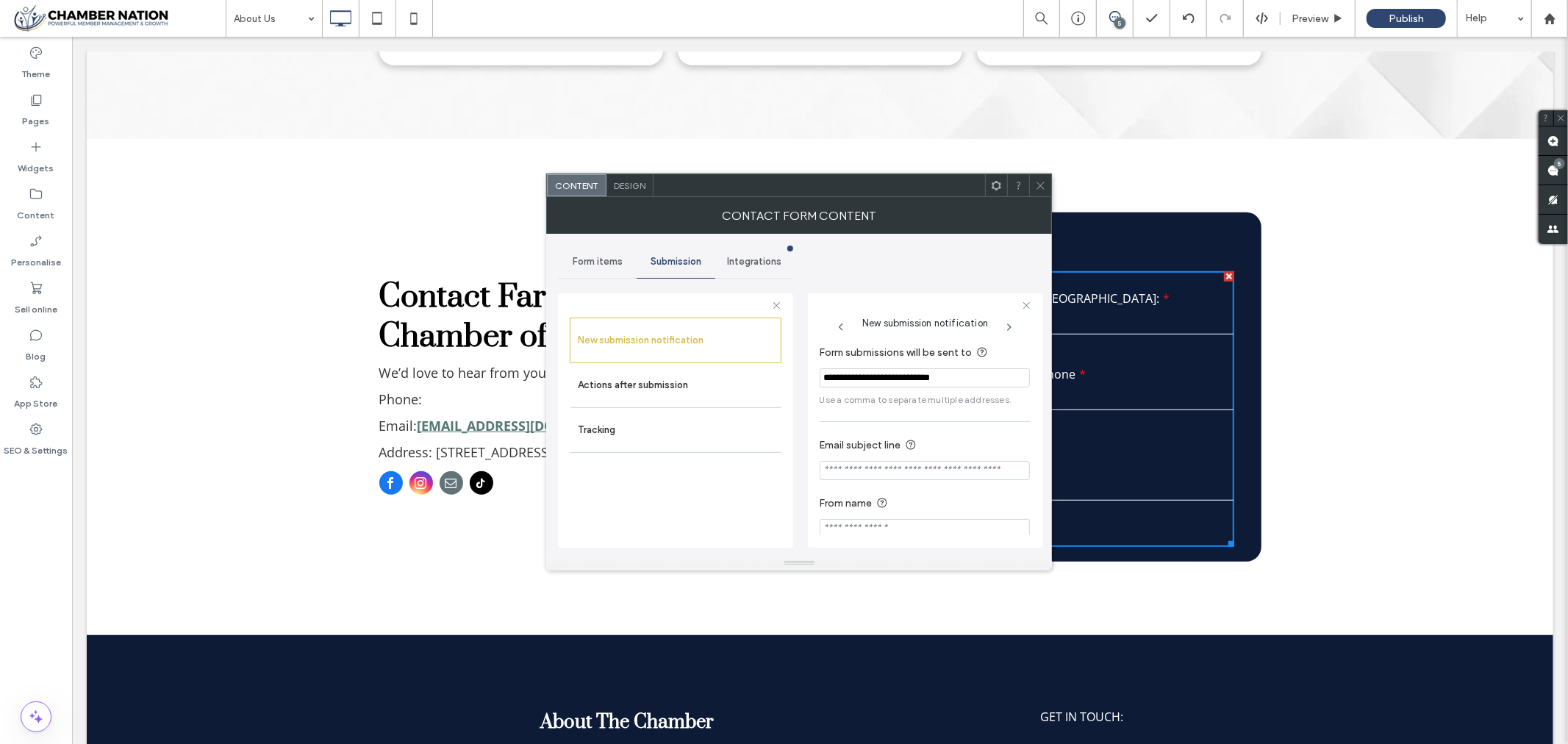
drag, startPoint x: 827, startPoint y: 378, endPoint x: 1004, endPoint y: 407, distance: 179.4
click at [1004, 407] on section "**********" at bounding box center [924, 376] width 210 height 78
paste input "Form submissions will be sent to"
type input "**********"
click at [839, 277] on div "**********" at bounding box center [800, 395] width 482 height 322
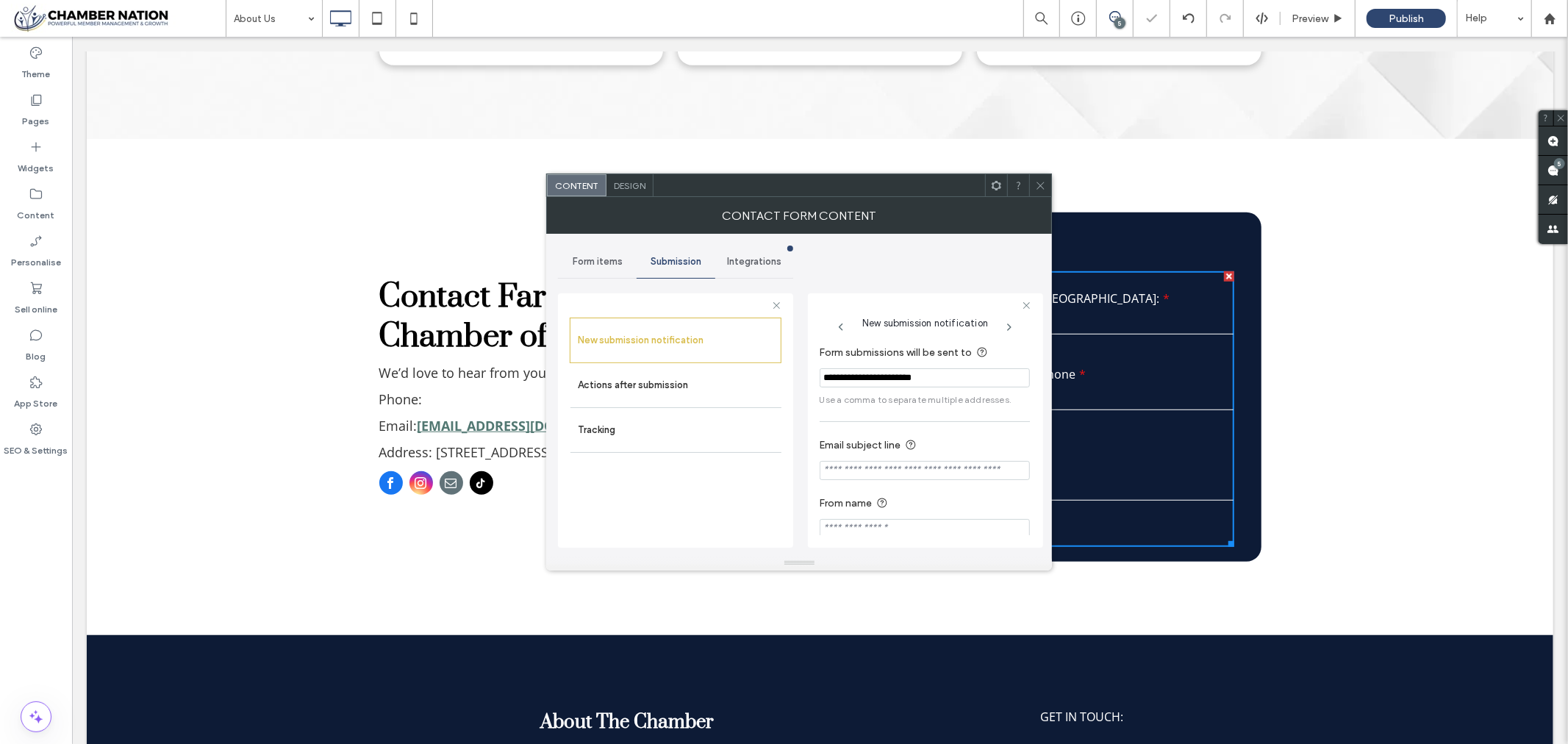
click at [1040, 187] on icon at bounding box center [1041, 186] width 11 height 11
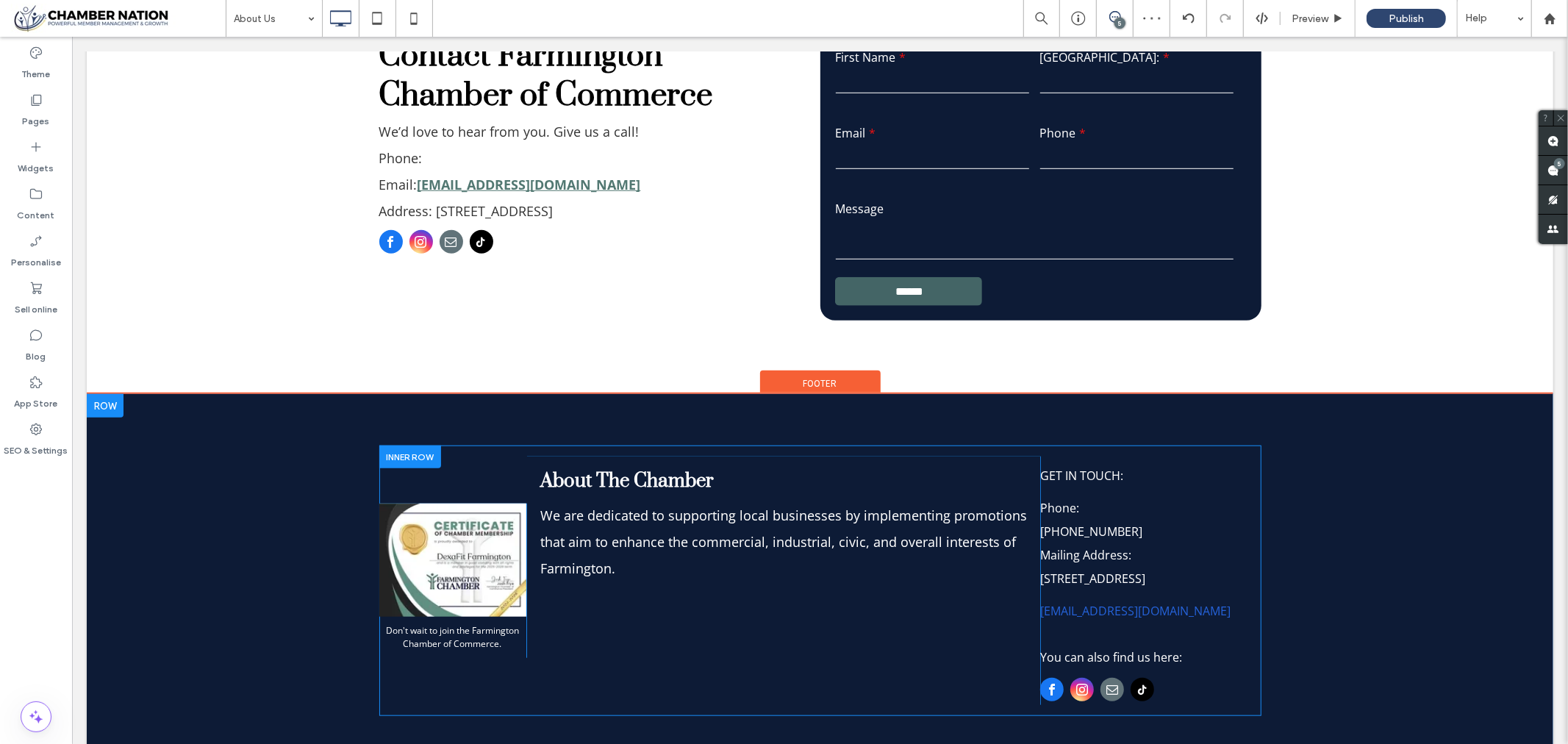
scroll to position [899, 0]
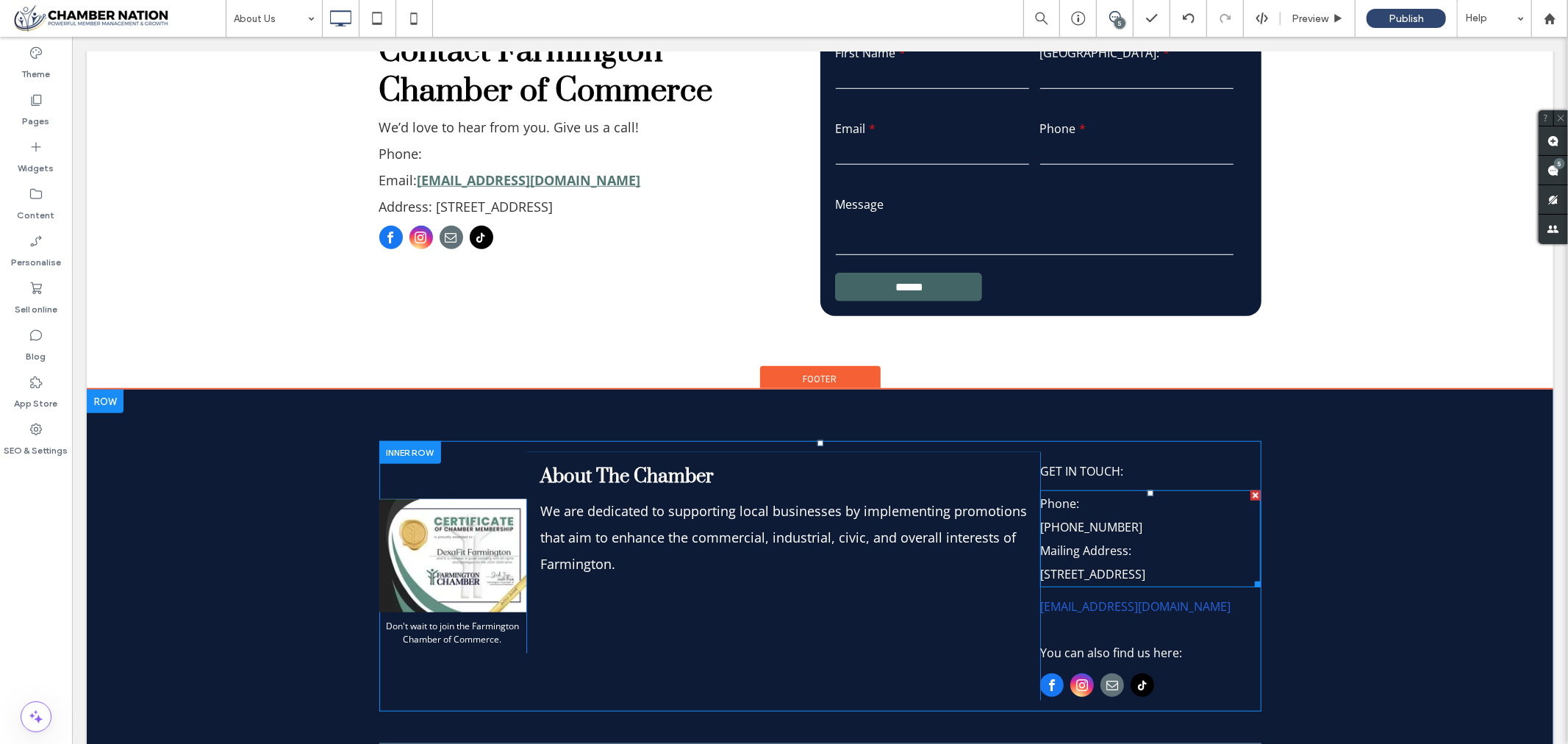
click at [1103, 523] on span "[PHONE_NUMBER]" at bounding box center [1090, 527] width 102 height 16
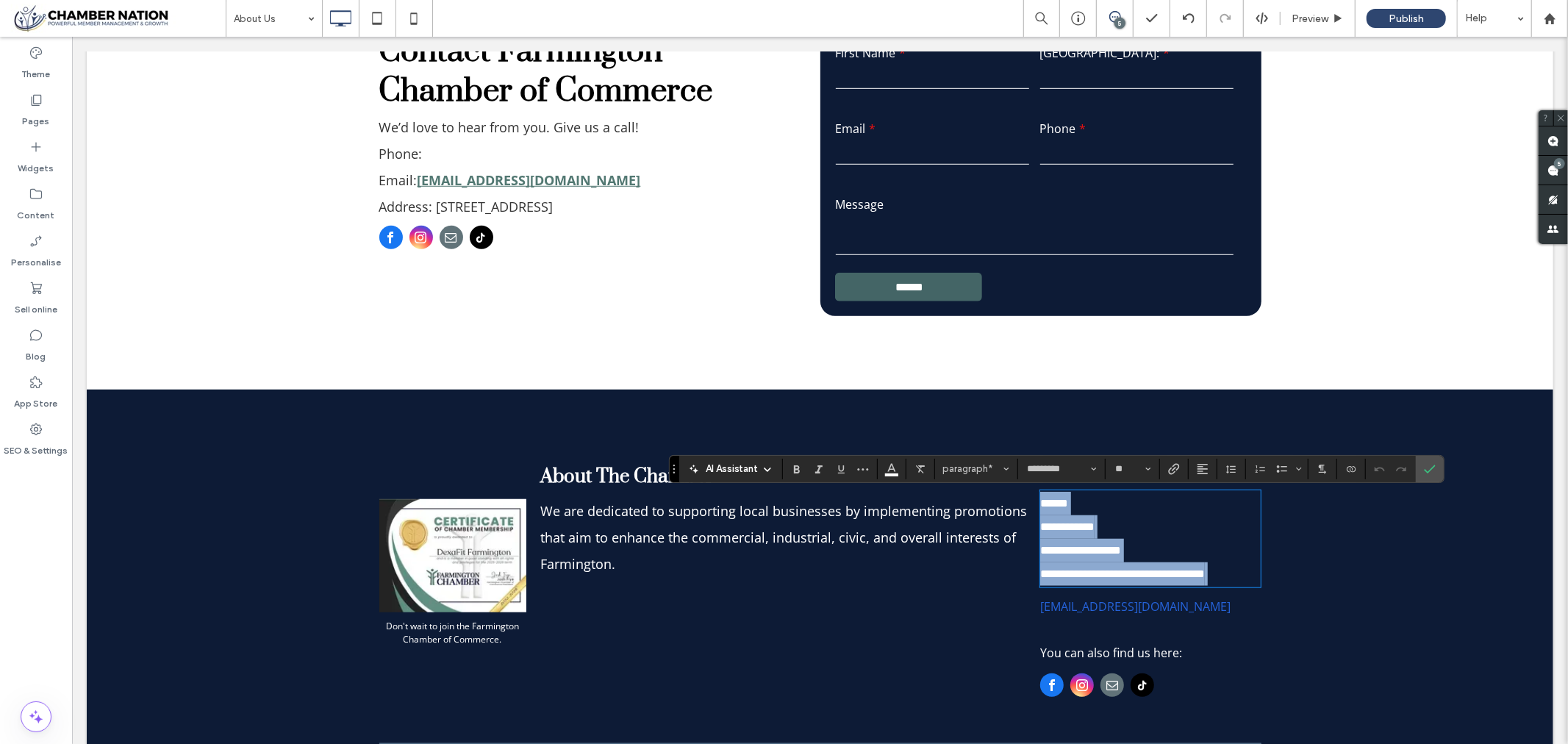
click at [1110, 531] on p "**********" at bounding box center [1149, 526] width 220 height 23
drag, startPoint x: 1111, startPoint y: 531, endPoint x: 1026, endPoint y: 524, distance: 85.3
click at [1026, 524] on div "**********" at bounding box center [820, 575] width 882 height 249
copy span "**********"
drag, startPoint x: 1488, startPoint y: 467, endPoint x: 1386, endPoint y: 438, distance: 106.0
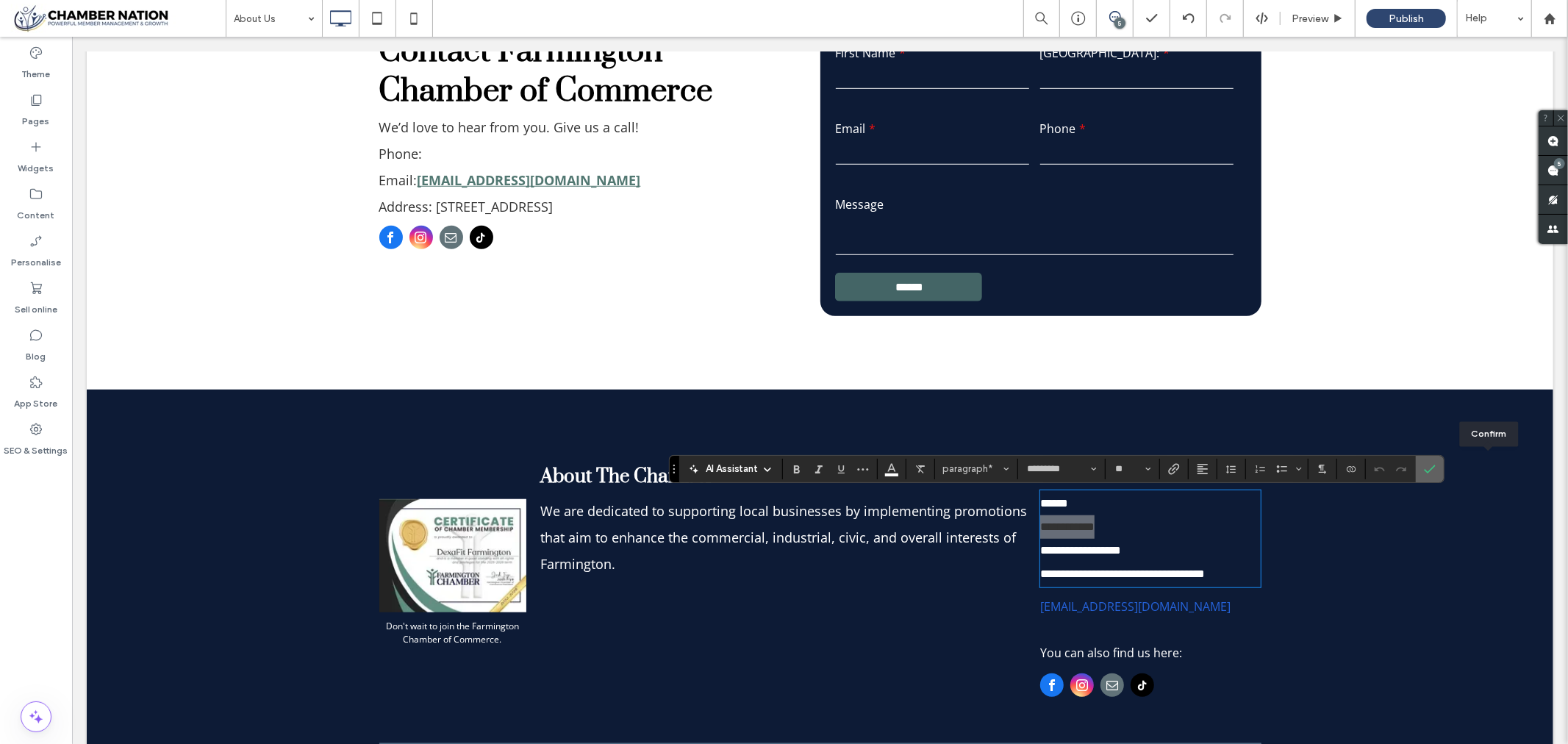
click at [1436, 467] on icon "Confirm" at bounding box center [1430, 469] width 12 height 12
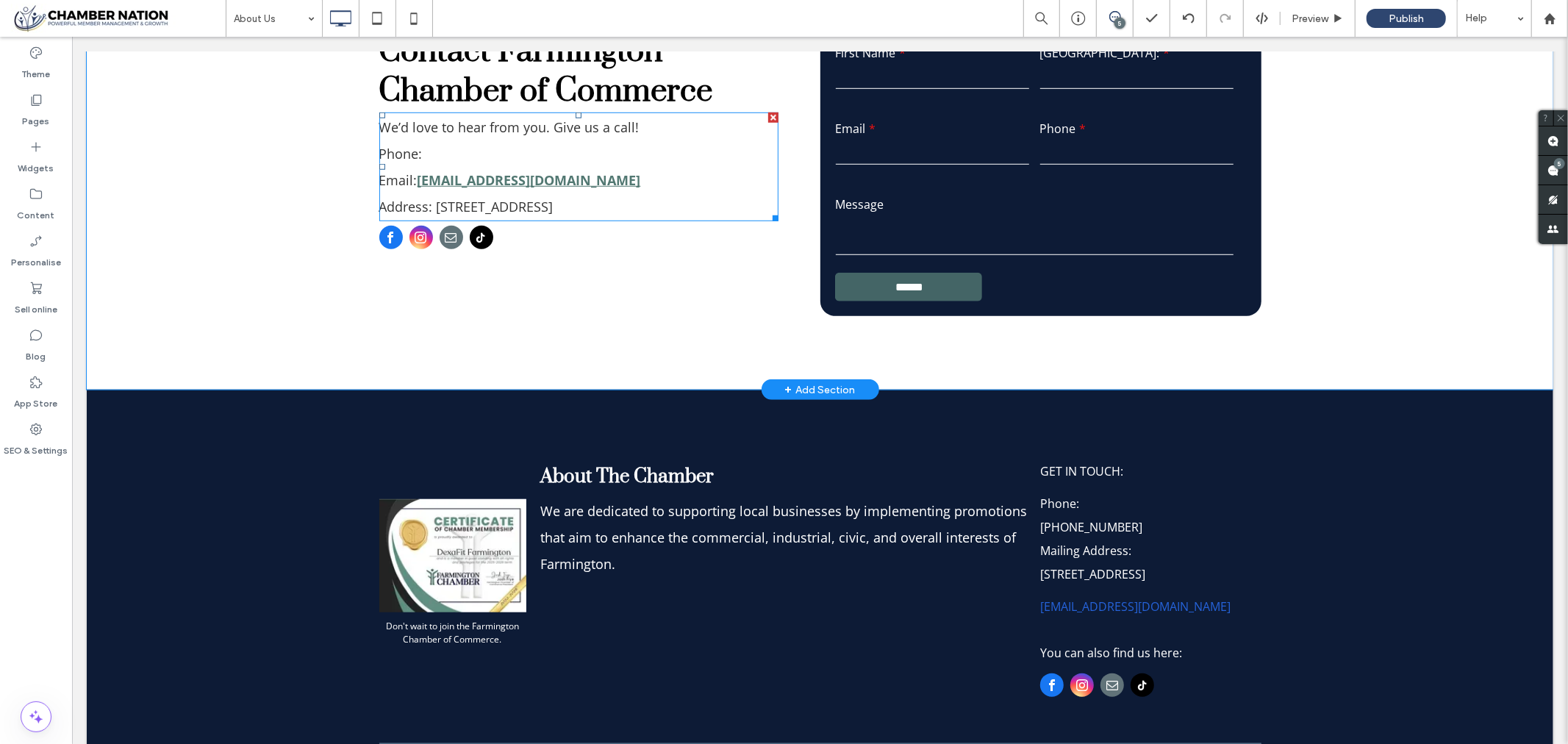
click at [427, 152] on p "Phone:" at bounding box center [578, 153] width 399 height 26
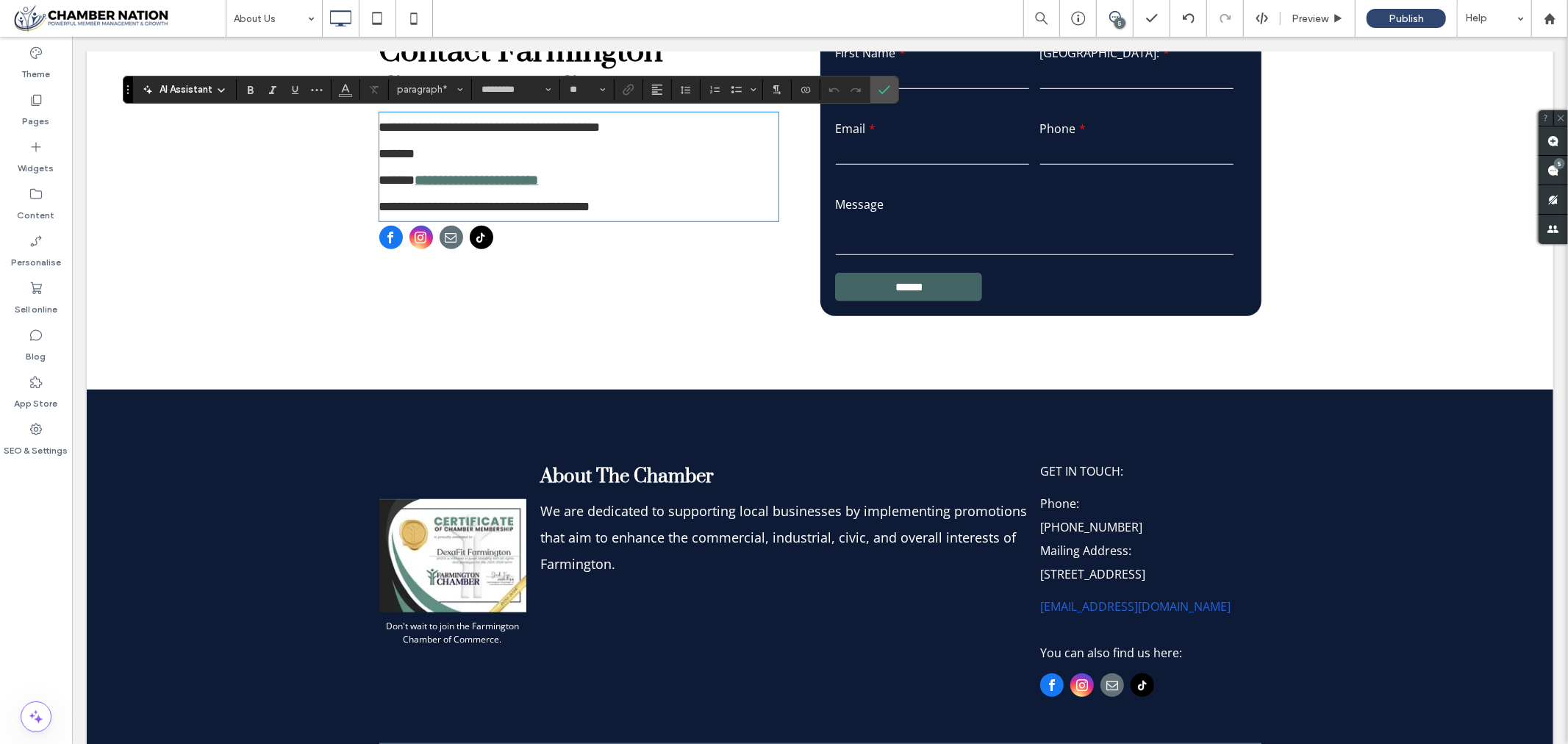
click at [427, 152] on p "******" at bounding box center [578, 153] width 399 height 26
type input "**"
click at [891, 85] on icon "Confirm" at bounding box center [884, 90] width 12 height 12
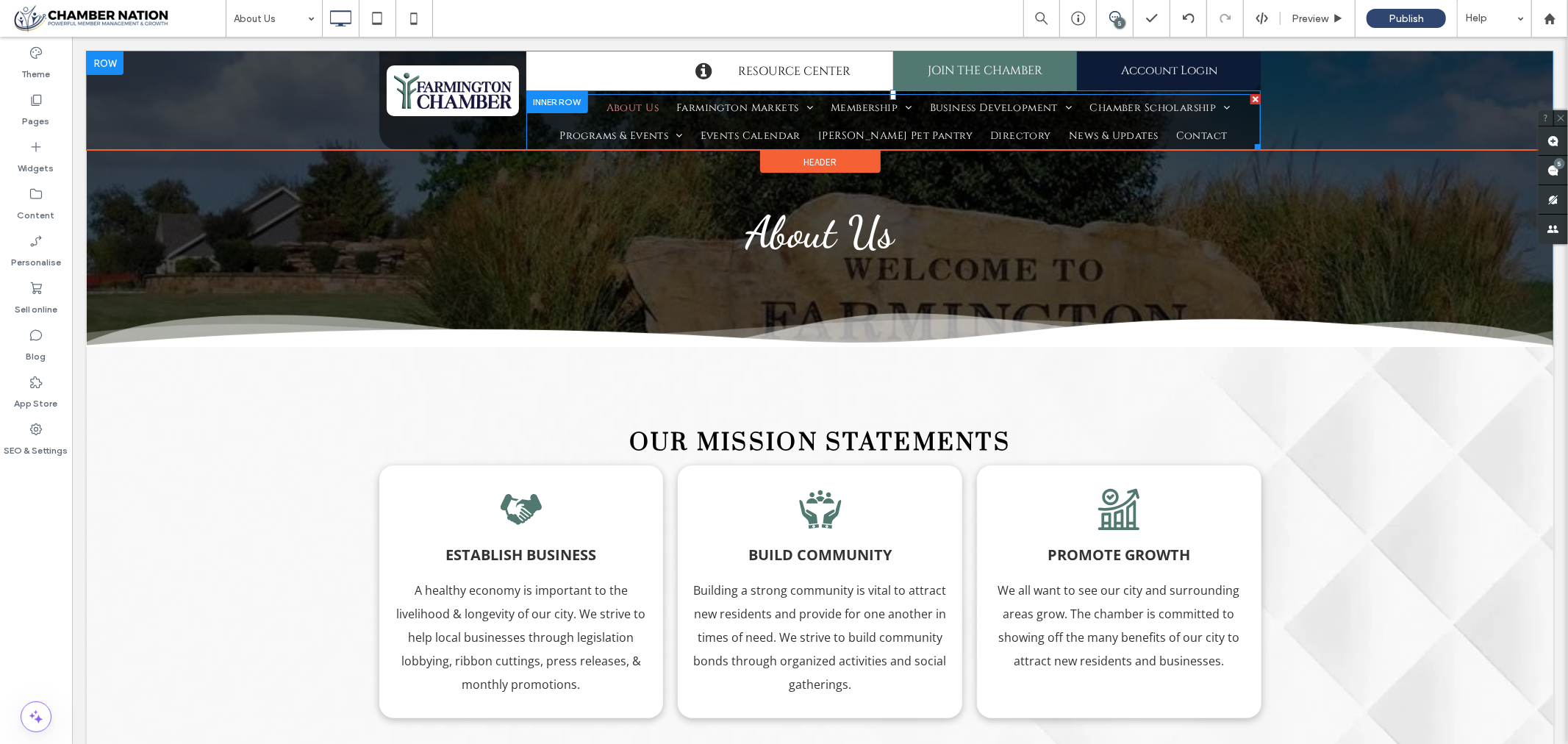
click at [625, 103] on span "About Us" at bounding box center [631, 107] width 52 height 21
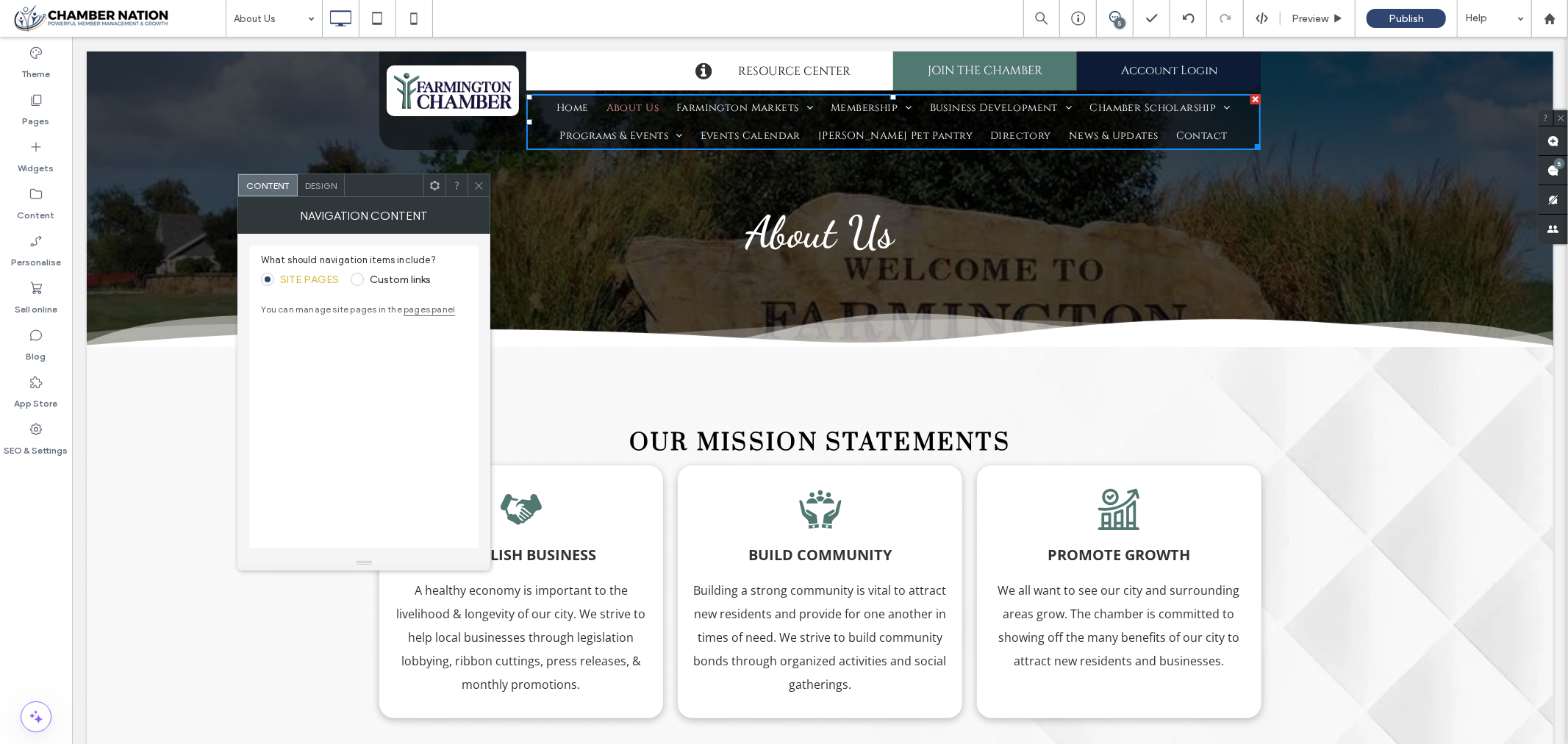
click at [479, 181] on icon at bounding box center [479, 186] width 11 height 11
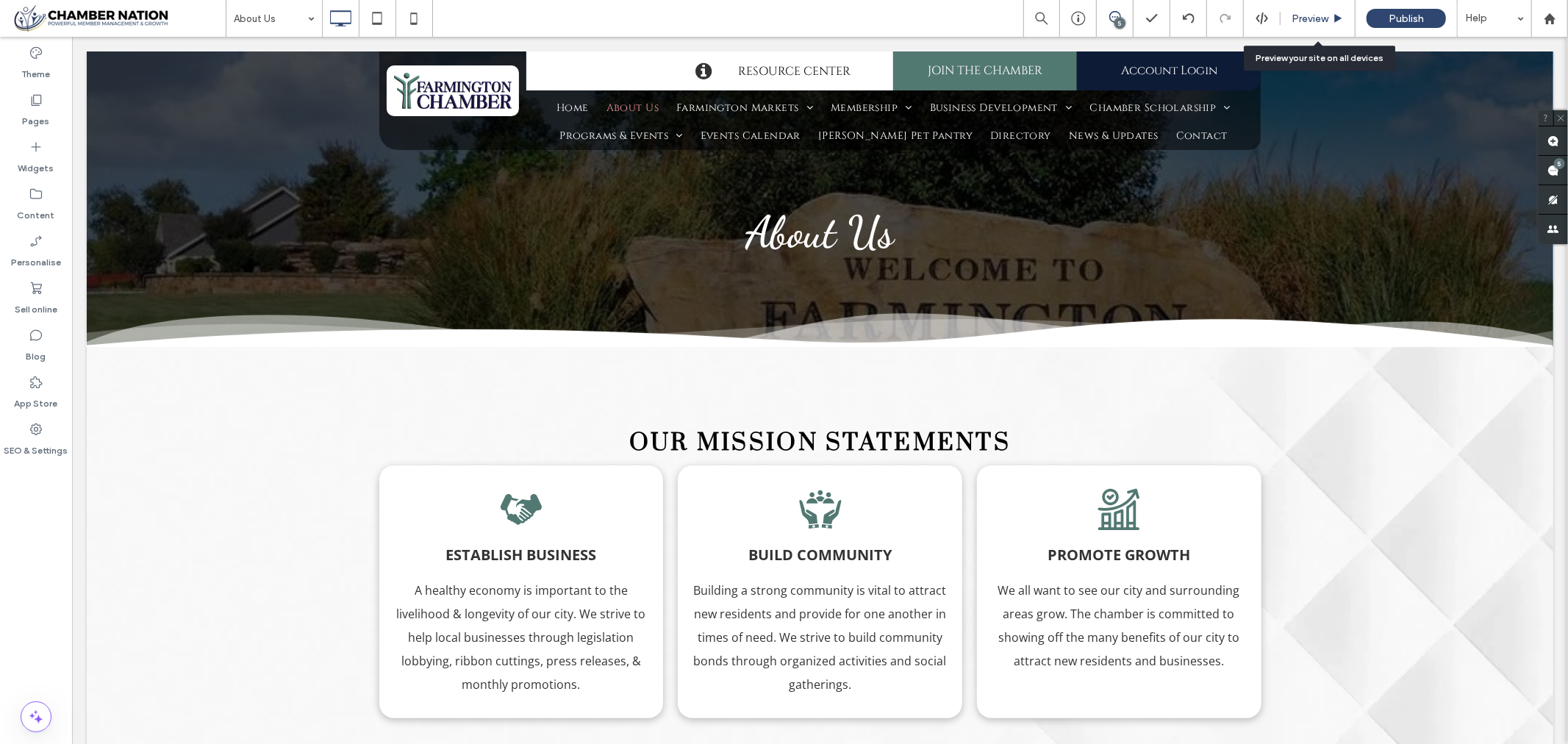
click at [1316, 24] on div "Preview" at bounding box center [1318, 18] width 75 height 37
click at [1312, 15] on span "Preview" at bounding box center [1310, 19] width 37 height 13
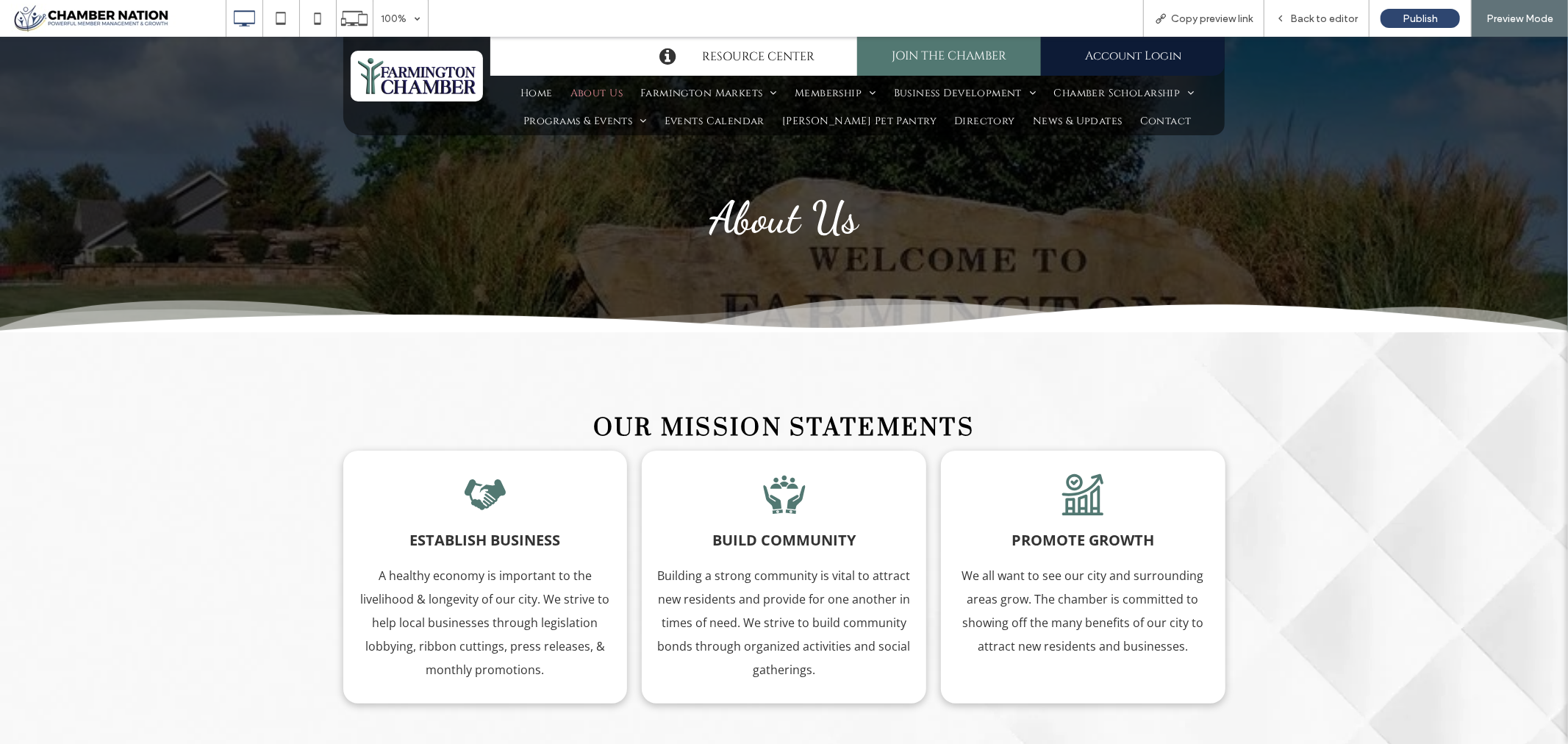
click at [599, 88] on span "About Us" at bounding box center [596, 93] width 52 height 21
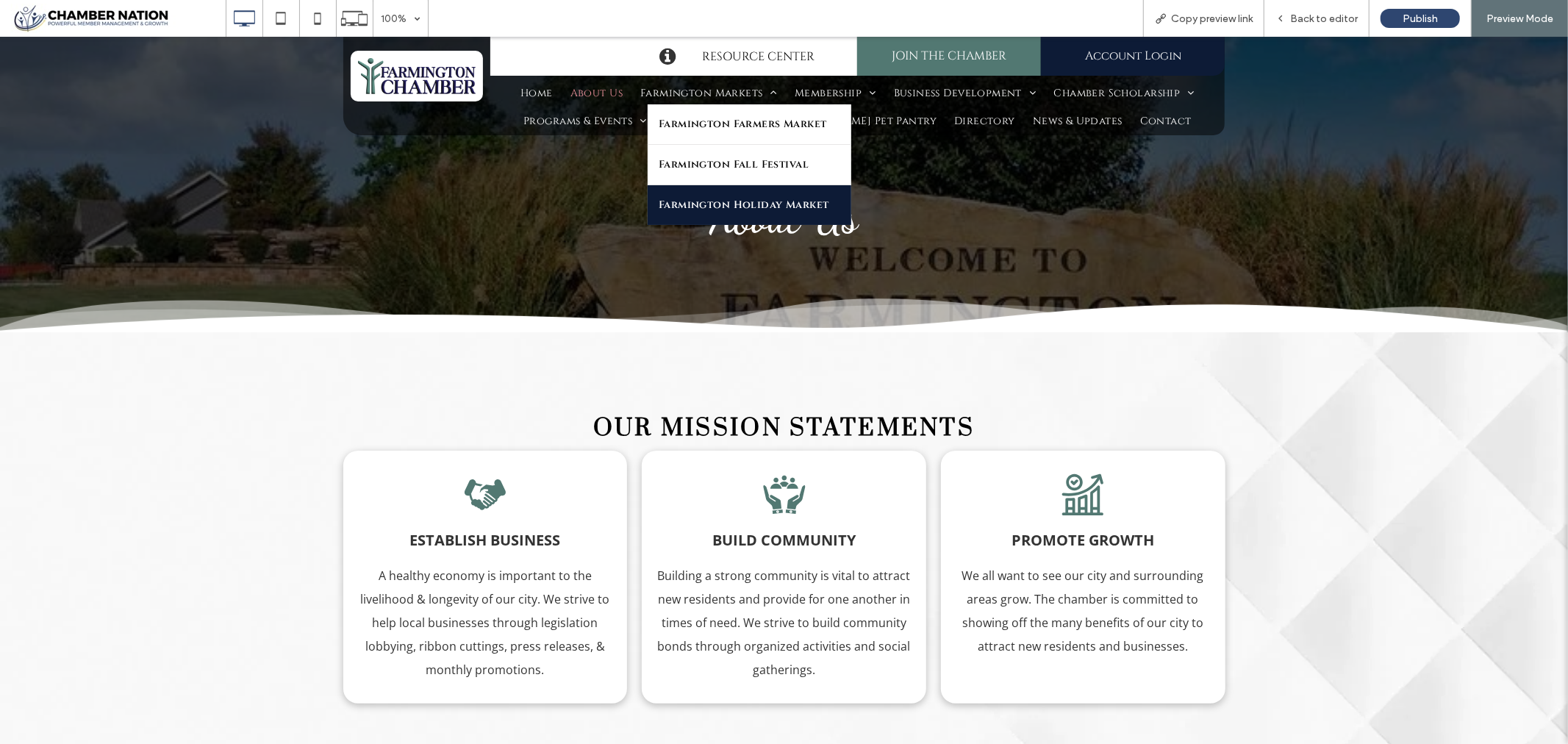
click at [717, 203] on span "Farmington Holiday Market" at bounding box center [744, 205] width 171 height 21
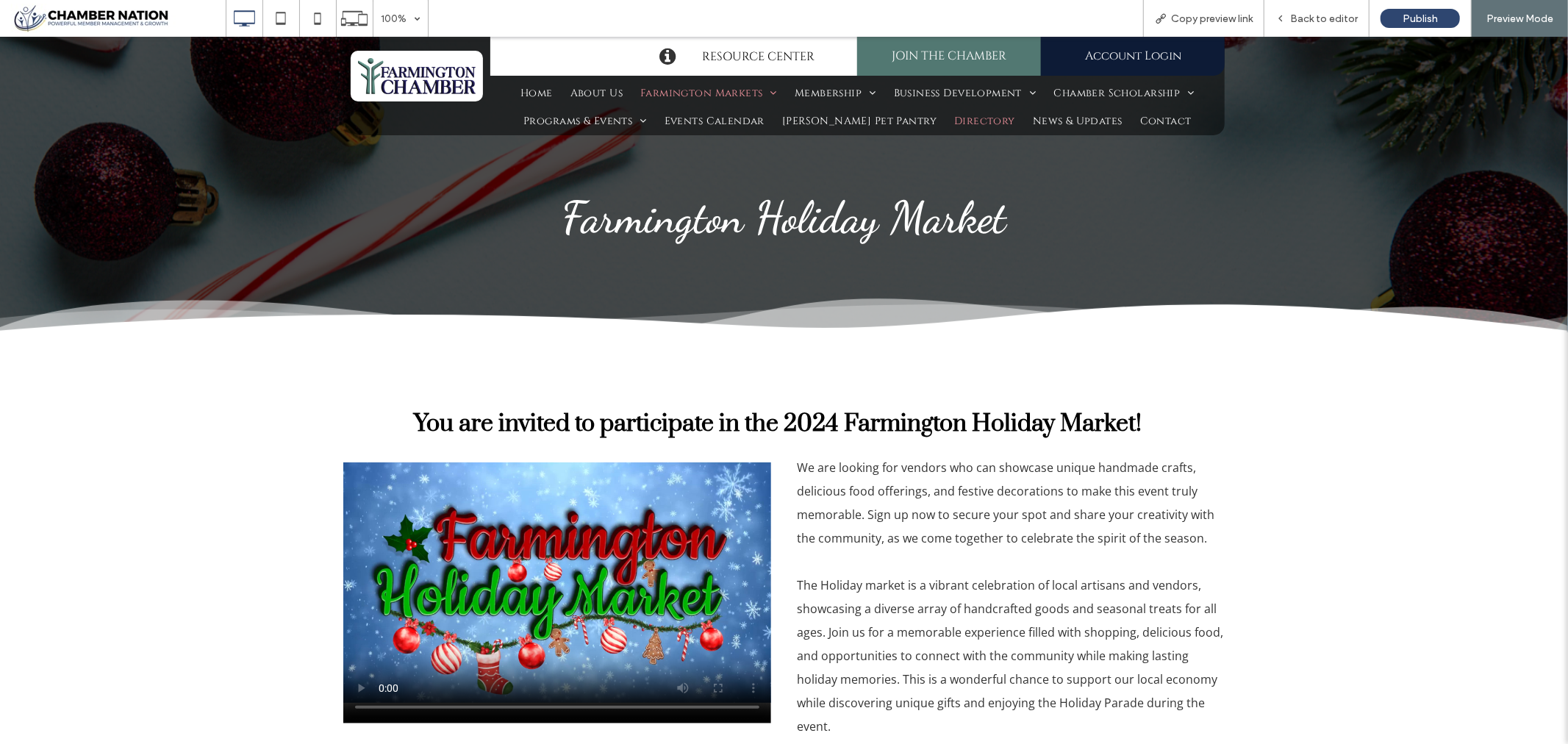
click at [956, 121] on span "Directory" at bounding box center [985, 121] width 61 height 21
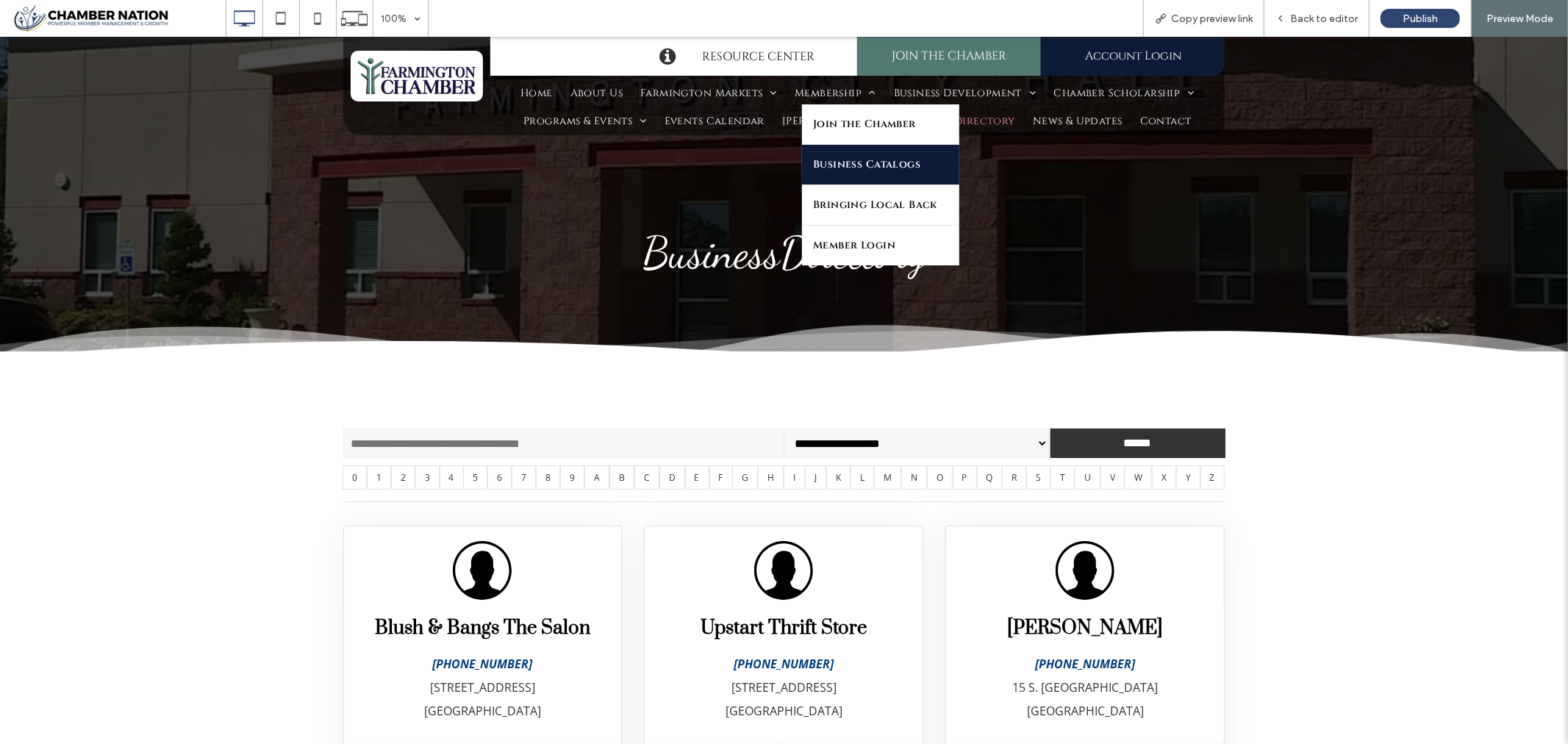
click at [854, 158] on span "Business Catalogs" at bounding box center [867, 164] width 107 height 21
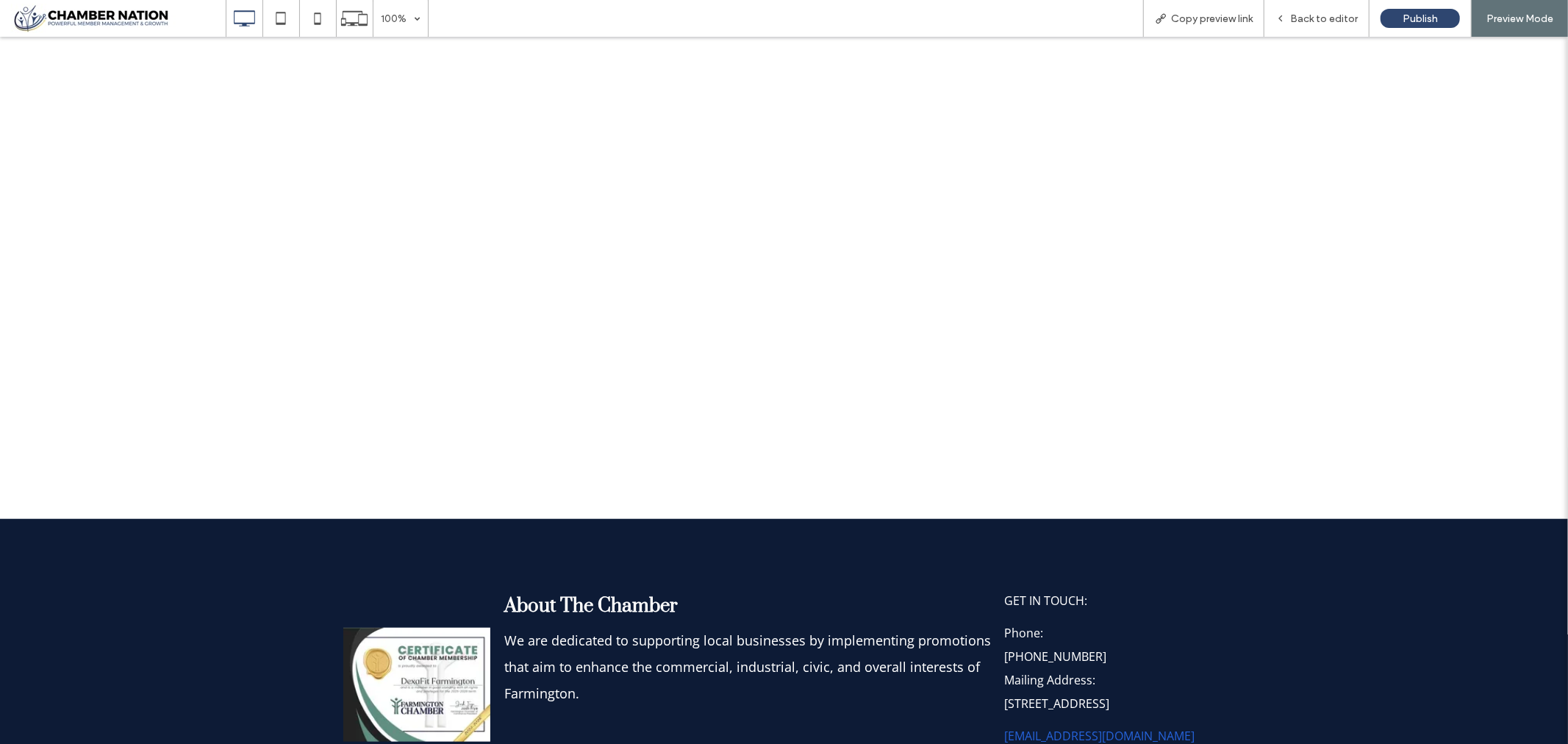
scroll to position [899, 0]
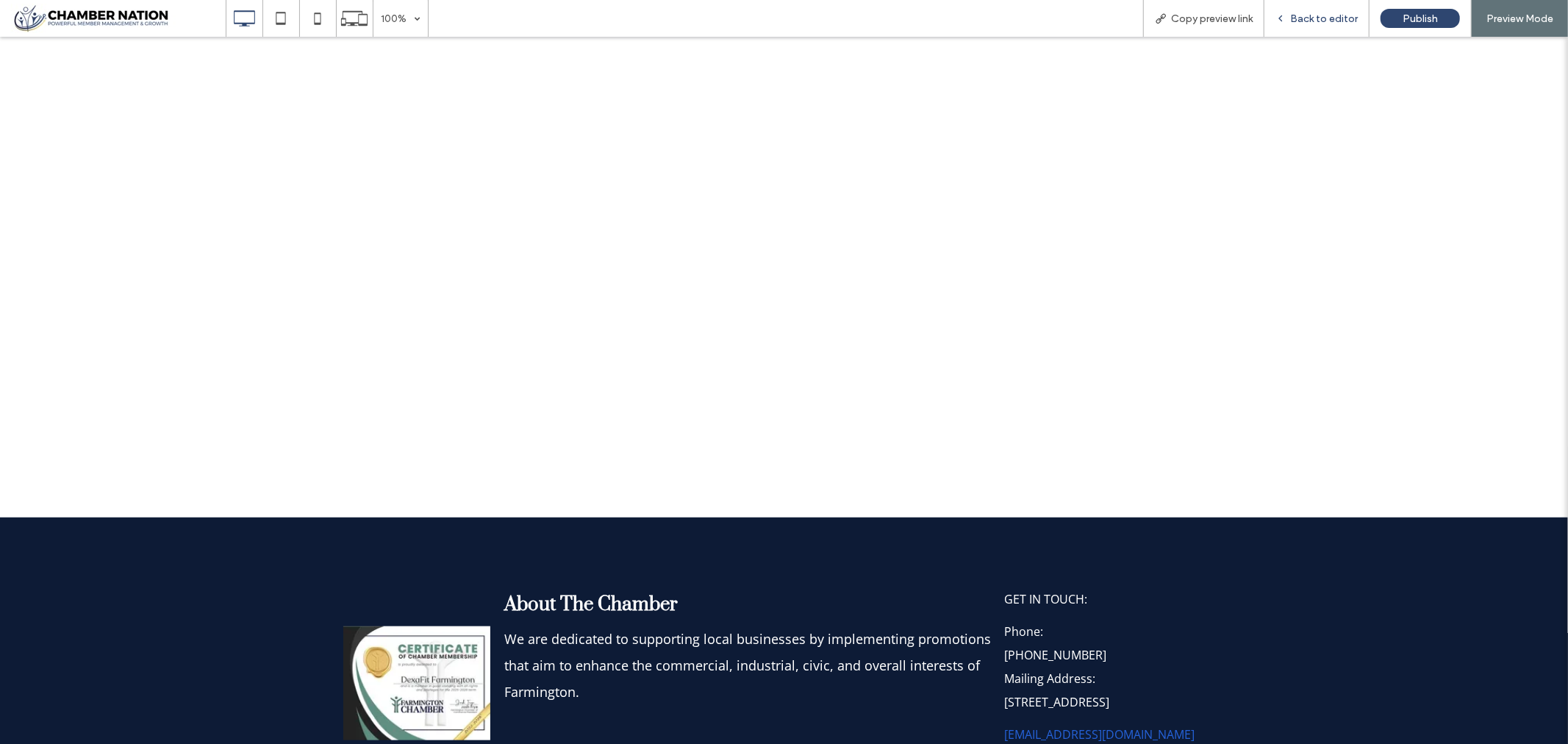
click at [1335, 23] on span "Back to editor" at bounding box center [1324, 19] width 68 height 13
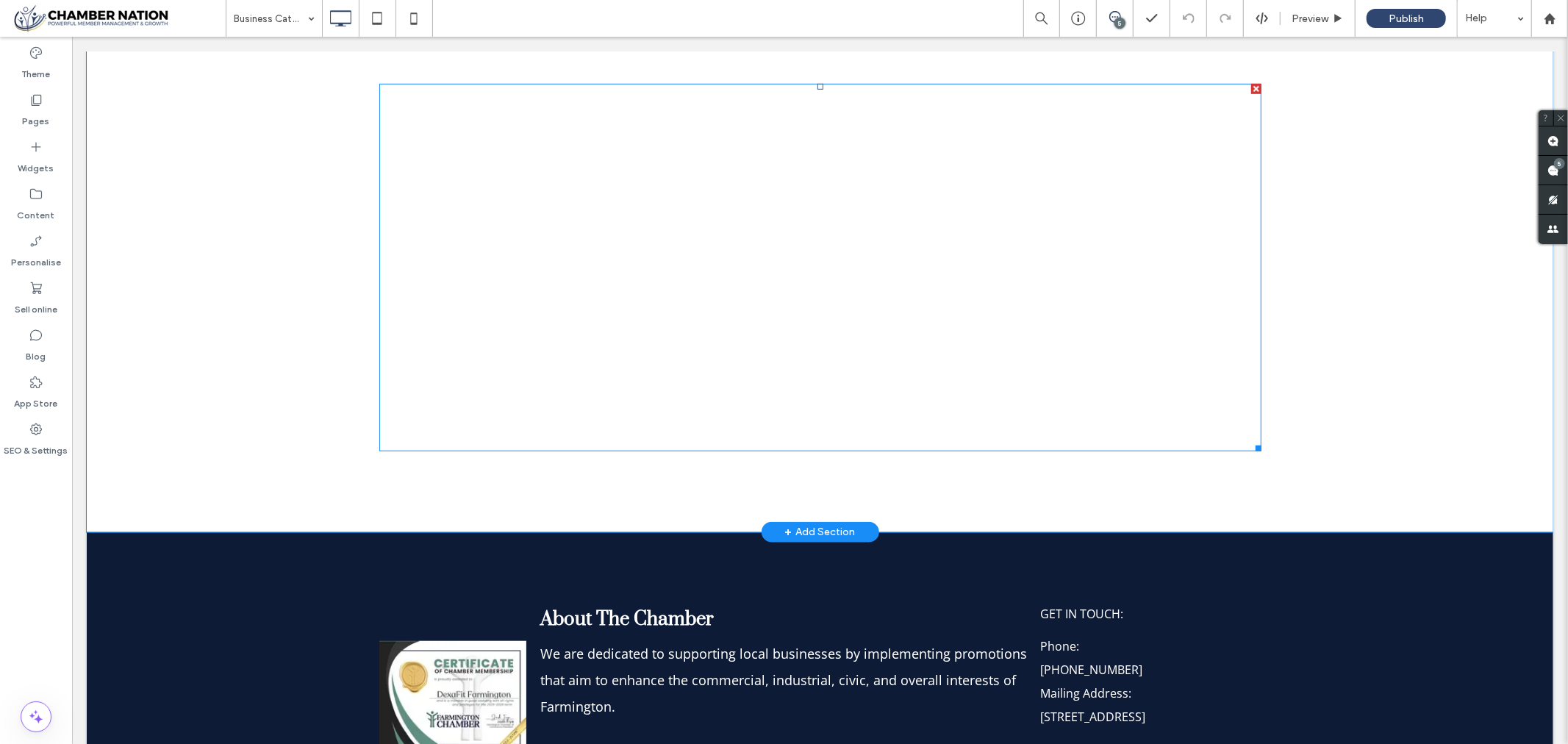
click at [772, 253] on span at bounding box center [820, 267] width 882 height 368
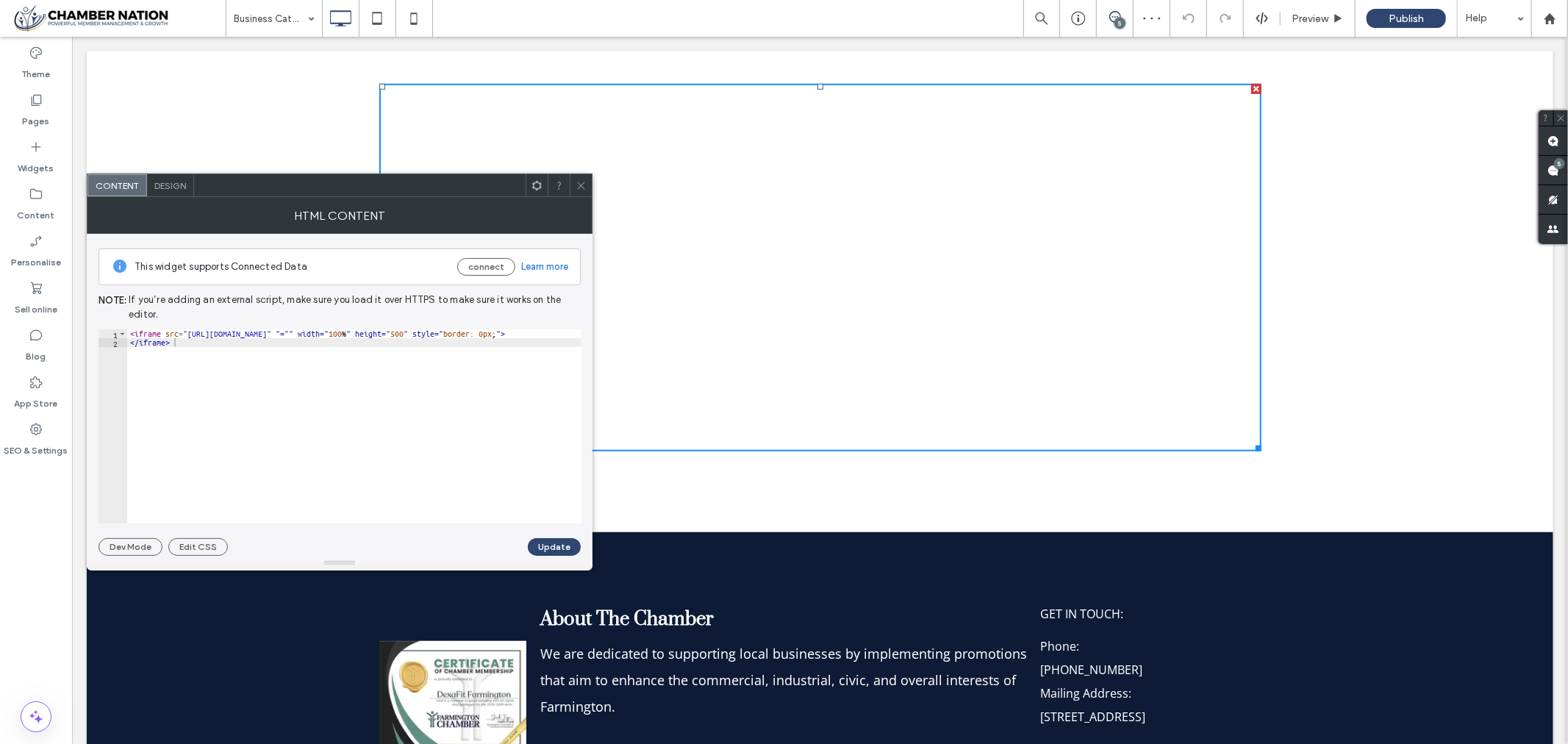
click at [589, 197] on div "HTML content" at bounding box center [339, 216] width 506 height 37
click at [577, 186] on icon at bounding box center [582, 186] width 11 height 11
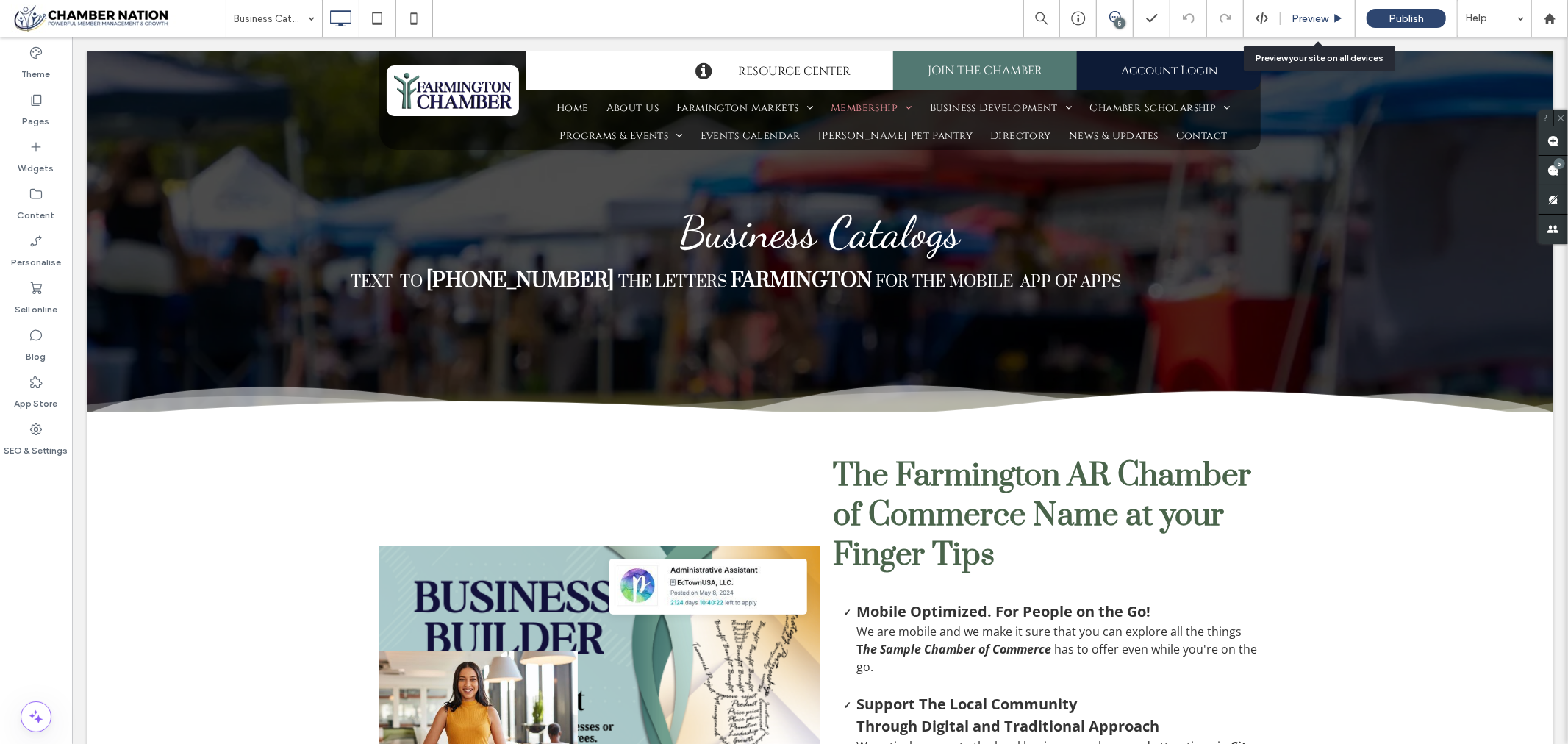
click at [1315, 18] on span "Preview" at bounding box center [1310, 19] width 37 height 13
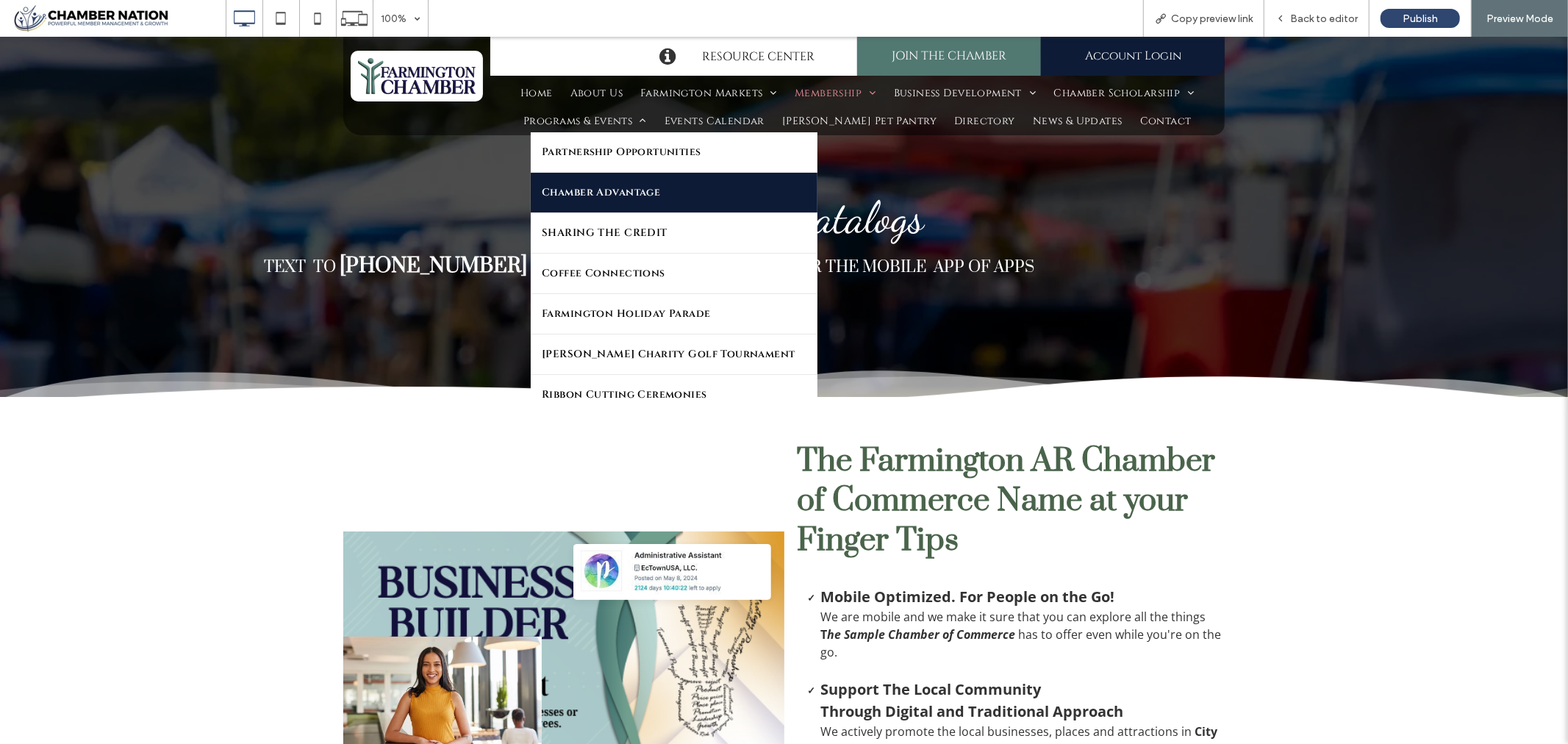
click at [579, 189] on span "Chamber Advantage" at bounding box center [601, 192] width 118 height 21
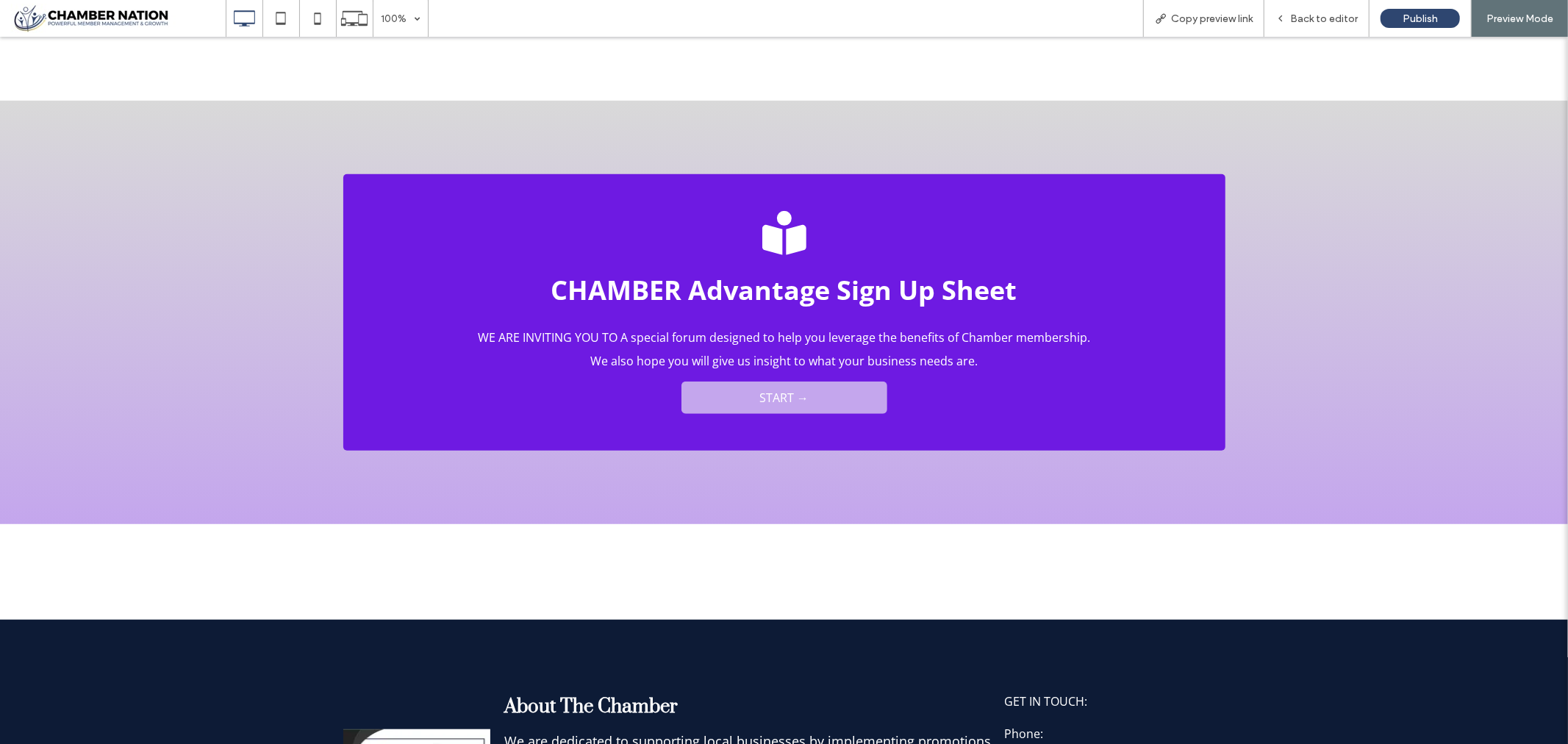
scroll to position [735, 0]
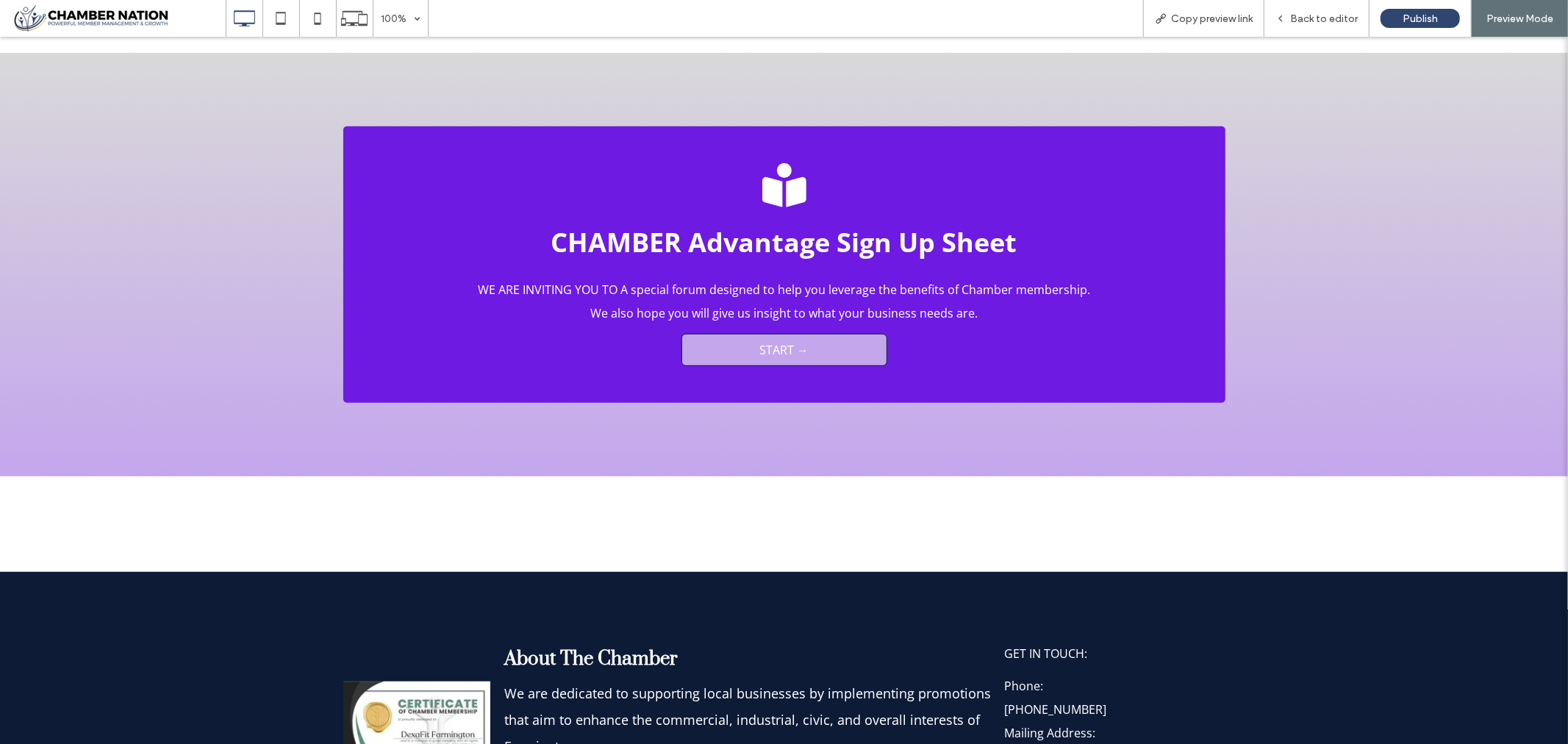
click at [780, 341] on span "START →" at bounding box center [784, 349] width 50 height 16
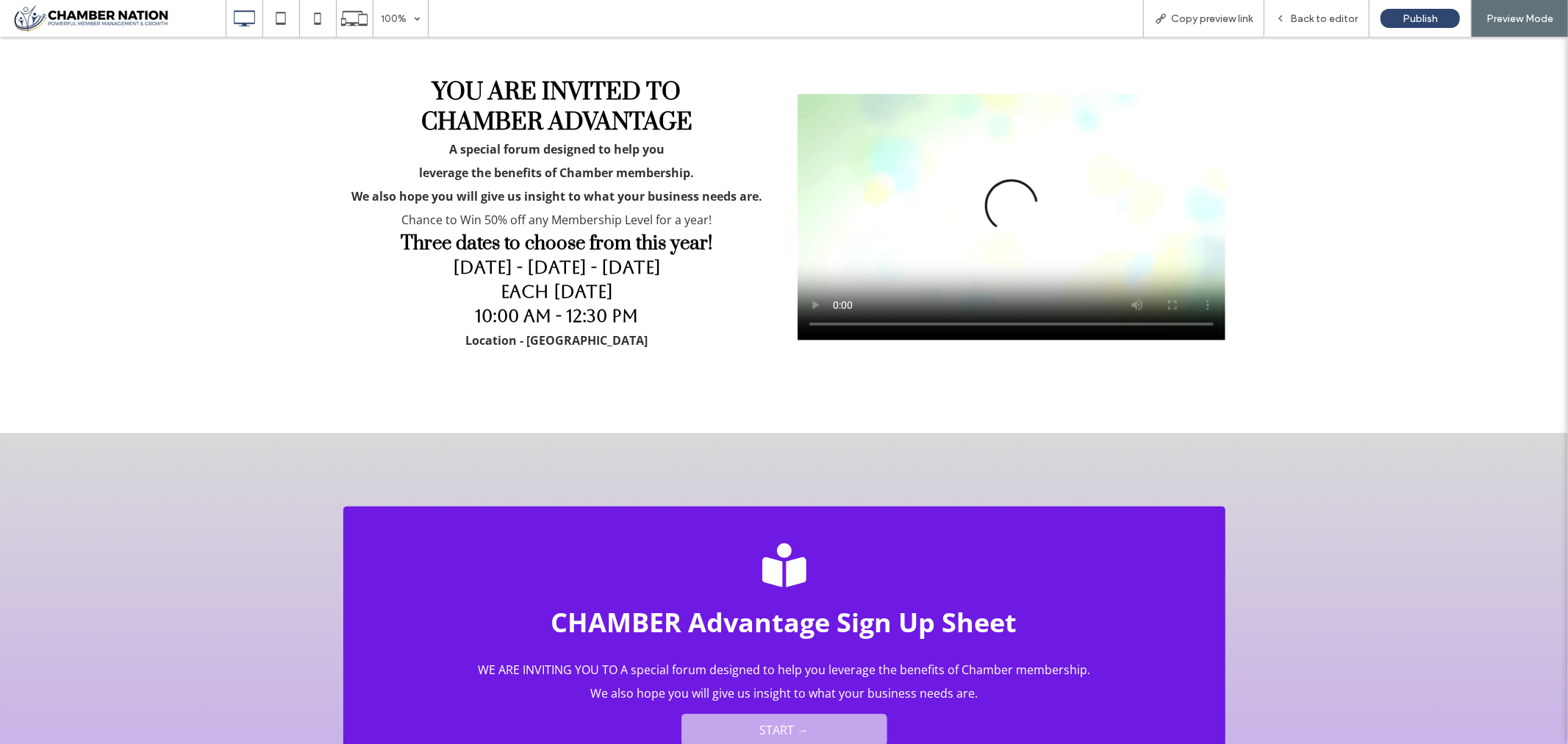
scroll to position [327, 0]
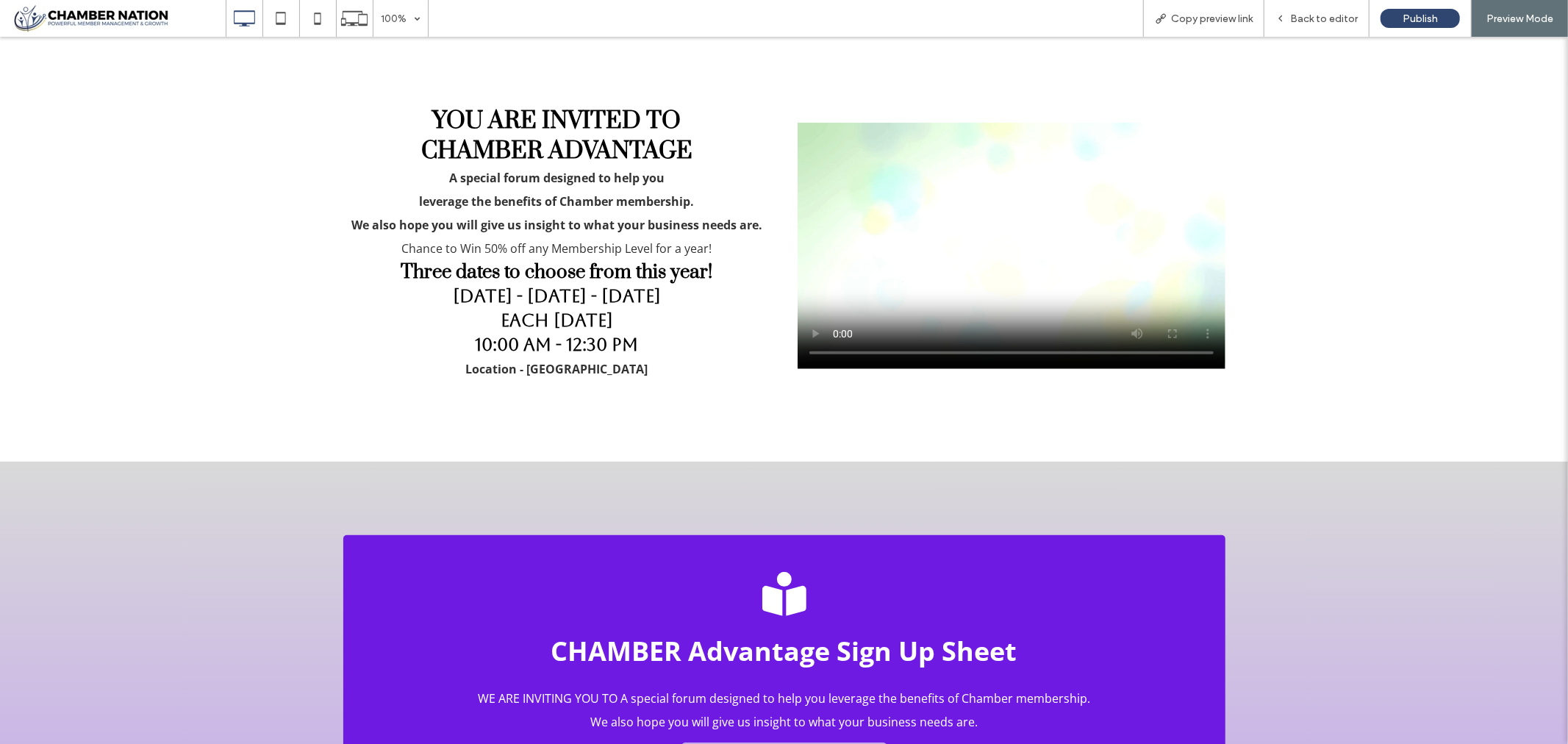
click at [1010, 273] on video at bounding box center [1012, 242] width 428 height 252
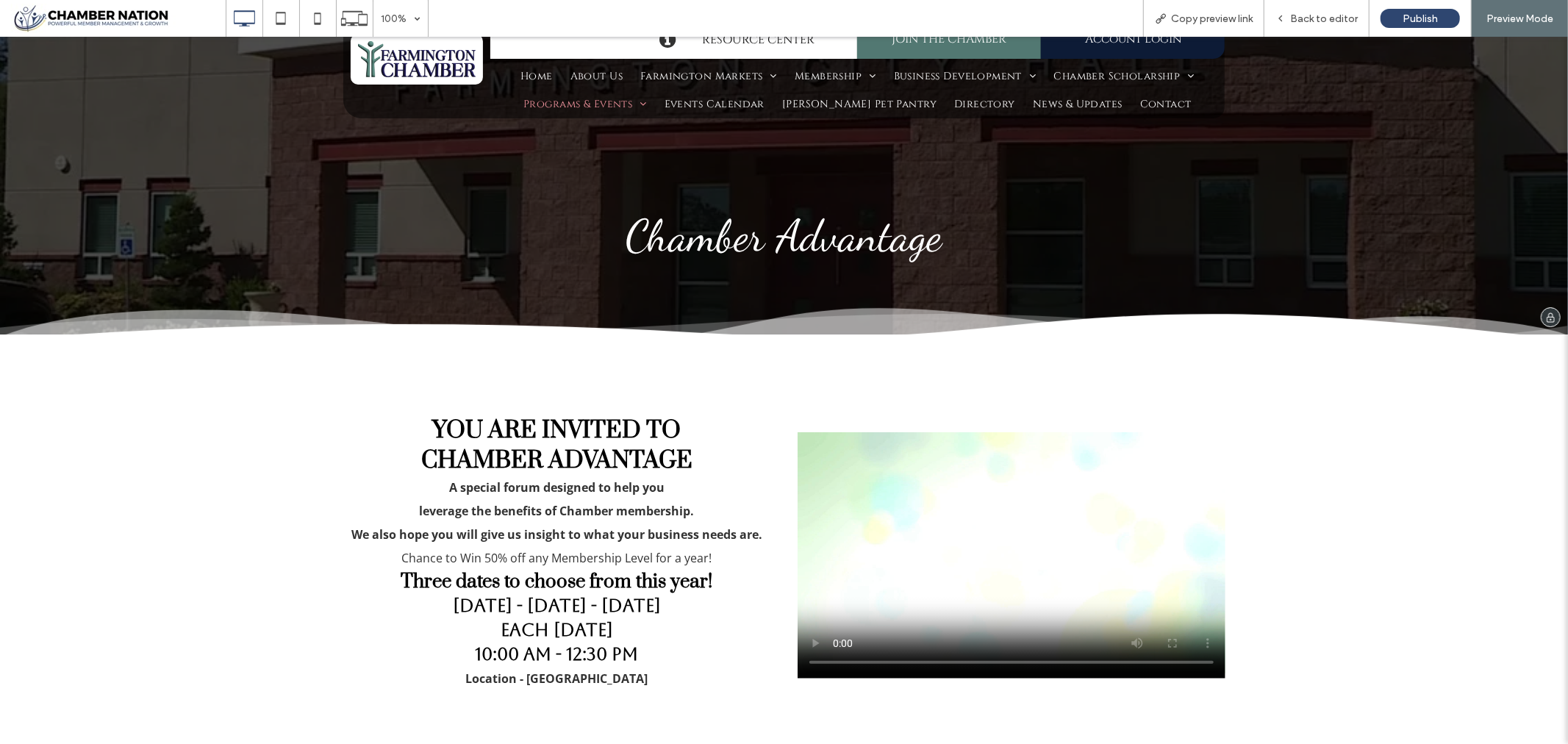
scroll to position [0, 0]
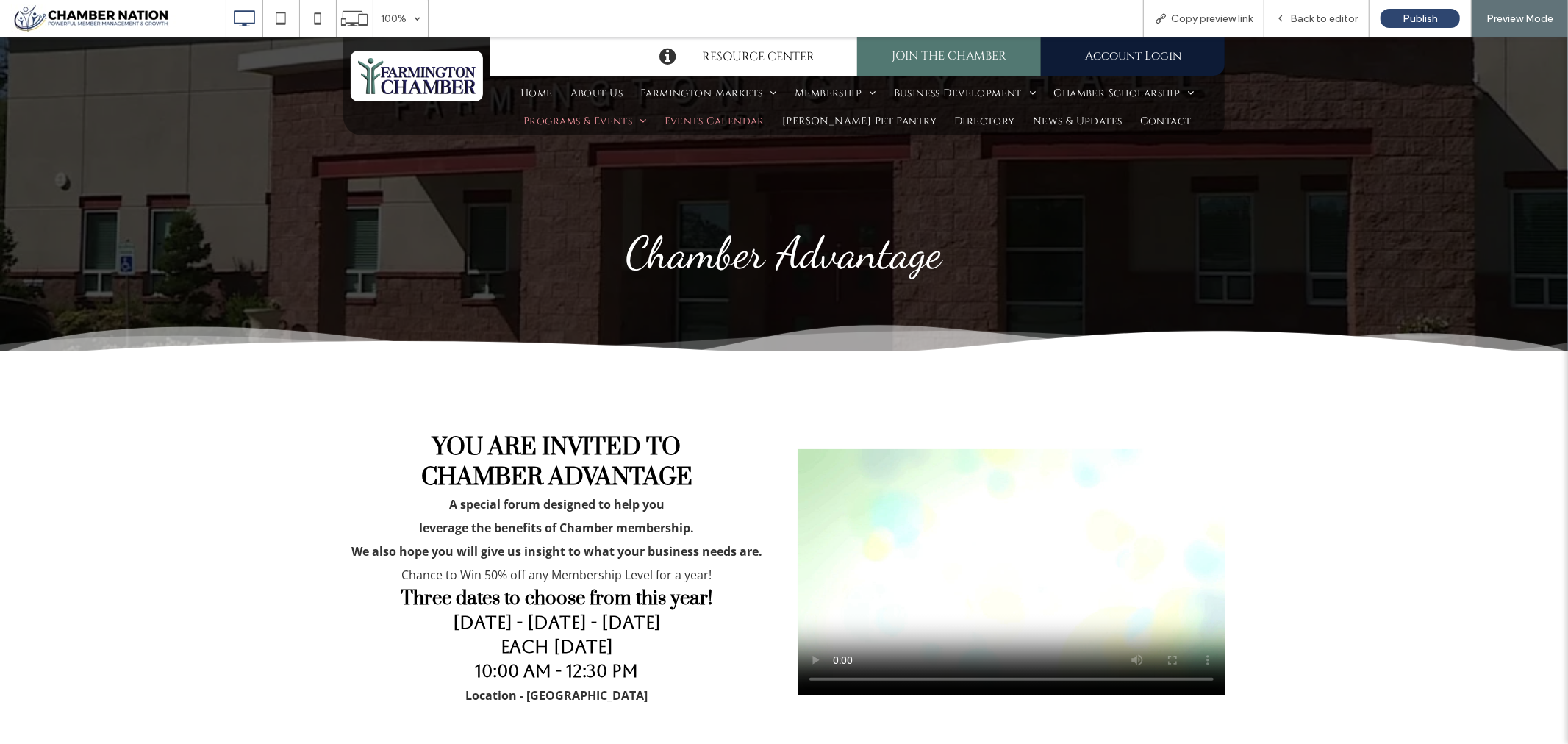
click at [741, 119] on span "Events Calendar" at bounding box center [714, 121] width 100 height 21
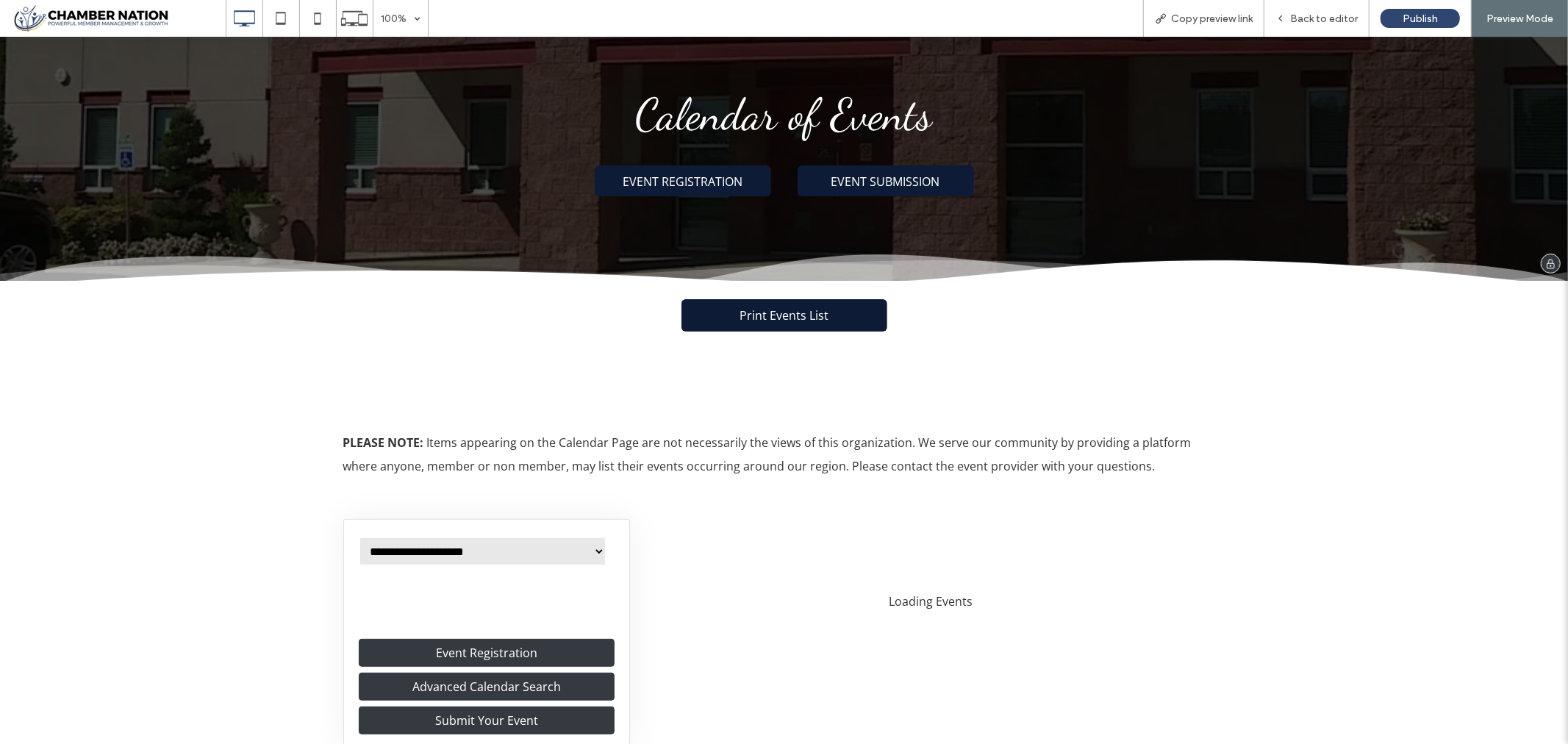
scroll to position [327, 0]
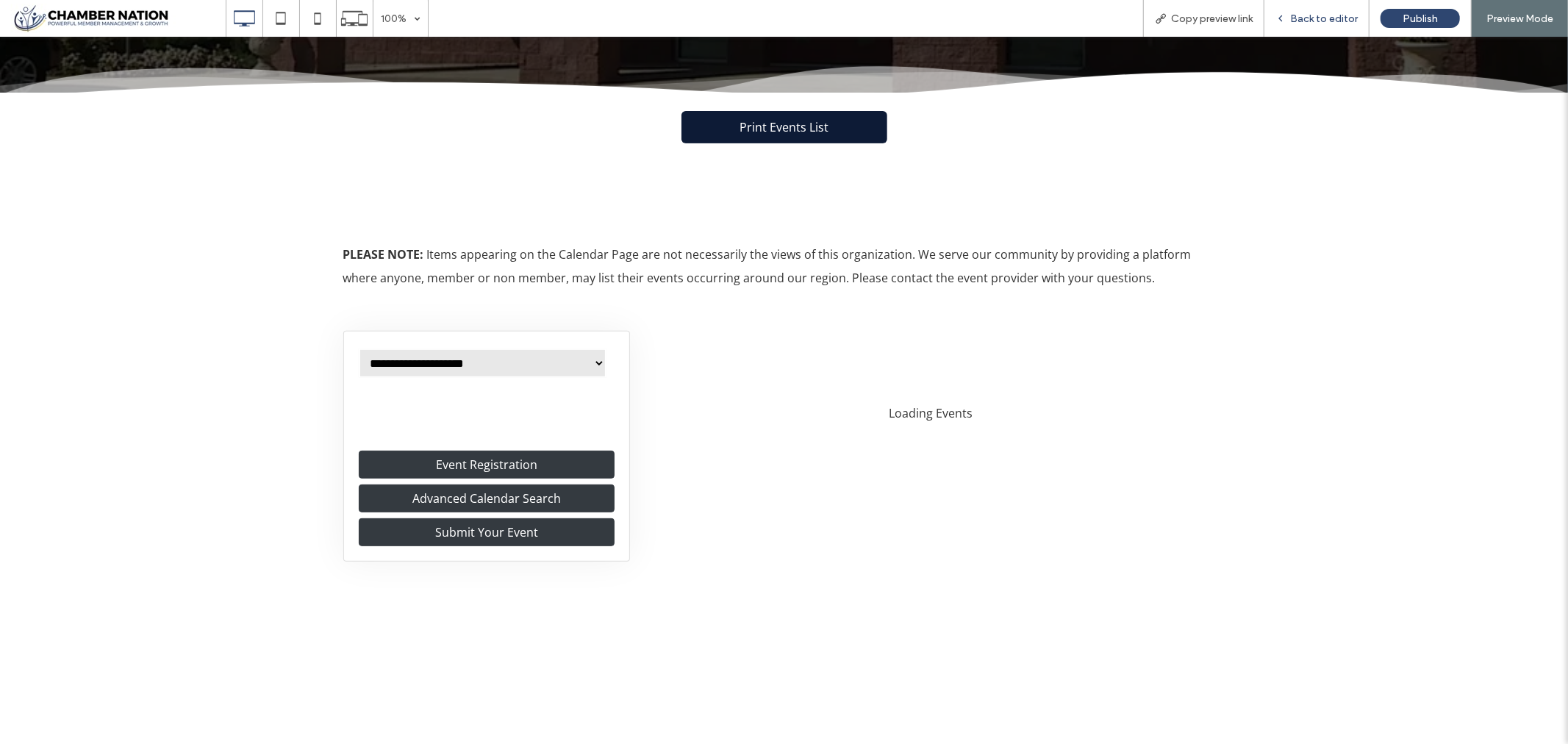
click at [1307, 22] on span "Back to editor" at bounding box center [1324, 19] width 68 height 13
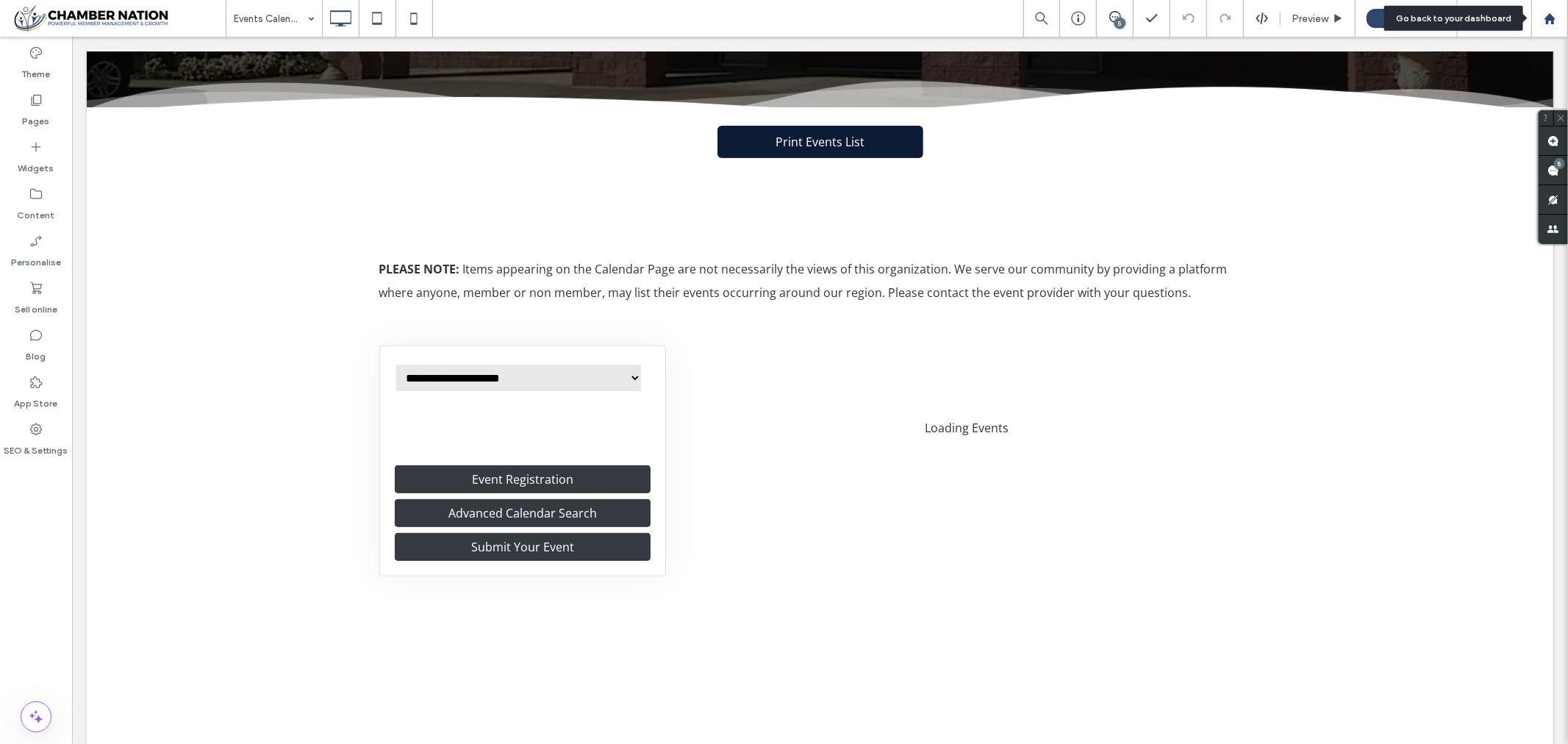
click at [1548, 18] on use at bounding box center [1550, 18] width 11 height 11
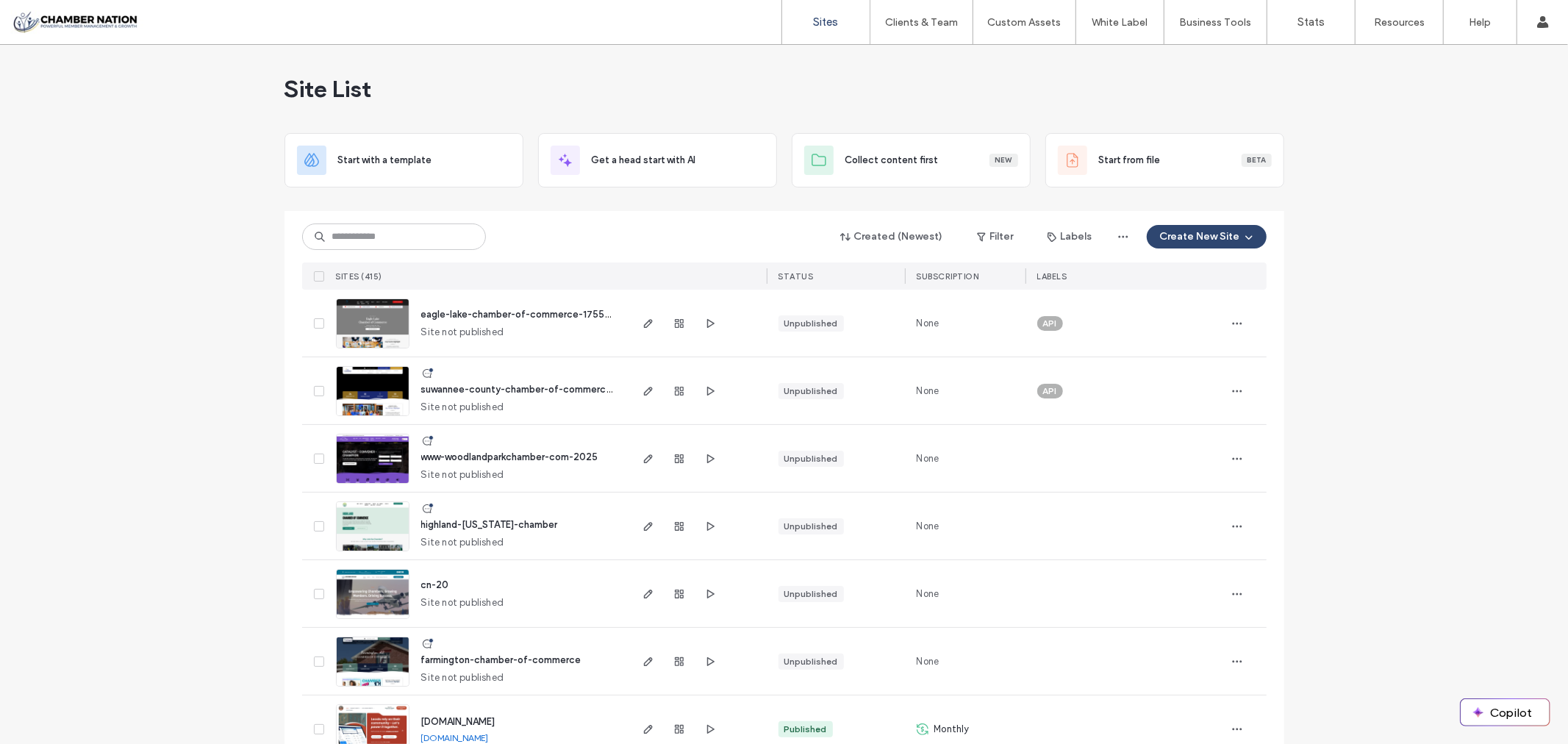
click at [341, 240] on input at bounding box center [394, 237] width 184 height 26
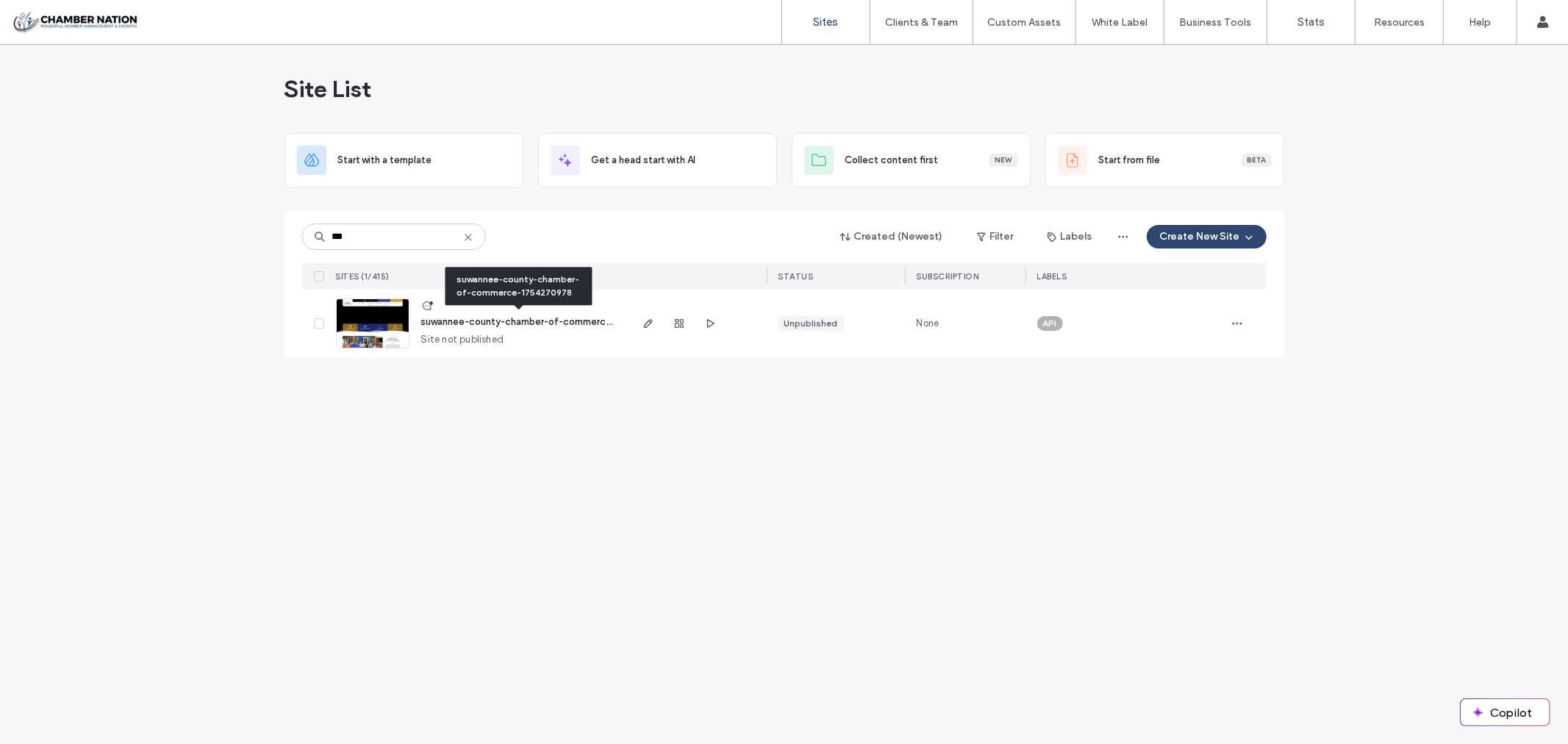
type input "***"
click at [521, 324] on span "suwannee-county-chamber-of-commerce-1754270978" at bounding box center [547, 322] width 253 height 11
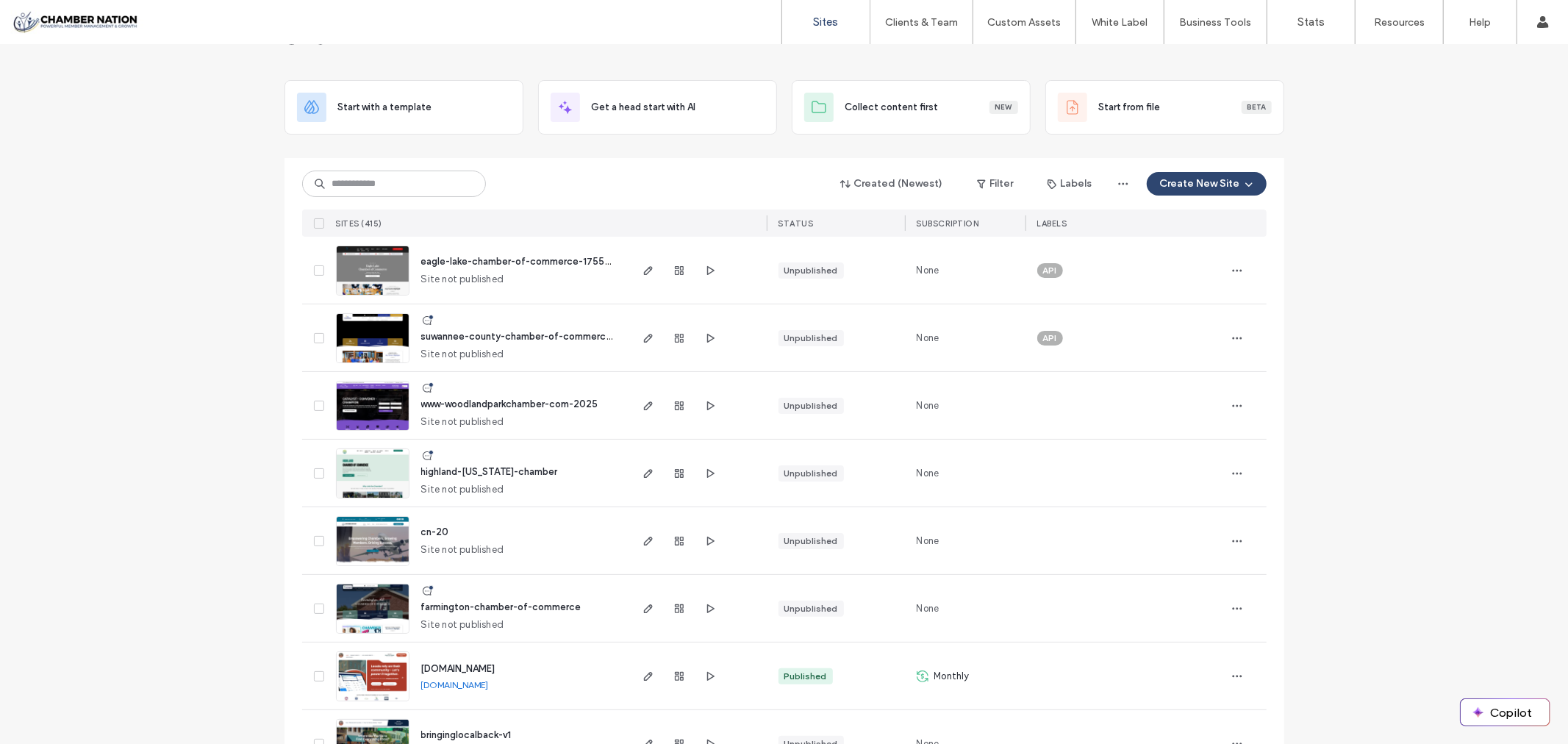
scroll to position [82, 0]
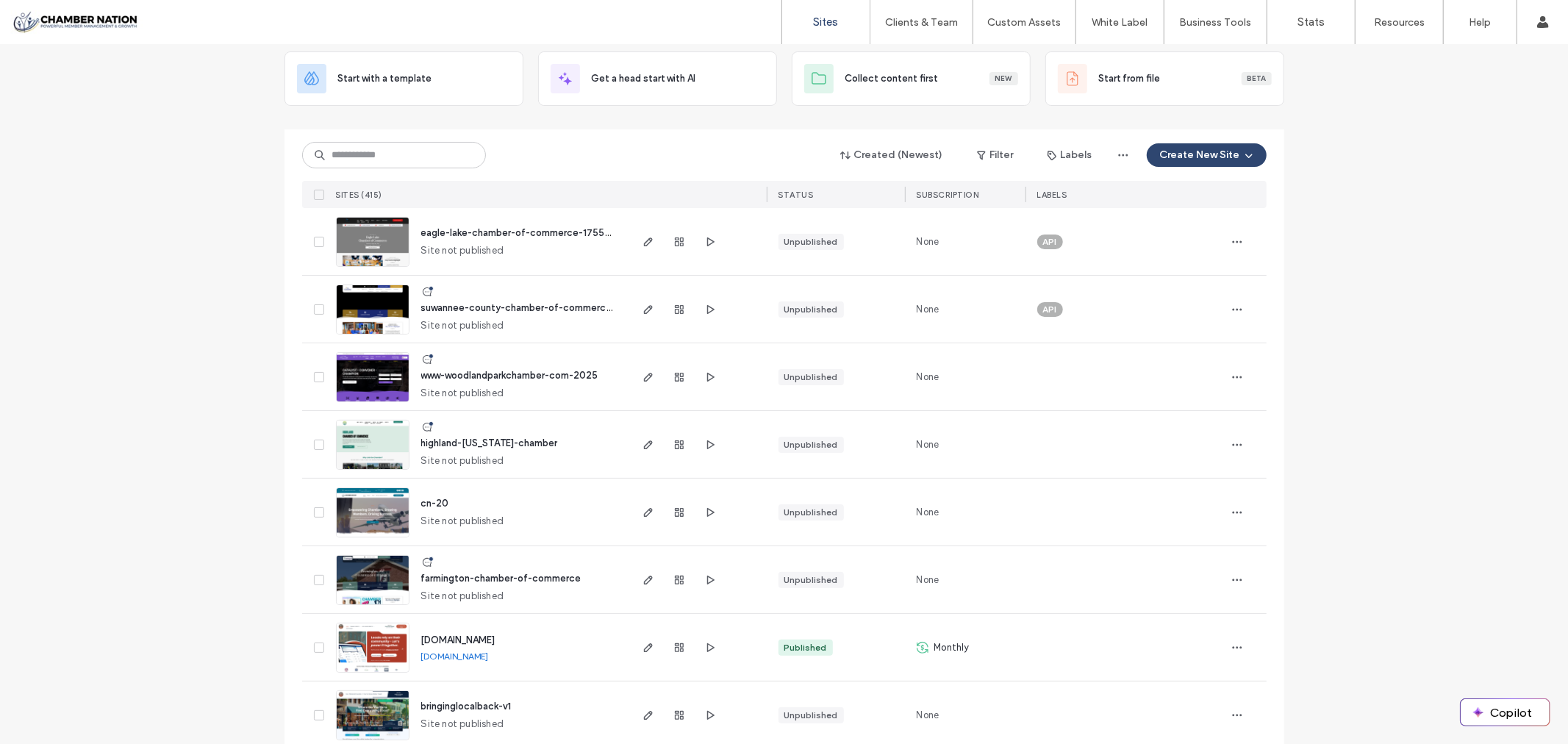
click at [478, 577] on span "farmington-chamber-of-commerce" at bounding box center [501, 579] width 161 height 11
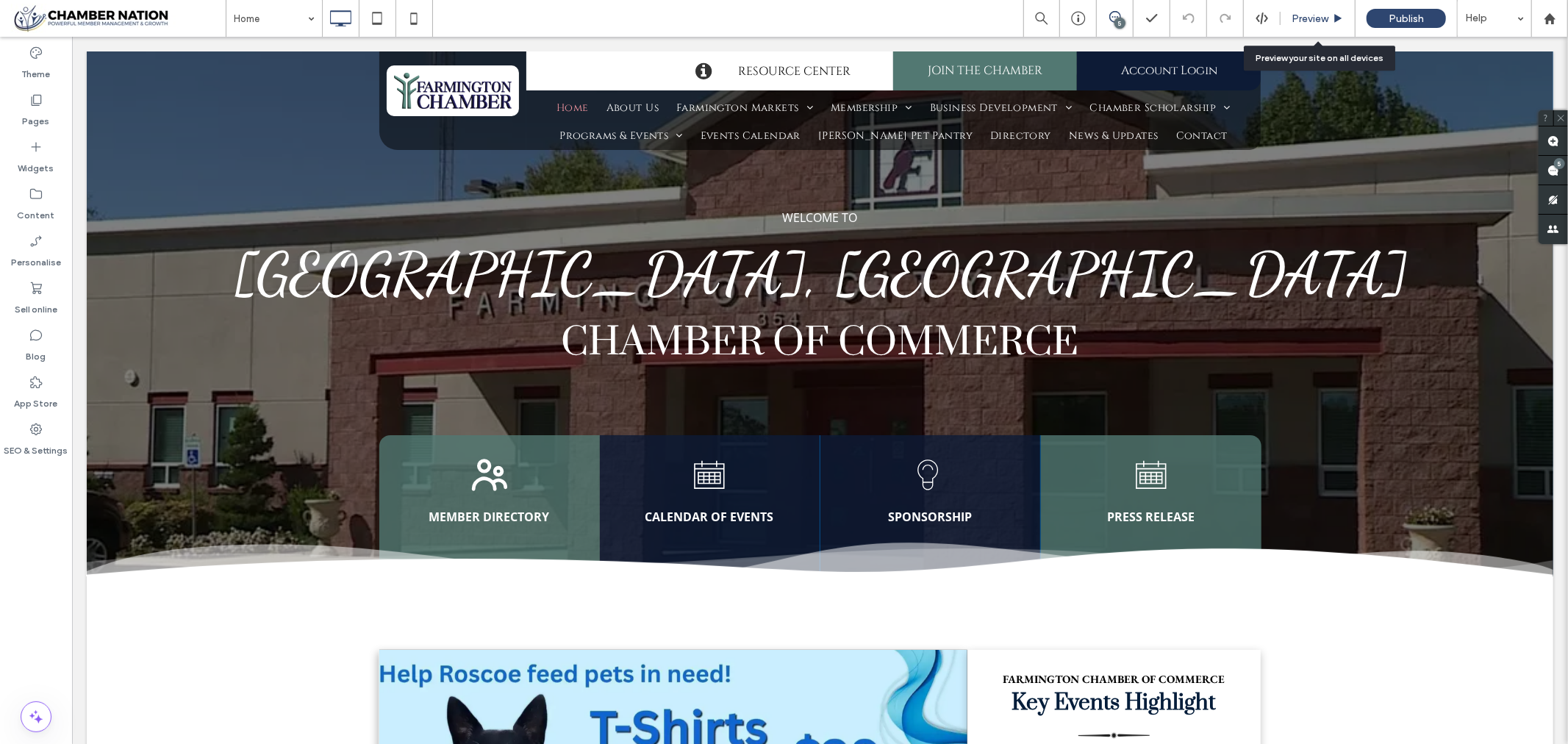
click at [1312, 15] on span "Preview" at bounding box center [1310, 19] width 37 height 13
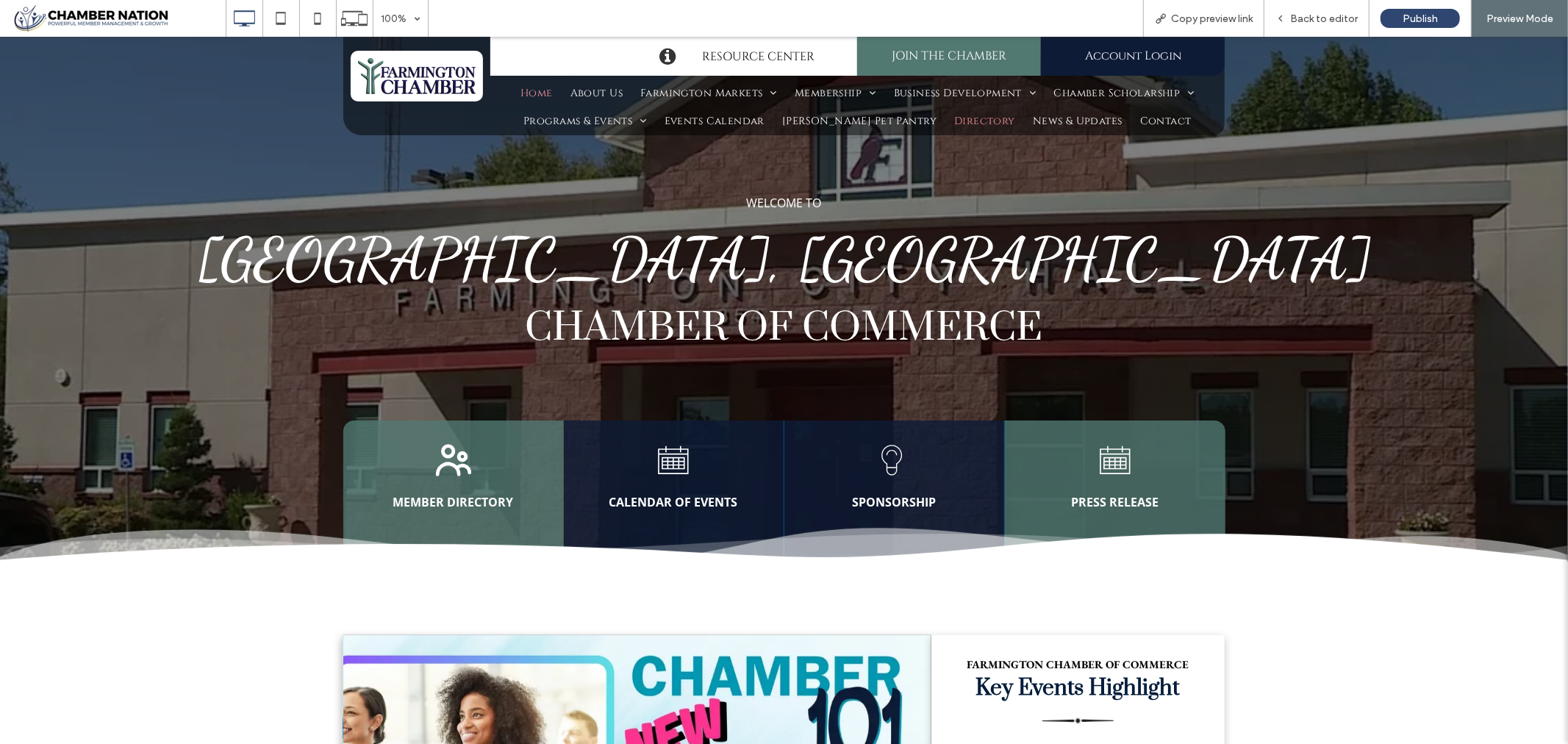
click at [975, 115] on span "Directory" at bounding box center [985, 121] width 61 height 21
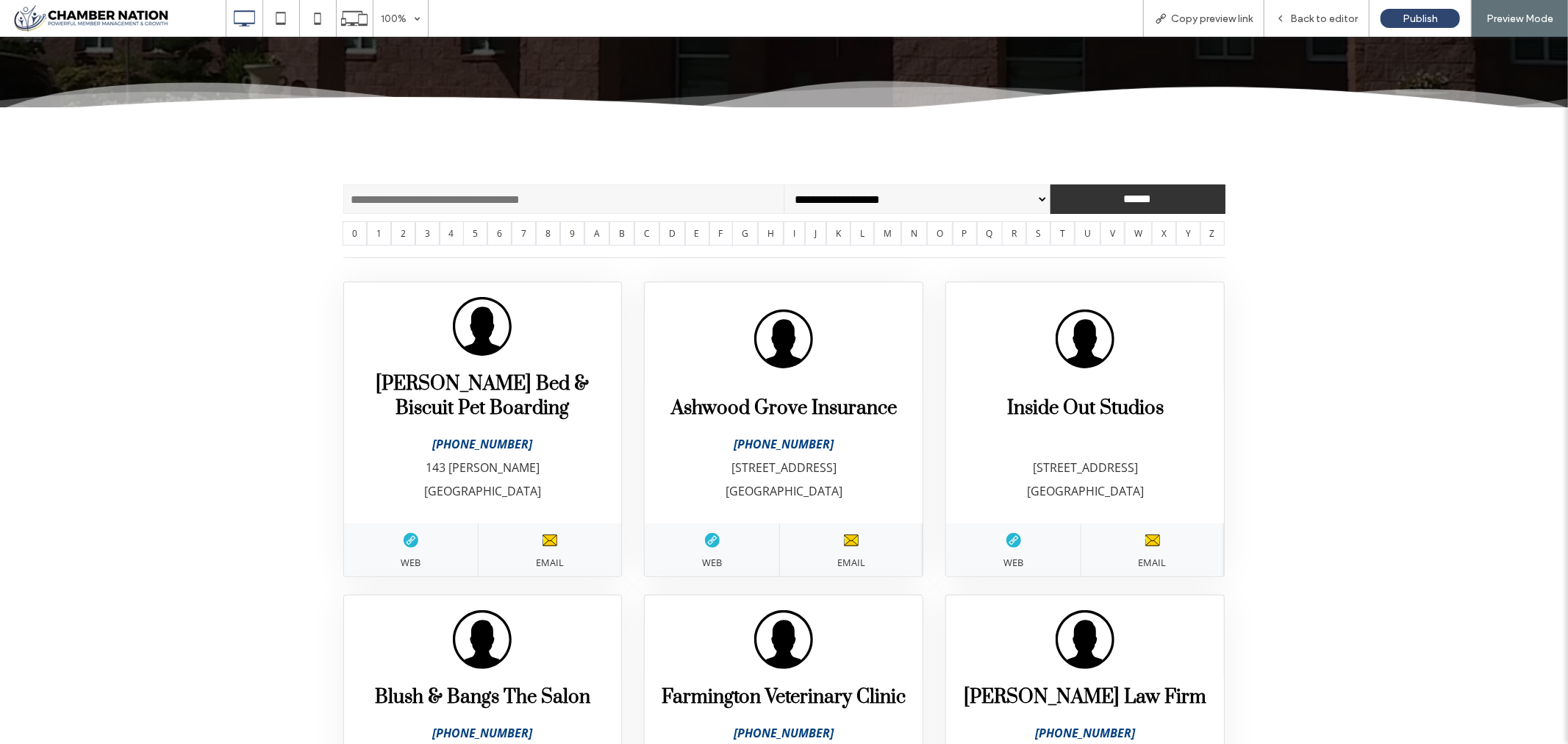
scroll to position [245, 0]
click at [428, 193] on input "text" at bounding box center [564, 197] width 441 height 30
click at [1050, 233] on link "S" at bounding box center [1038, 232] width 24 height 24
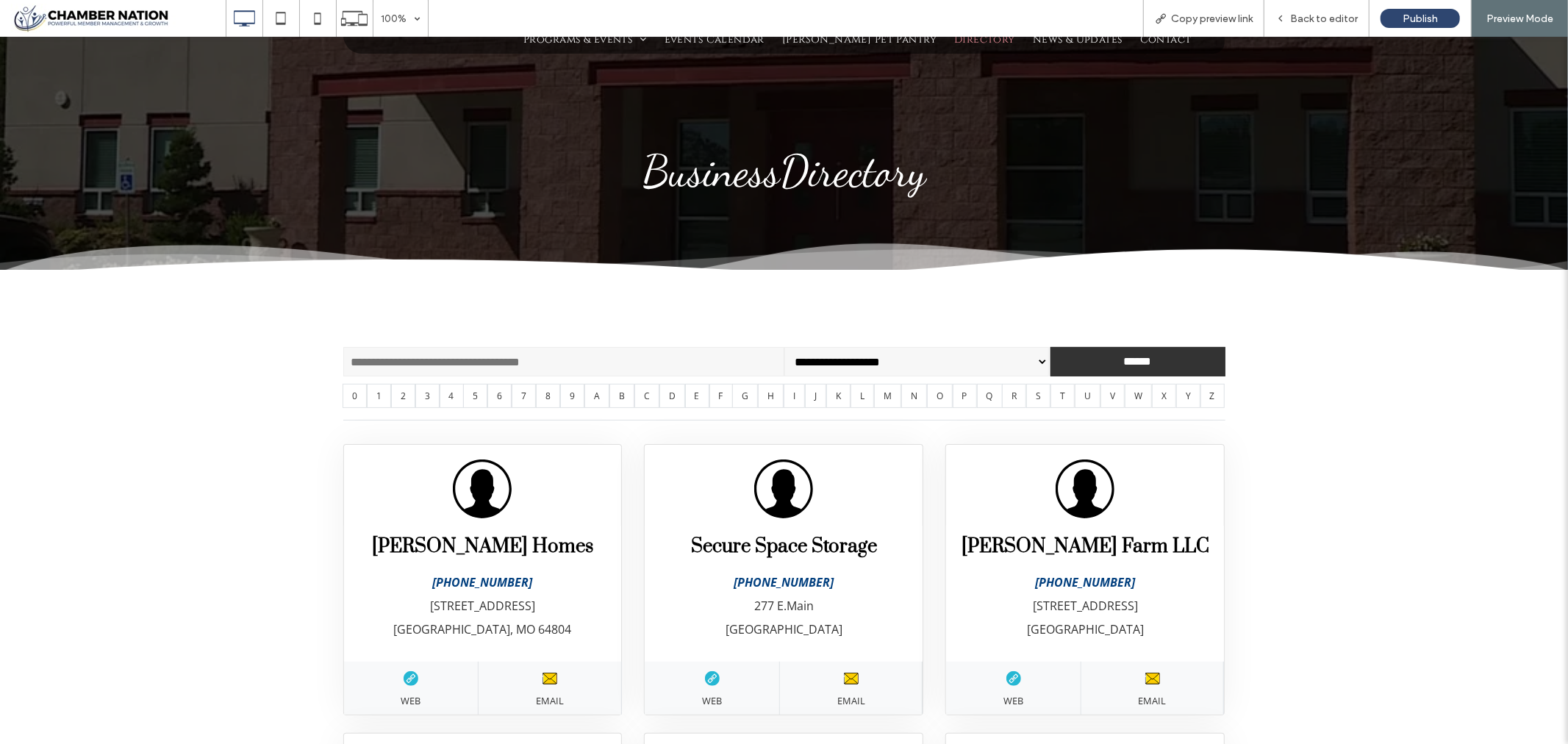
scroll to position [0, 0]
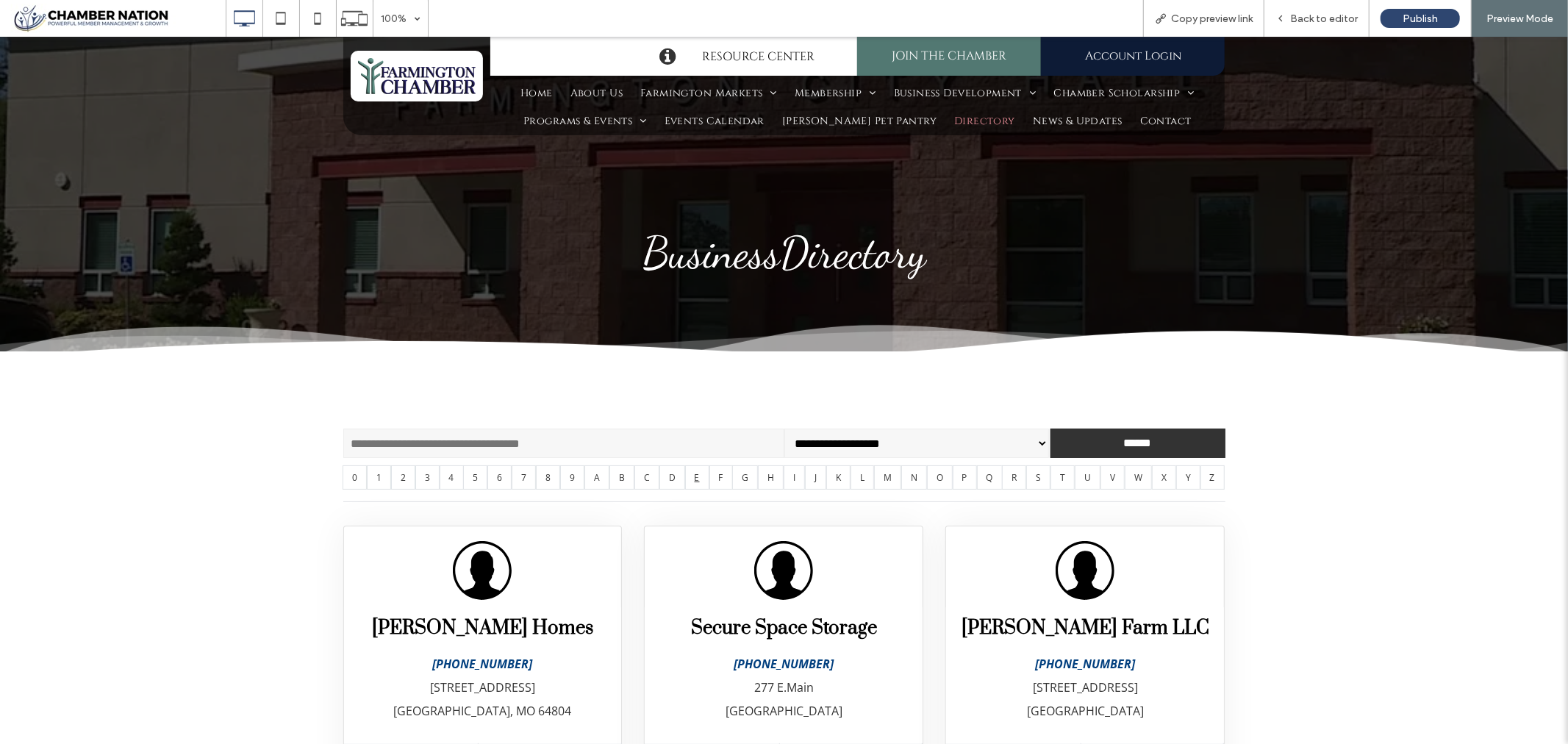
click at [709, 480] on link "E" at bounding box center [697, 477] width 24 height 24
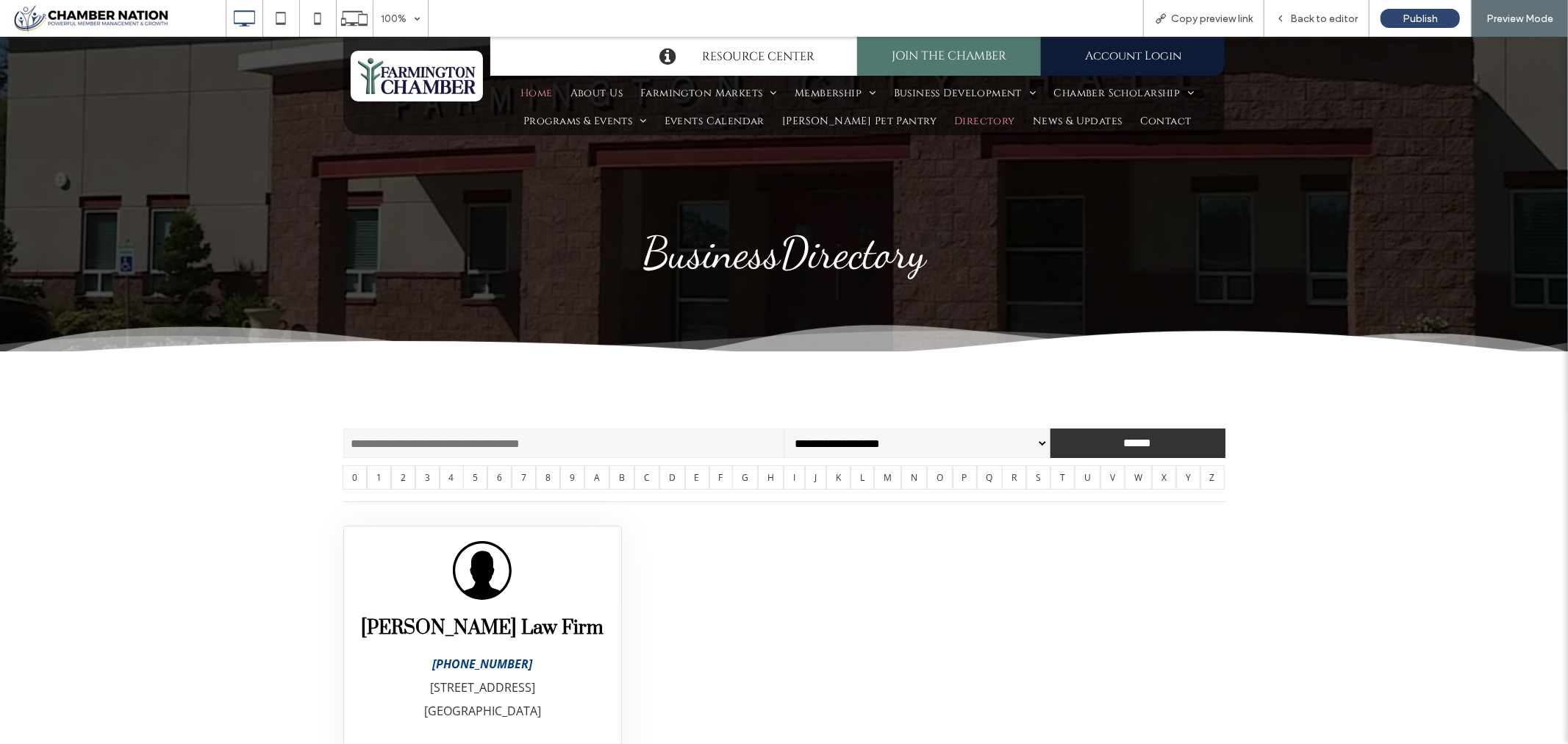
click at [531, 88] on span "Home" at bounding box center [537, 93] width 32 height 21
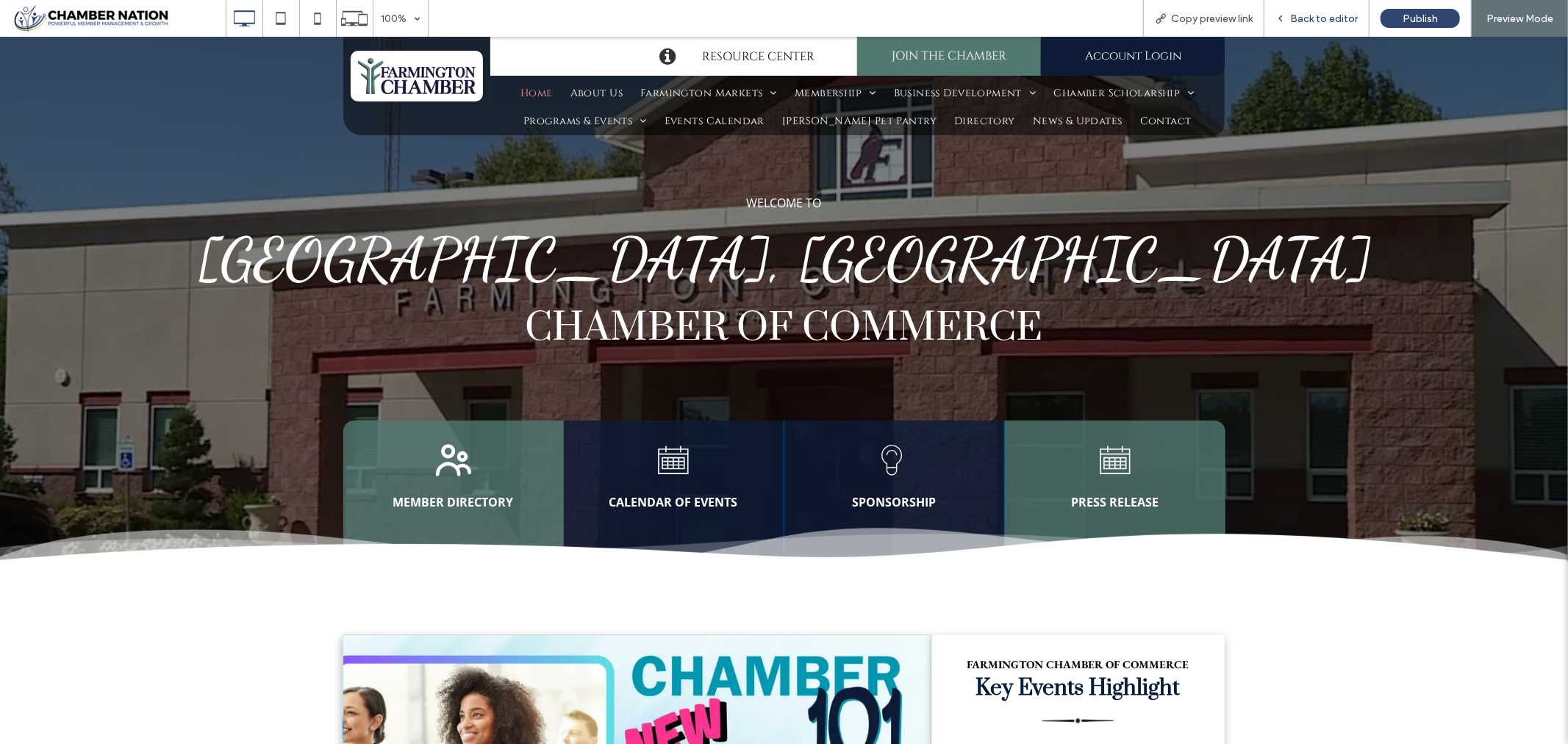
click at [1317, 15] on span "Back to editor" at bounding box center [1324, 19] width 68 height 13
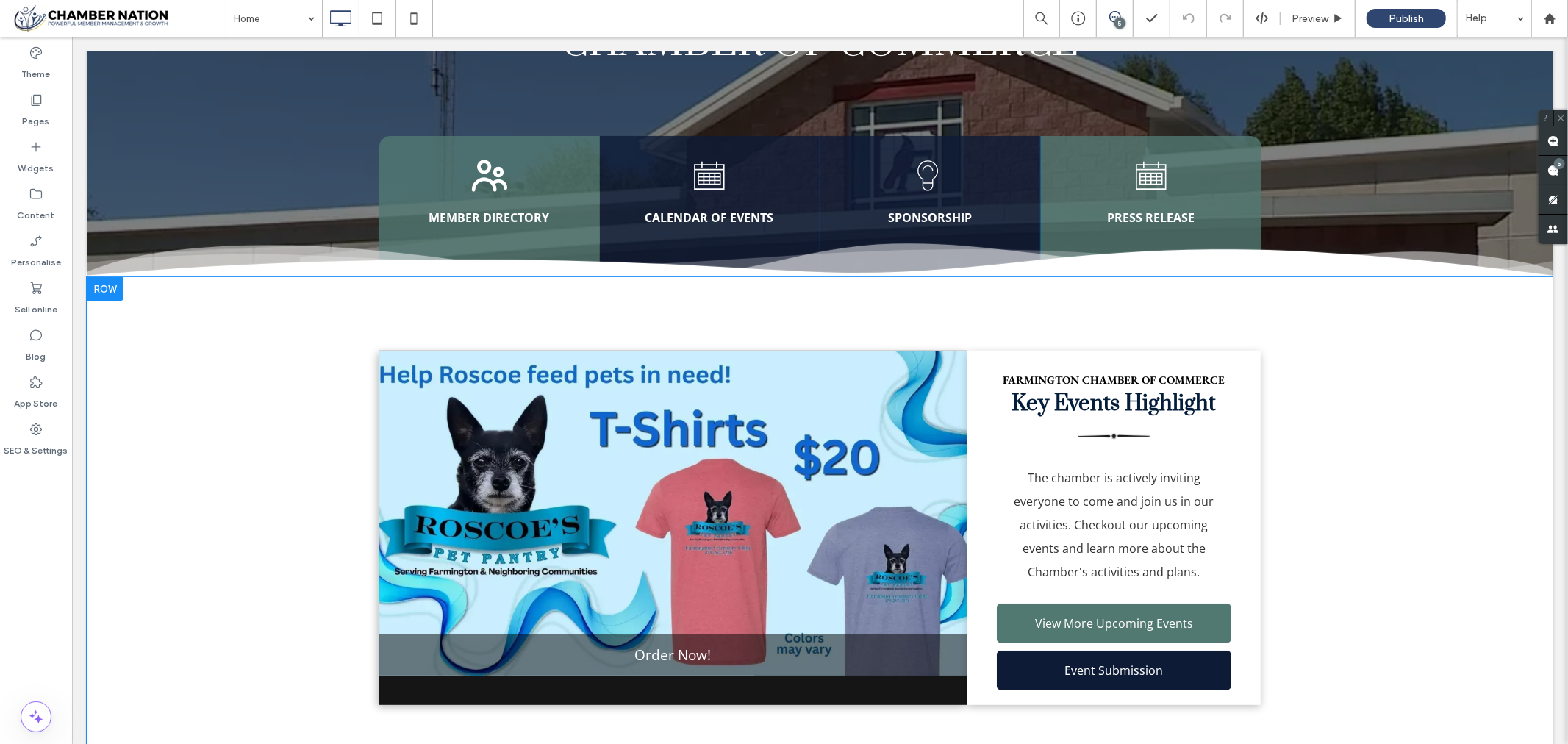
scroll to position [408, 0]
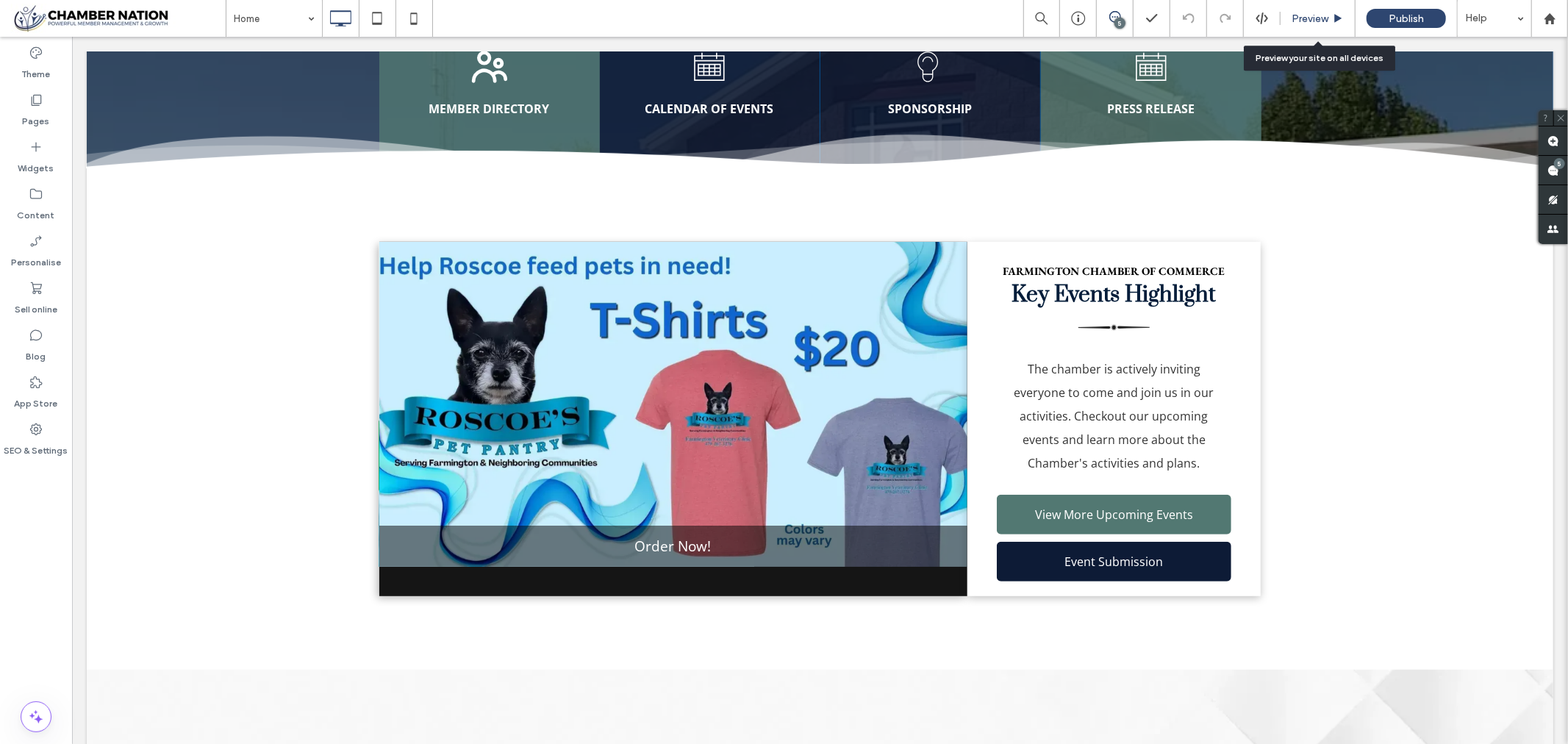
click at [1289, 18] on div "Preview" at bounding box center [1317, 19] width 74 height 13
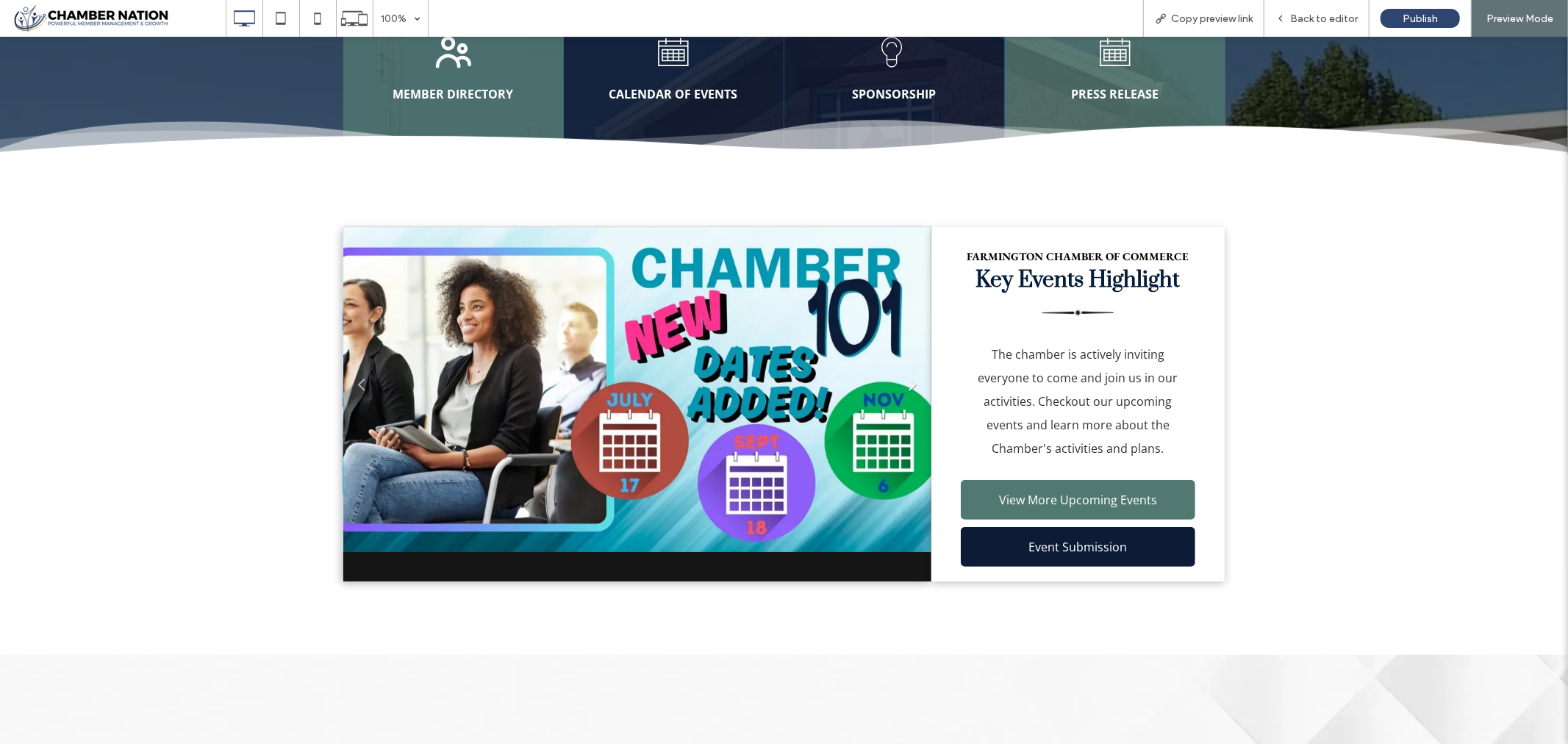
click at [907, 380] on link "Next" at bounding box center [913, 384] width 22 height 22
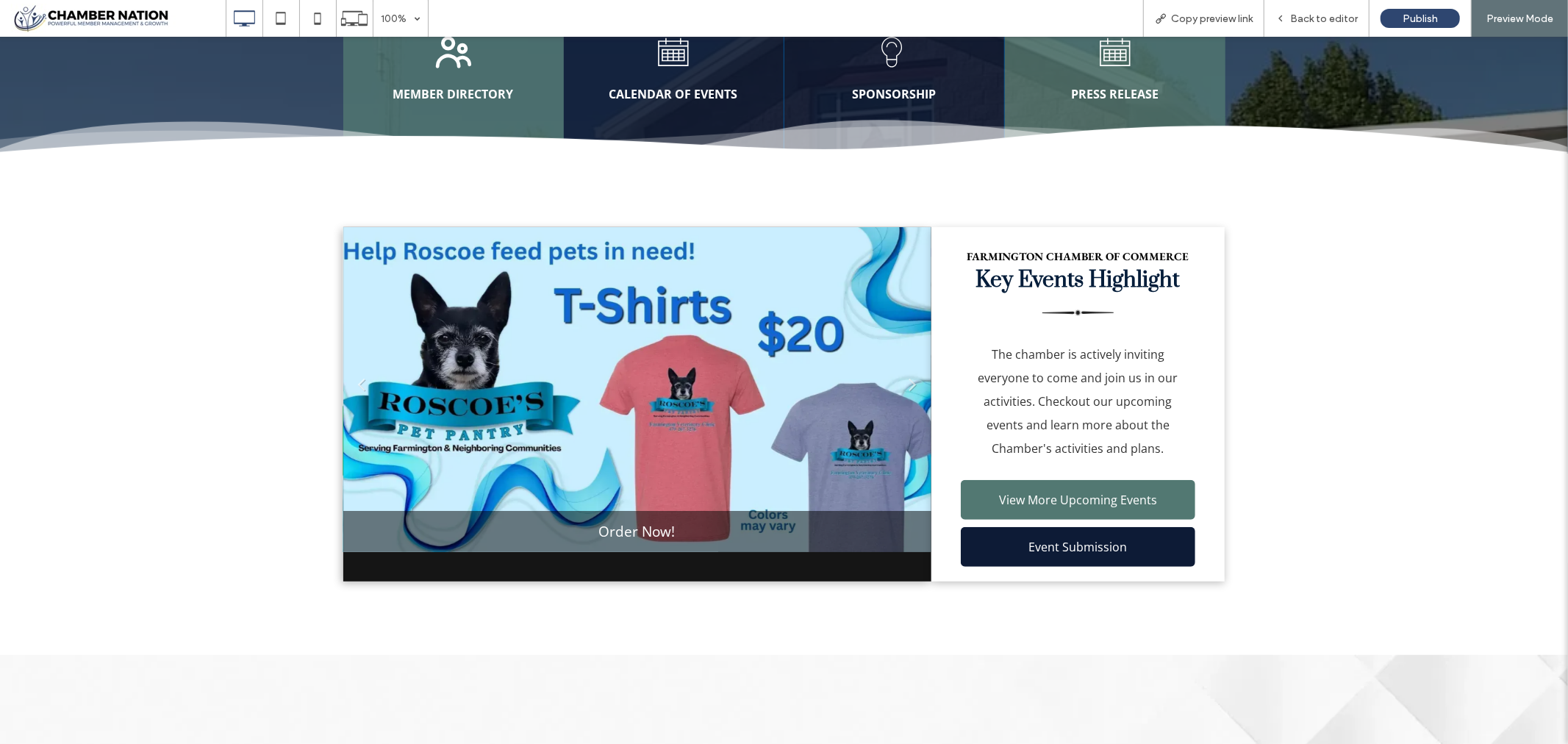
click at [634, 531] on li "Slide title Order Now! Button" at bounding box center [637, 388] width 588 height 325
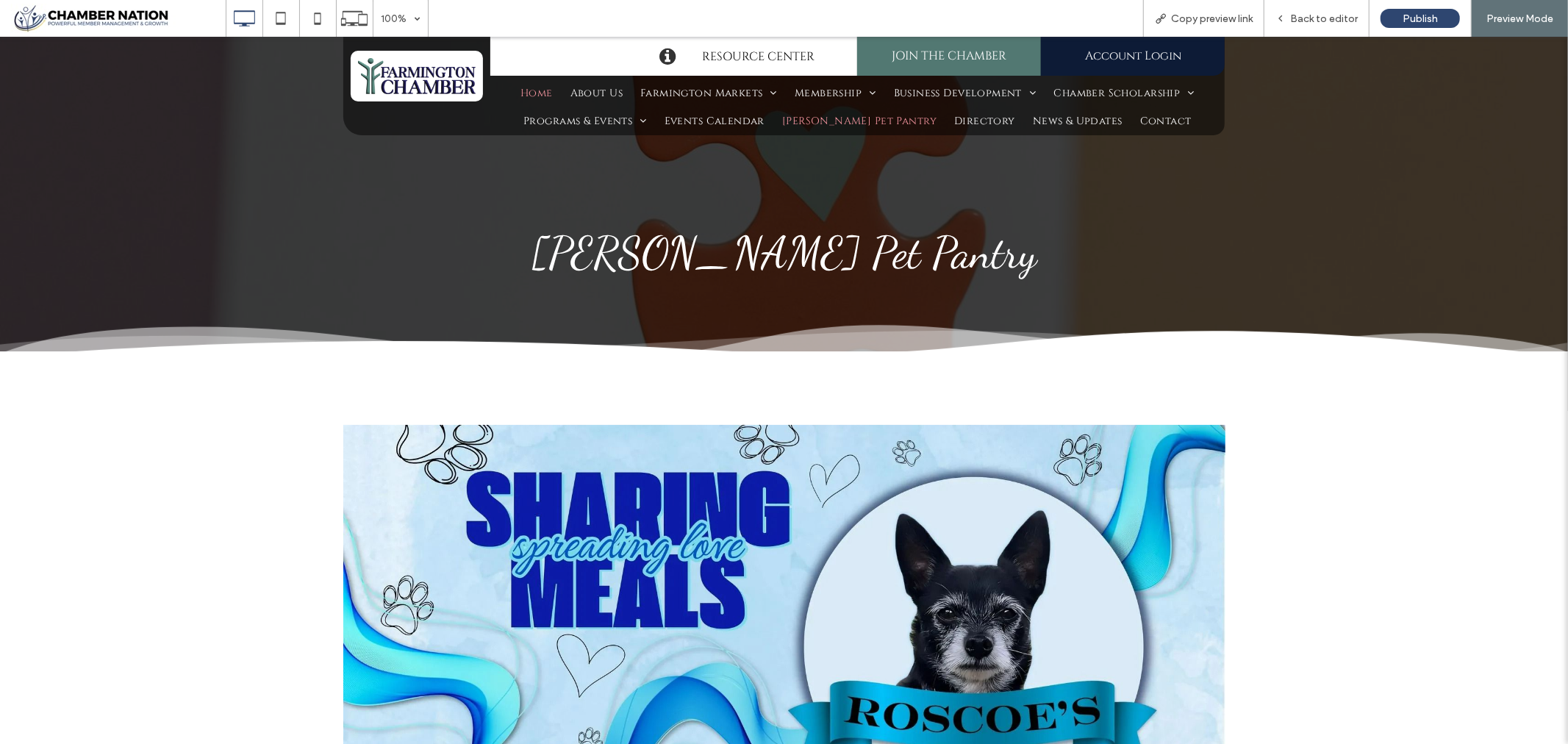
click at [541, 88] on span "Home" at bounding box center [537, 93] width 32 height 21
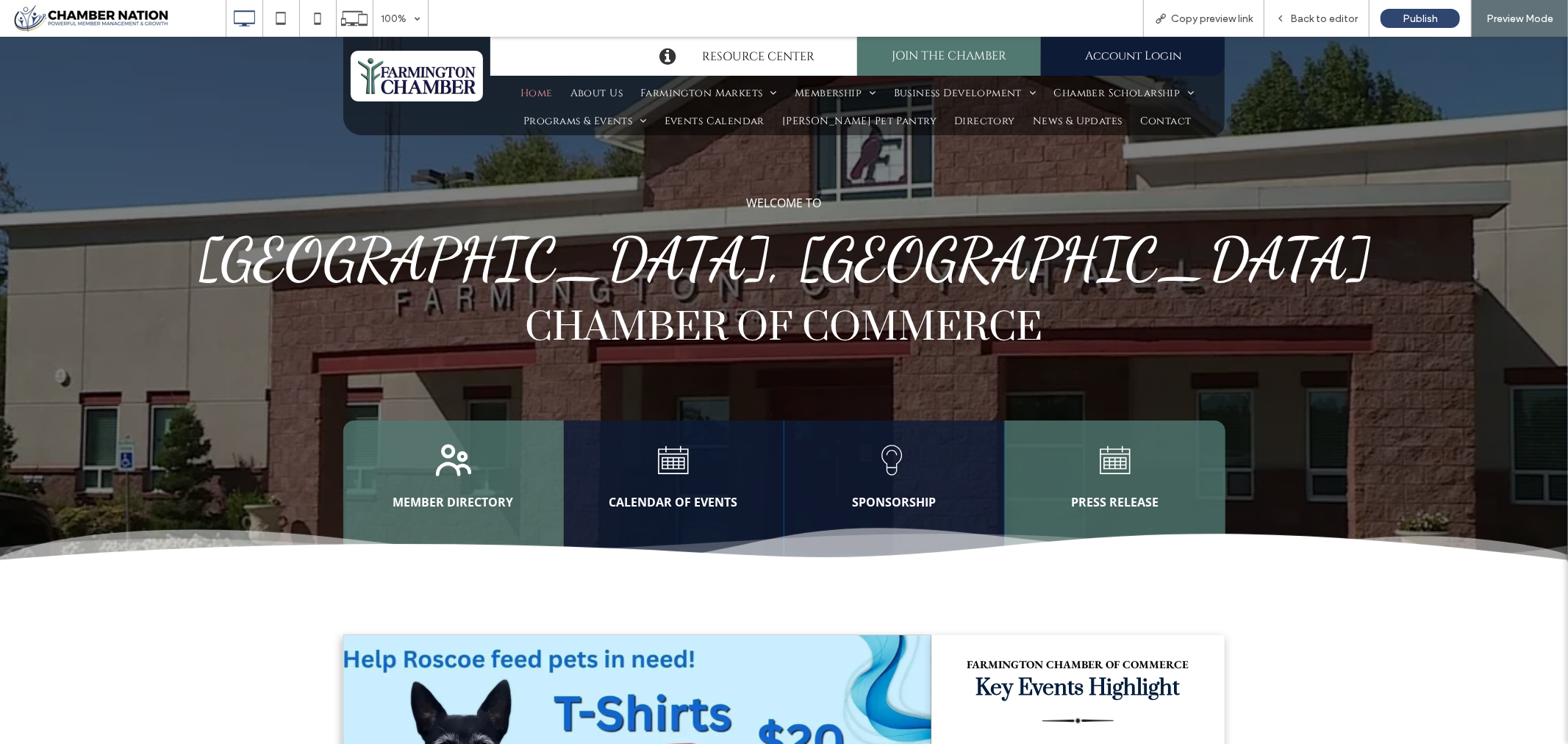
click at [522, 92] on span "Home" at bounding box center [537, 93] width 32 height 21
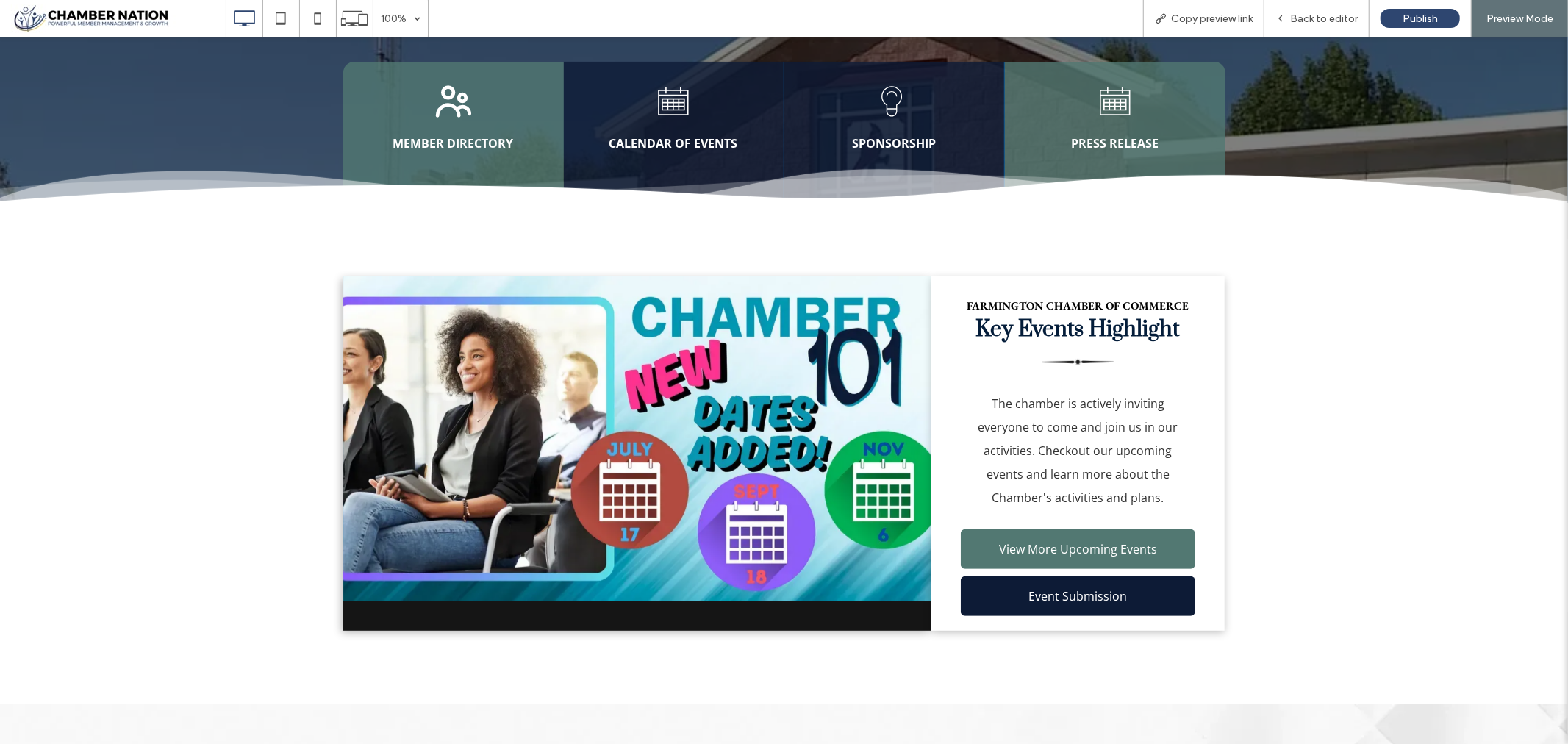
scroll to position [245, 0]
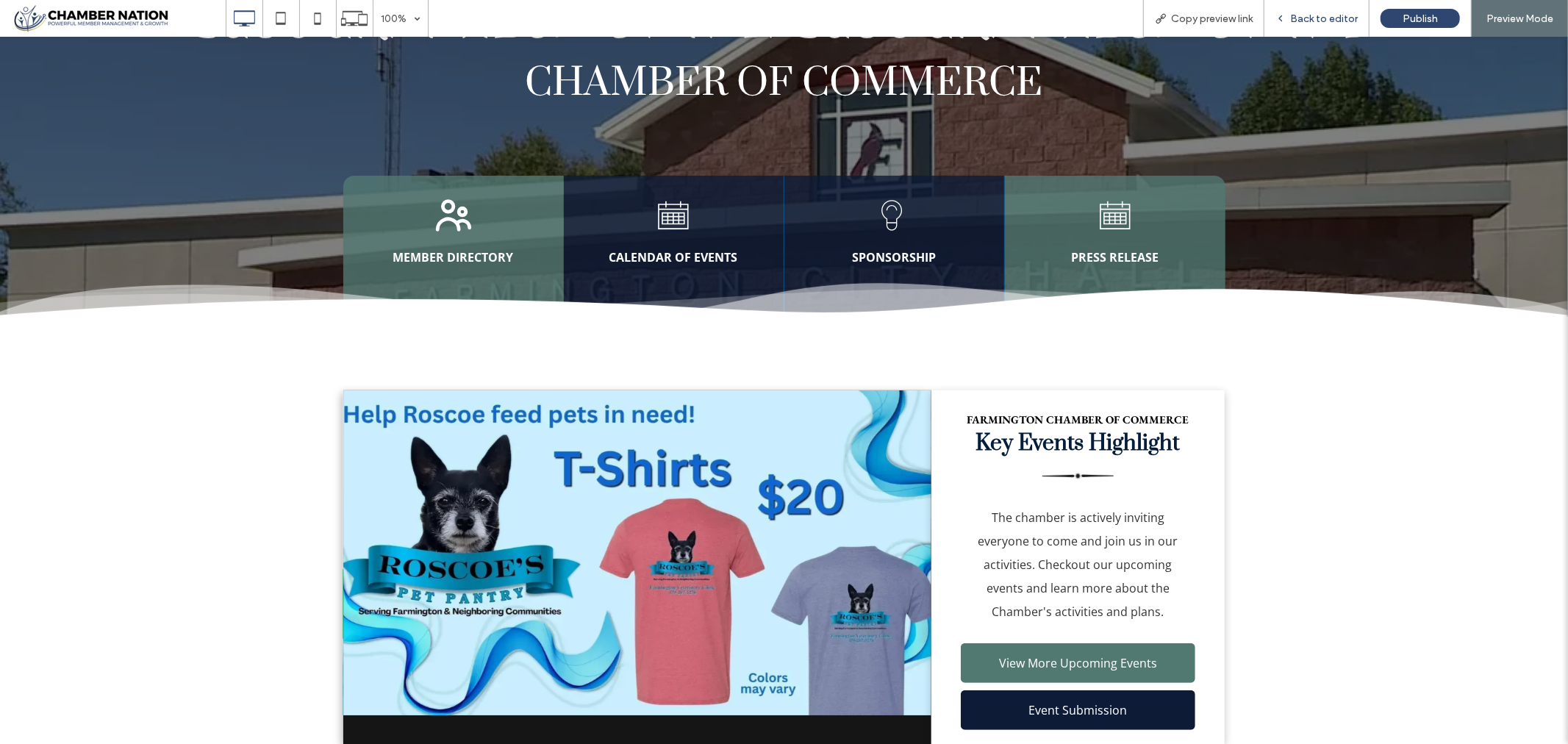
click at [1316, 18] on span "Back to editor" at bounding box center [1324, 19] width 68 height 13
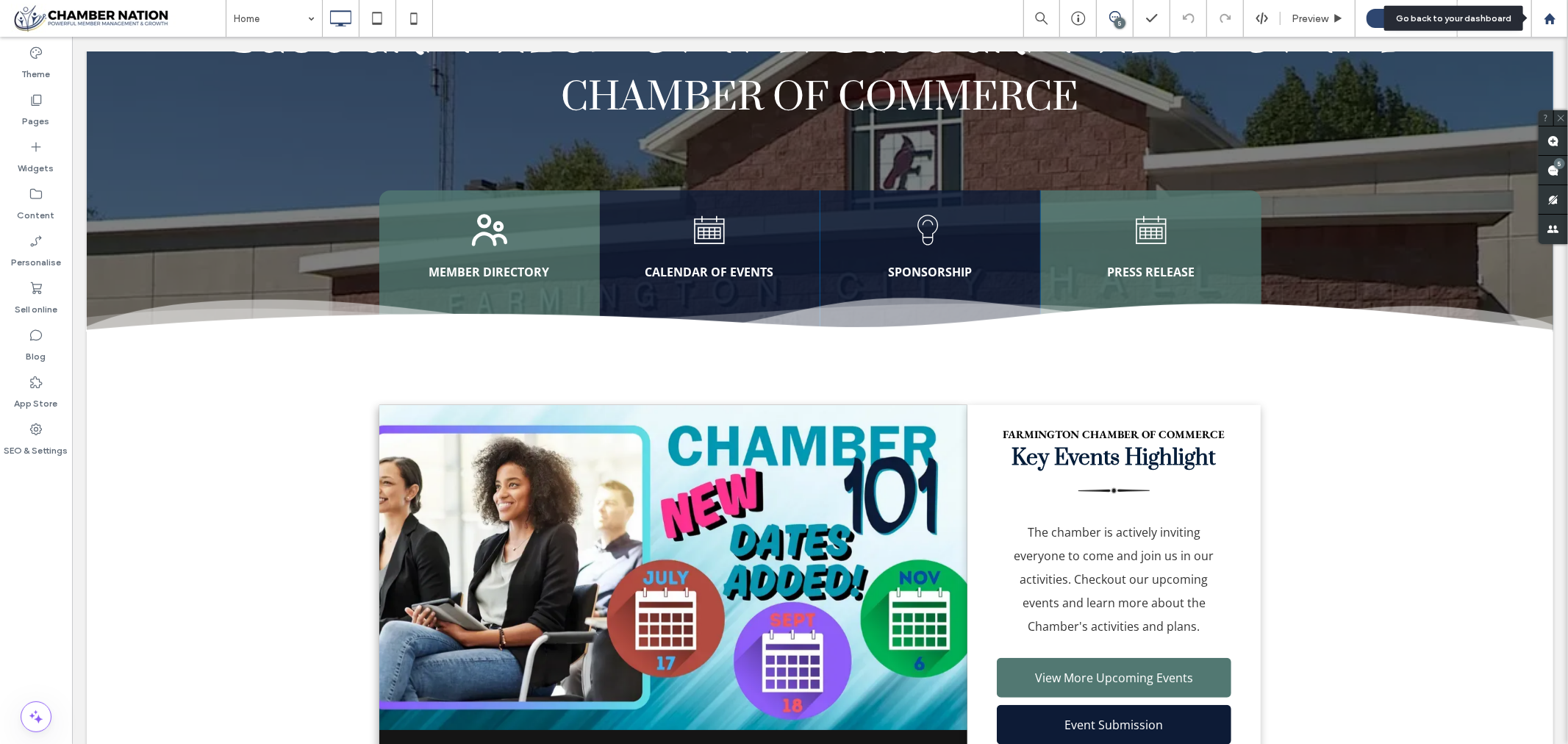
click at [1551, 19] on use at bounding box center [1550, 18] width 11 height 11
